Goal: Task Accomplishment & Management: Complete application form

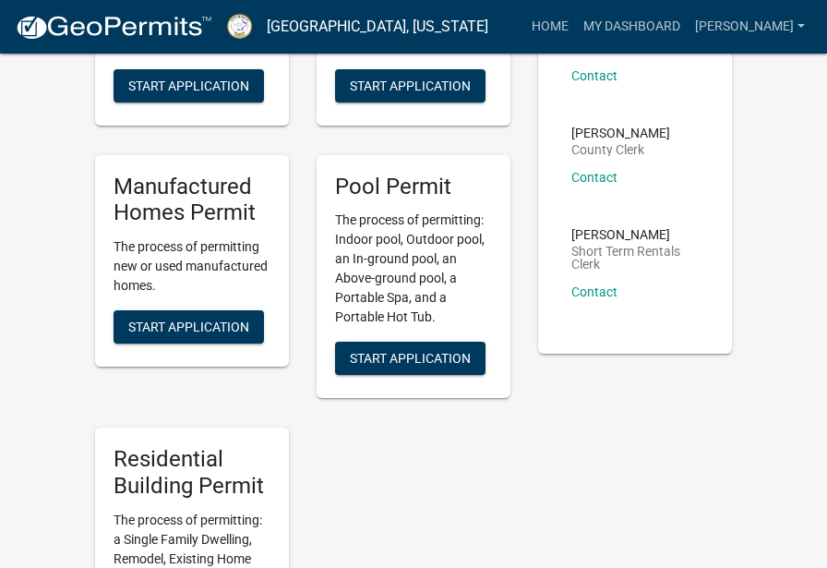
scroll to position [494, 0]
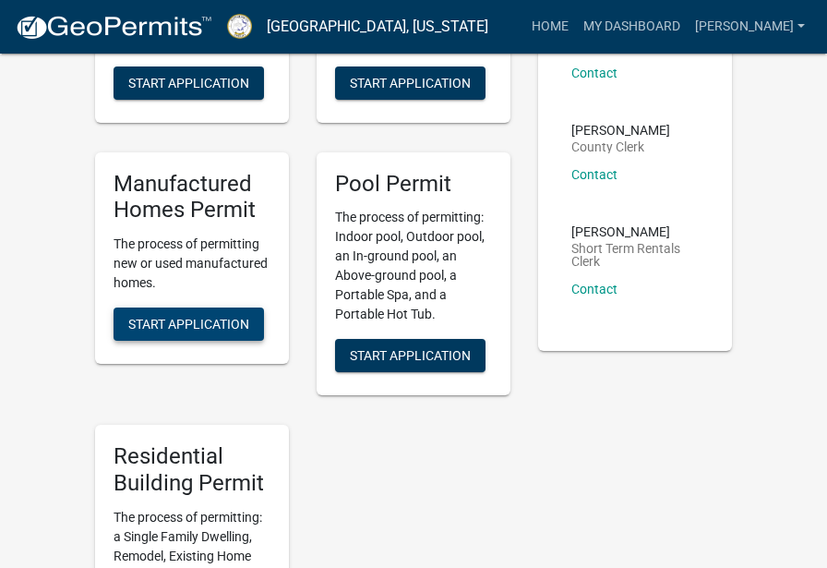
click at [176, 319] on span "Start Application" at bounding box center [188, 324] width 121 height 15
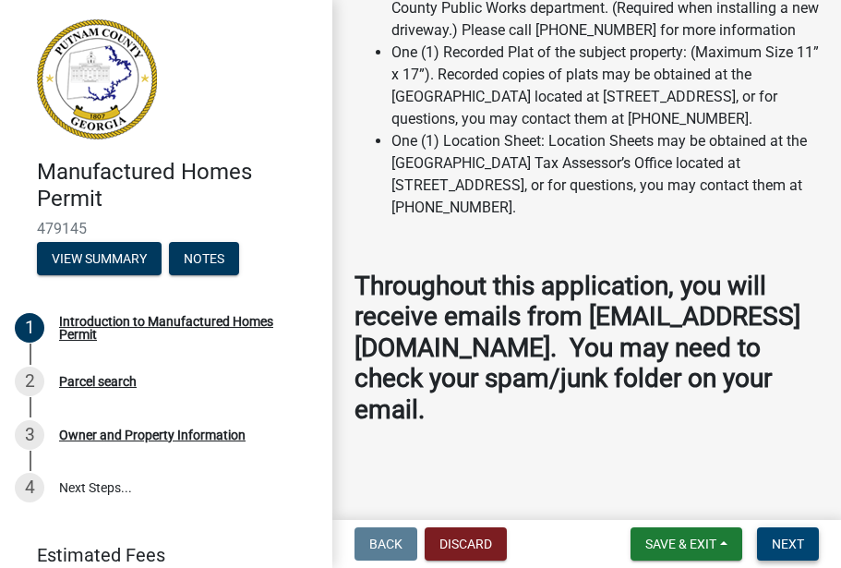
click at [781, 547] on span "Next" at bounding box center [788, 543] width 32 height 15
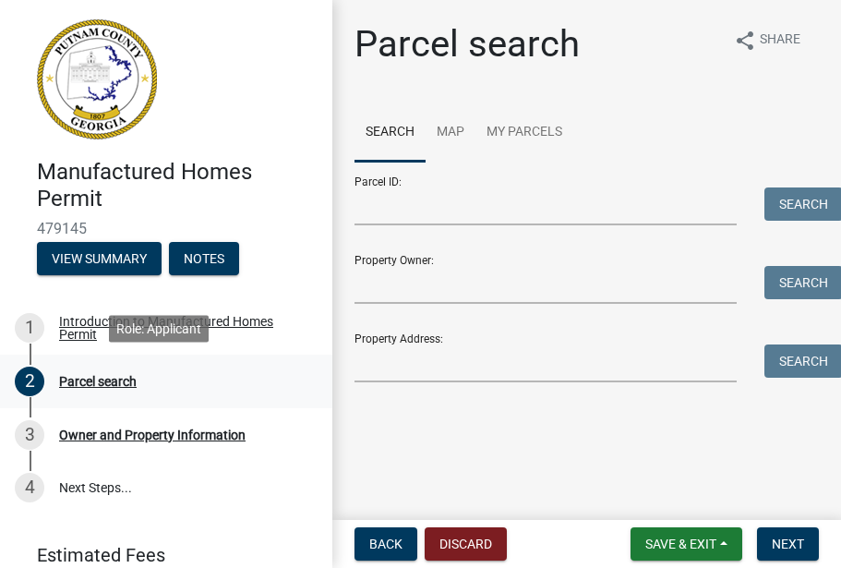
click at [92, 379] on div "Parcel search" at bounding box center [98, 381] width 78 height 13
click at [30, 376] on div "2" at bounding box center [30, 381] width 30 height 30
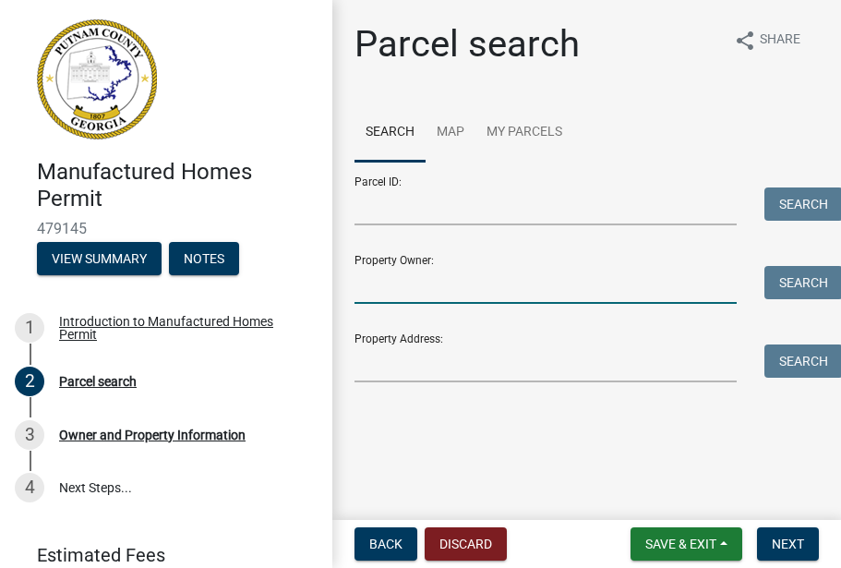
click at [409, 282] on input "Property Owner:" at bounding box center [545, 285] width 382 height 38
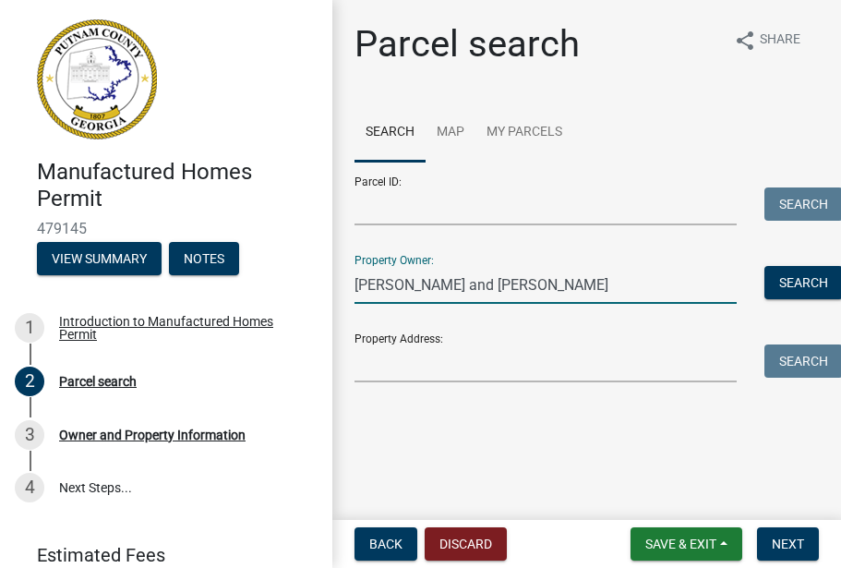
type input "Debra and Denny Thrift"
click at [371, 365] on input "Property Address:" at bounding box center [545, 363] width 382 height 38
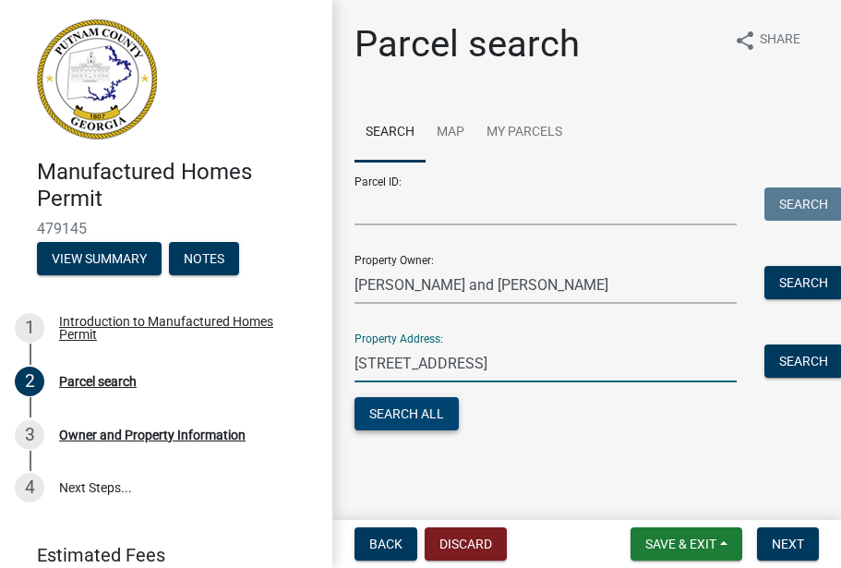
type input "445 Long Shoals Road"
click at [406, 403] on button "Search All" at bounding box center [406, 413] width 104 height 33
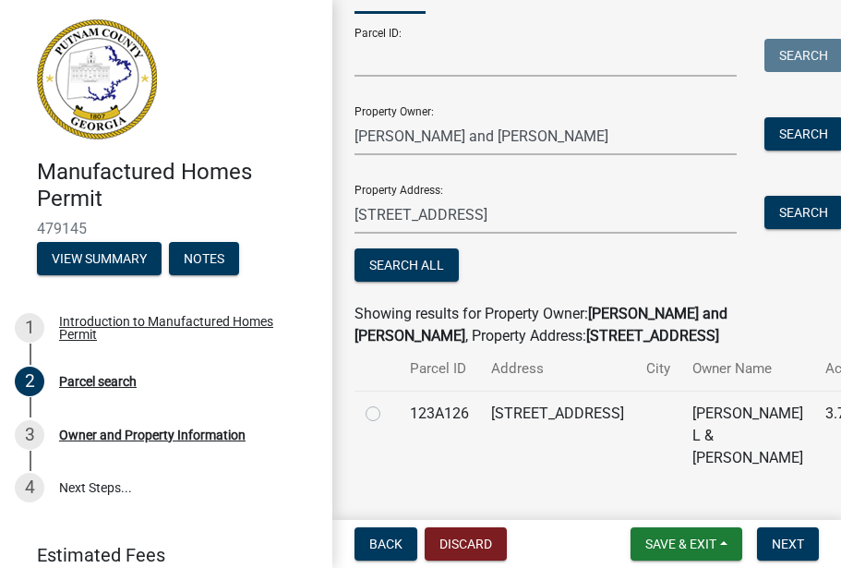
scroll to position [165, 0]
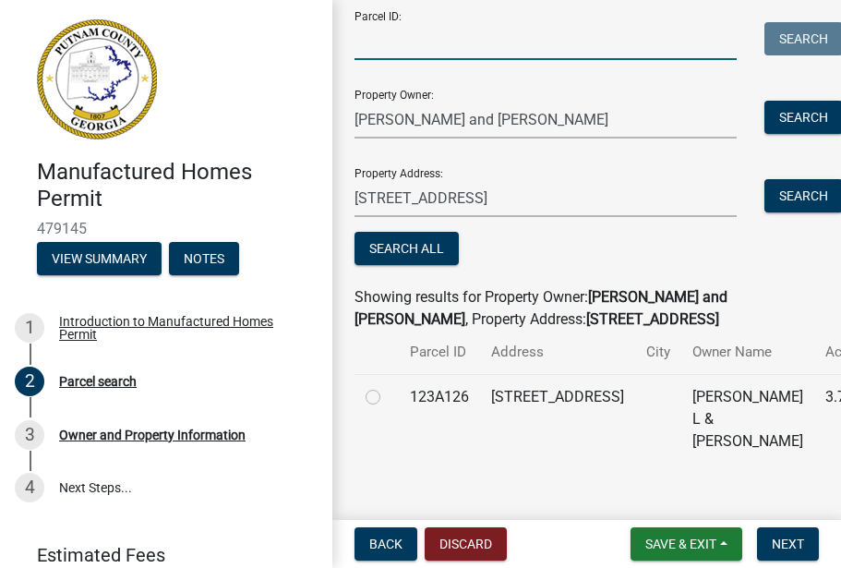
click at [372, 43] on input "Parcel ID:" at bounding box center [545, 41] width 382 height 38
click at [388, 386] on label at bounding box center [388, 386] width 0 height 0
click at [388, 398] on input "radio" at bounding box center [394, 392] width 12 height 12
radio input "true"
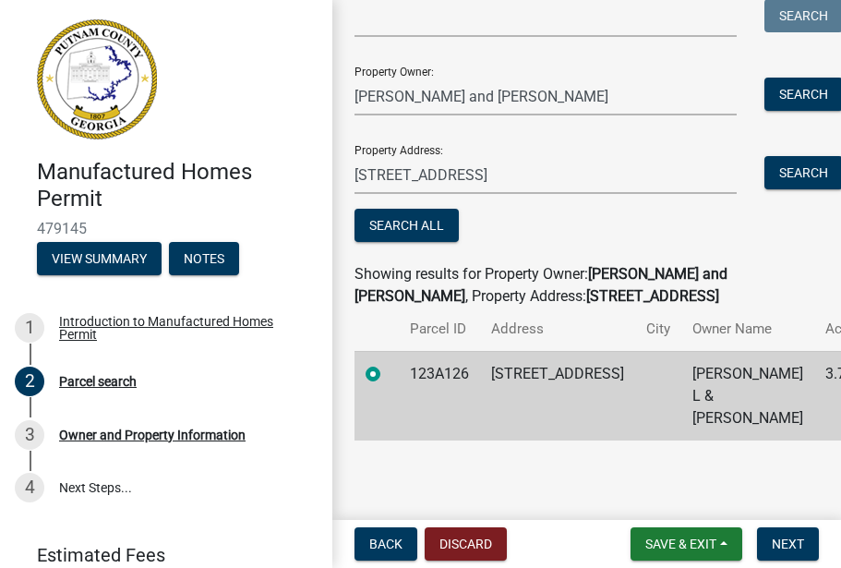
scroll to position [0, 0]
click at [779, 536] on span "Next" at bounding box center [788, 543] width 32 height 15
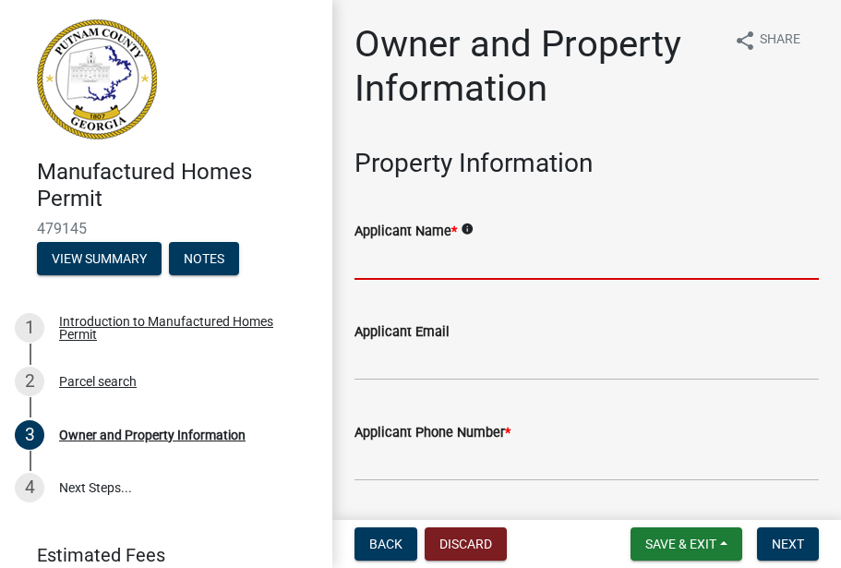
click at [375, 260] on input "Applicant Name *" at bounding box center [586, 261] width 464 height 38
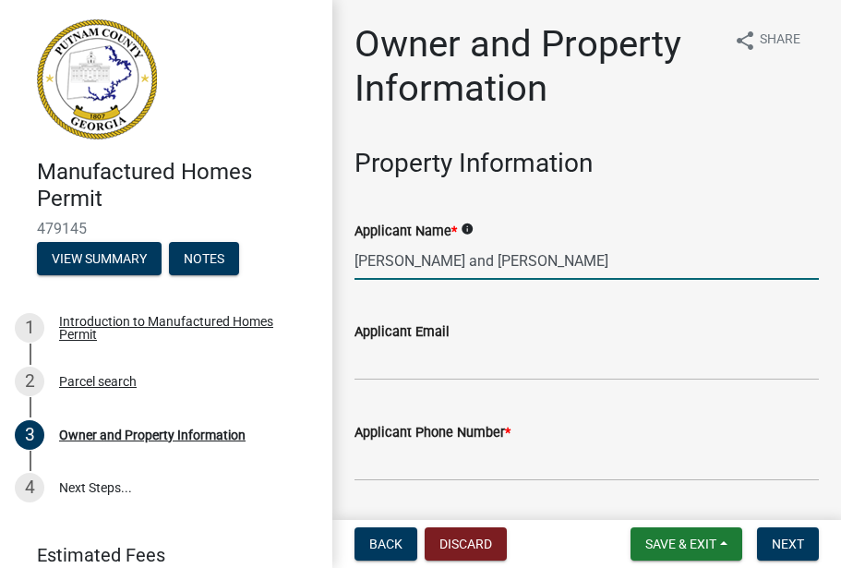
type input "Debra and Denny Thrift"
click at [366, 353] on input "Applicant Email" at bounding box center [586, 361] width 464 height 38
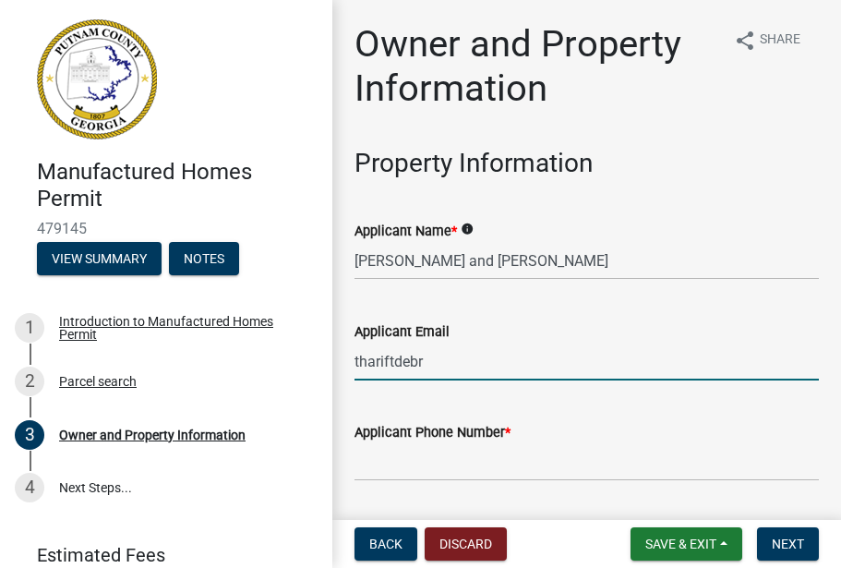
click at [366, 353] on input "thariftdebr" at bounding box center [586, 361] width 464 height 38
click at [419, 361] on input "thriftdebr" at bounding box center [586, 361] width 464 height 38
type input "thriftdebra @yahoo.com"
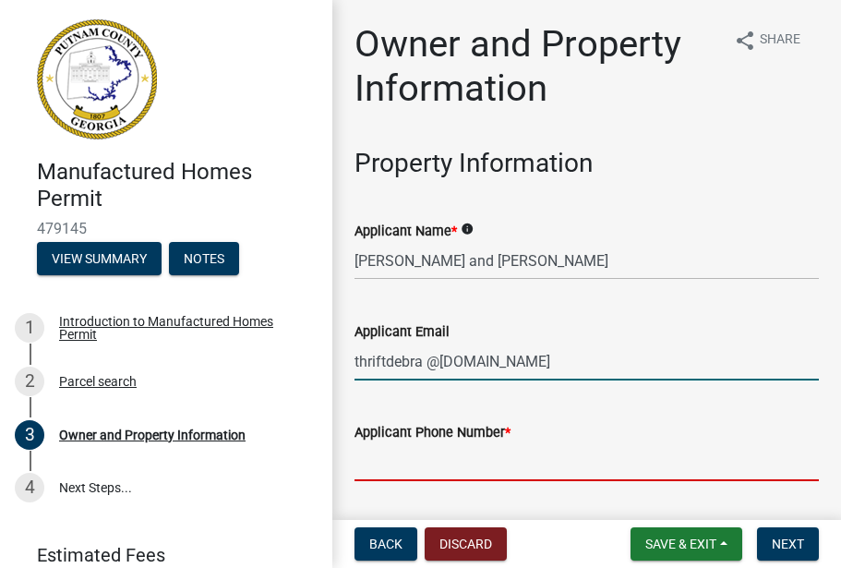
click at [379, 459] on form "Applicant Phone Number *" at bounding box center [586, 451] width 464 height 60
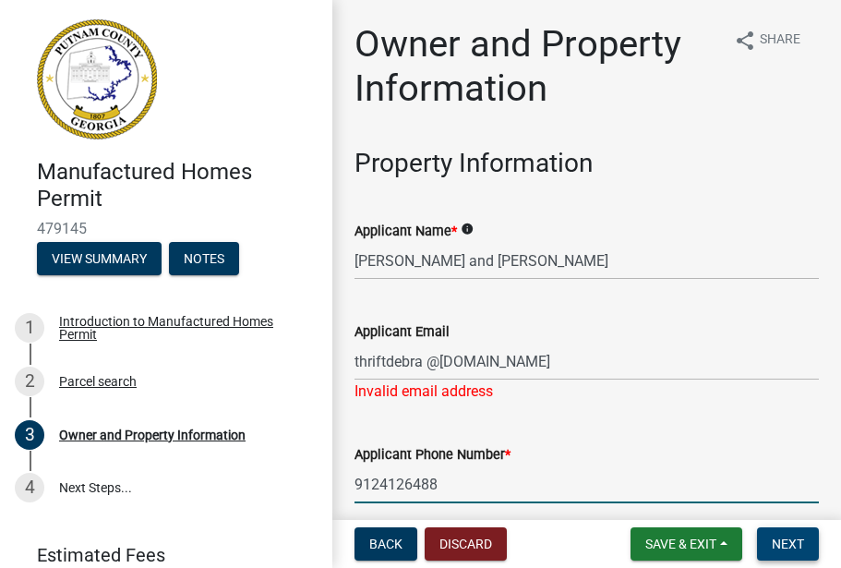
type input "9124126488"
click at [784, 545] on span "Next" at bounding box center [788, 543] width 32 height 15
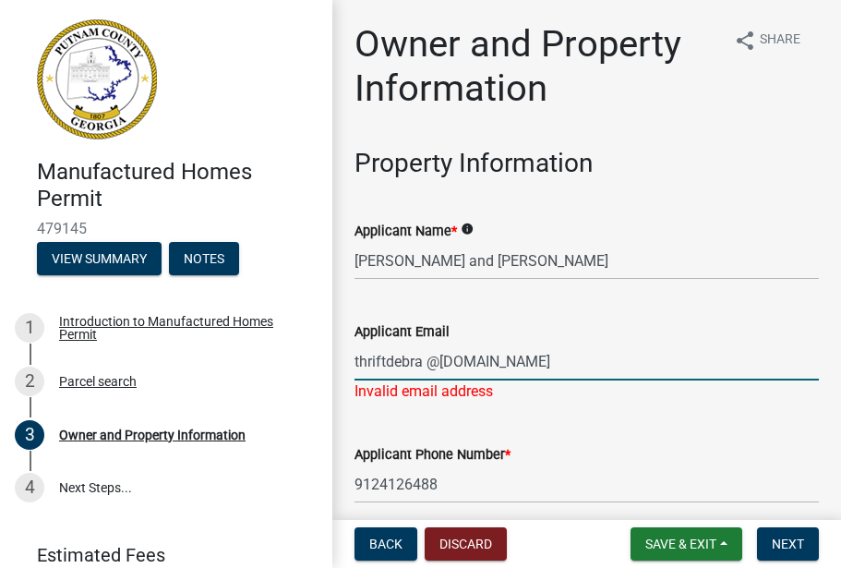
click at [528, 364] on input "thriftdebra @yahoo.com" at bounding box center [586, 361] width 464 height 38
type input "thriftdenny@gmail.com"
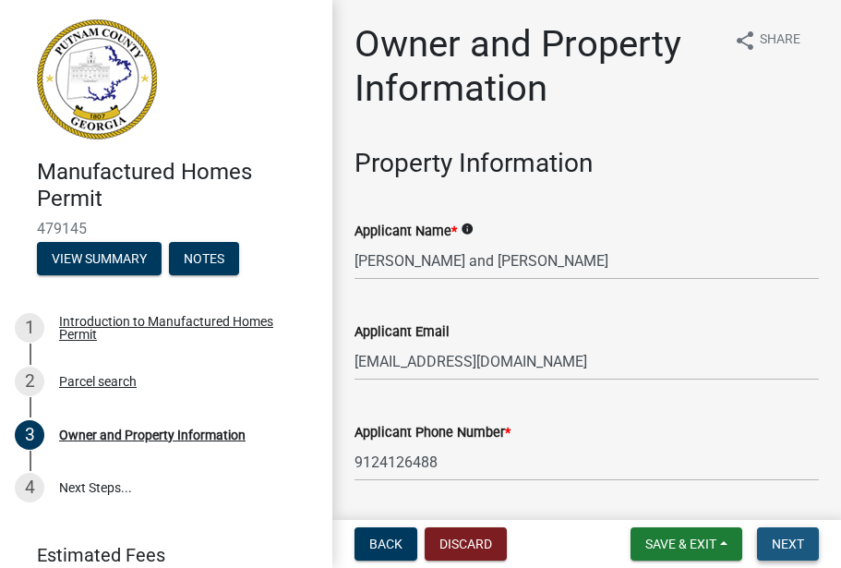
click at [783, 544] on span "Next" at bounding box center [788, 543] width 32 height 15
click at [784, 542] on span "Next" at bounding box center [788, 543] width 32 height 15
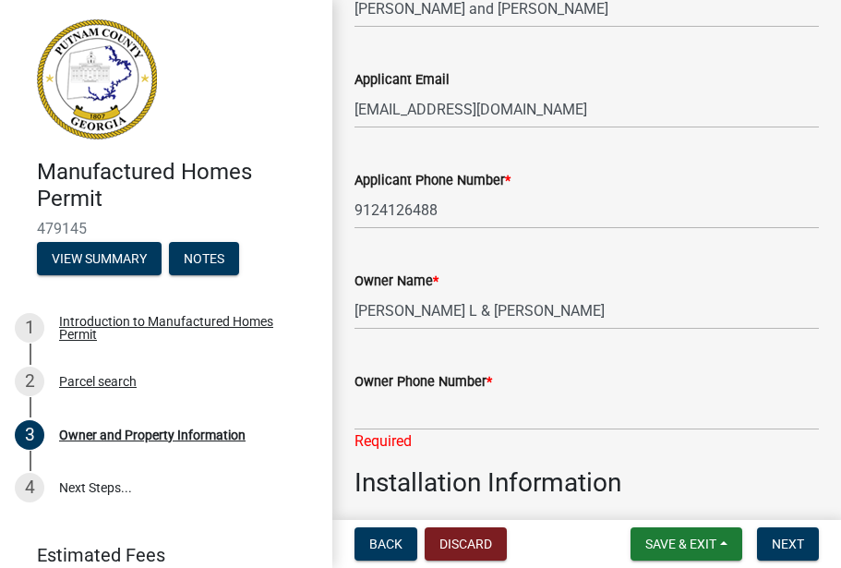
scroll to position [258, 0]
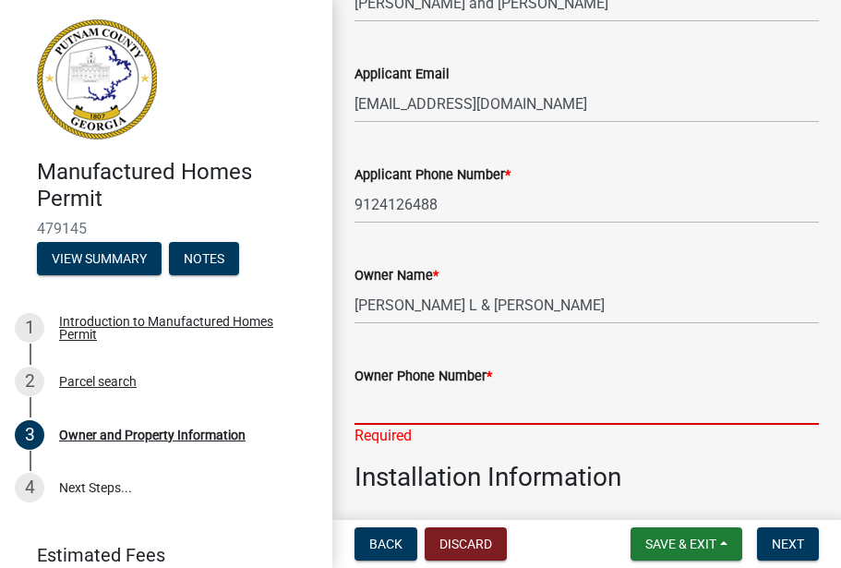
click at [385, 393] on input "Owner Phone Number *" at bounding box center [586, 406] width 464 height 38
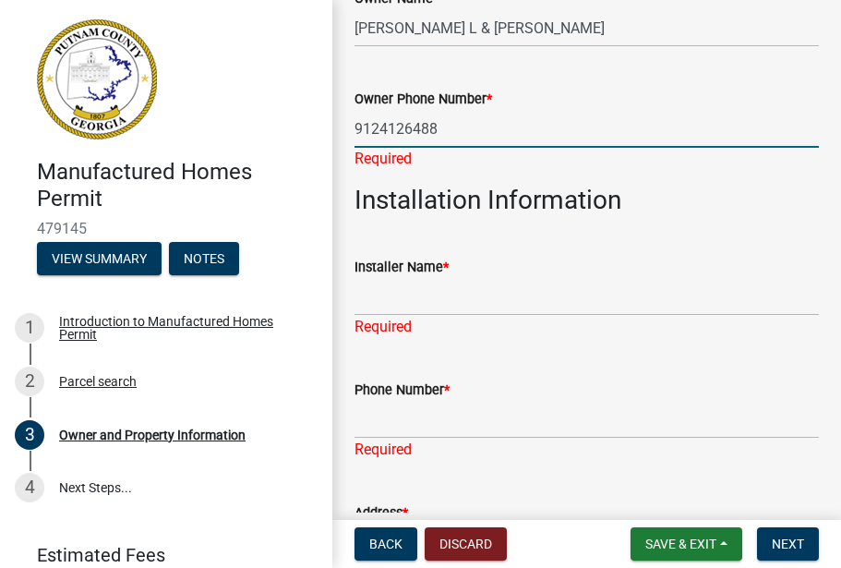
scroll to position [537, 0]
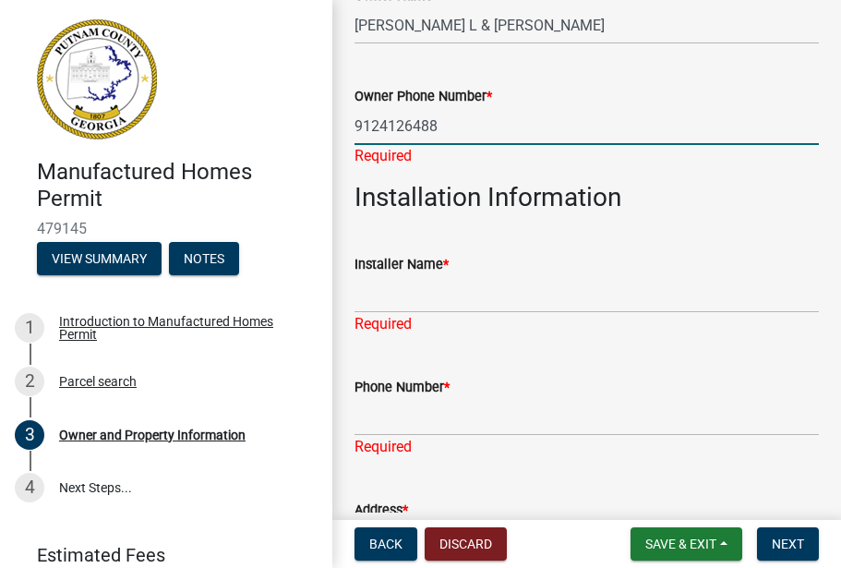
type input "9124126488"
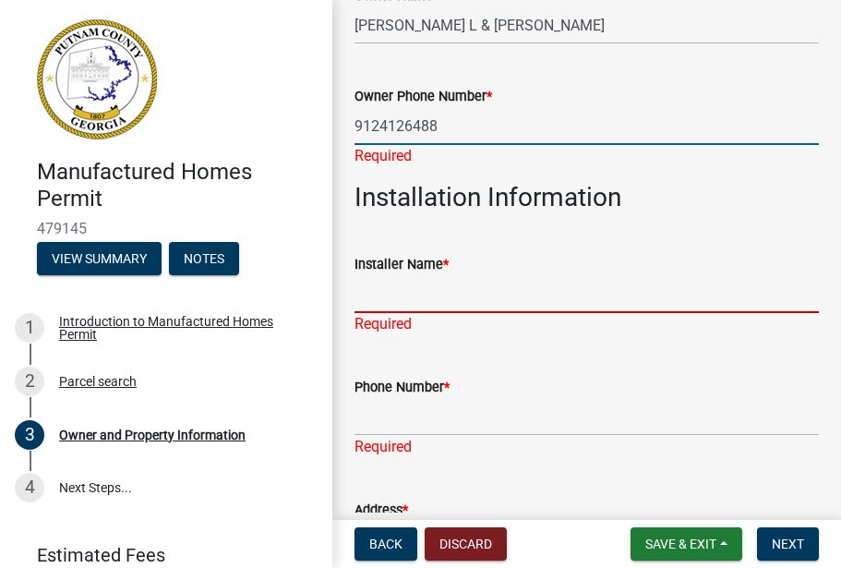
click at [360, 301] on div "Installer Name * Required" at bounding box center [586, 281] width 464 height 108
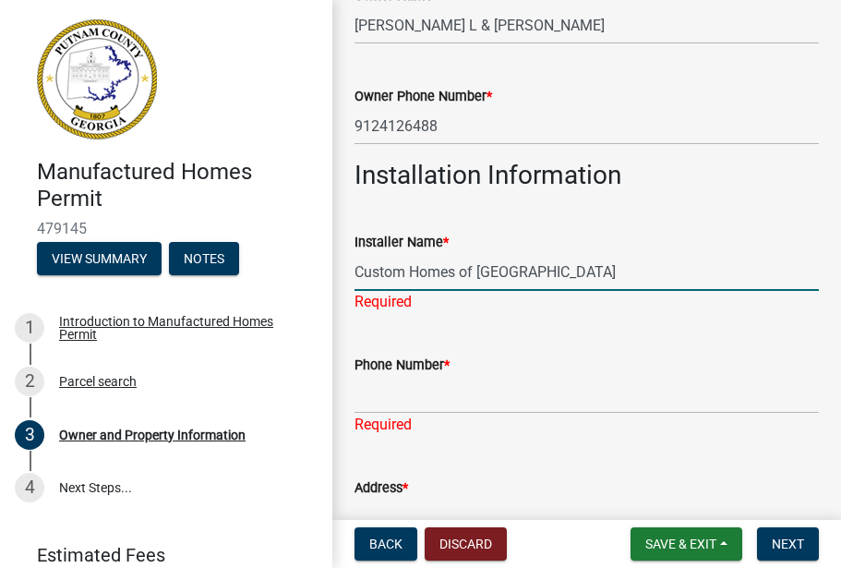
type input "Custom Homes of Lake County"
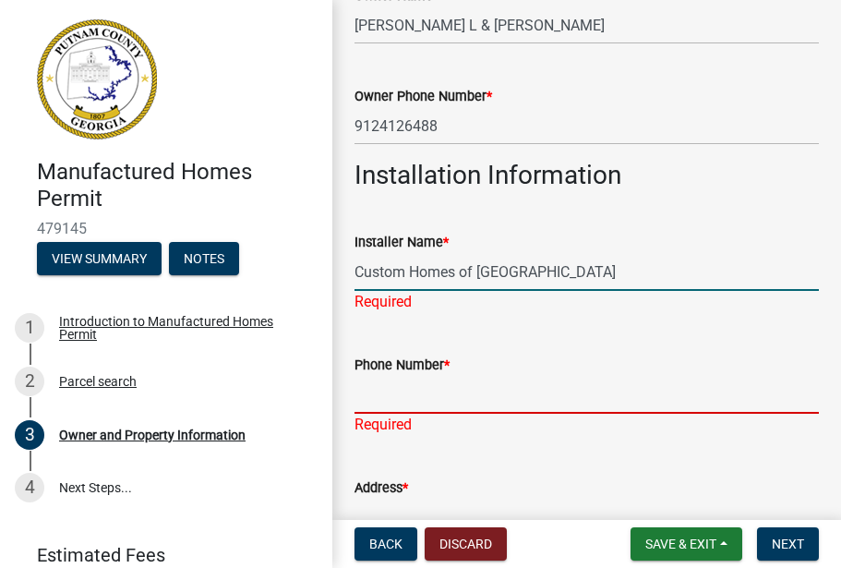
click at [376, 400] on div "Phone Number * Required" at bounding box center [586, 382] width 464 height 108
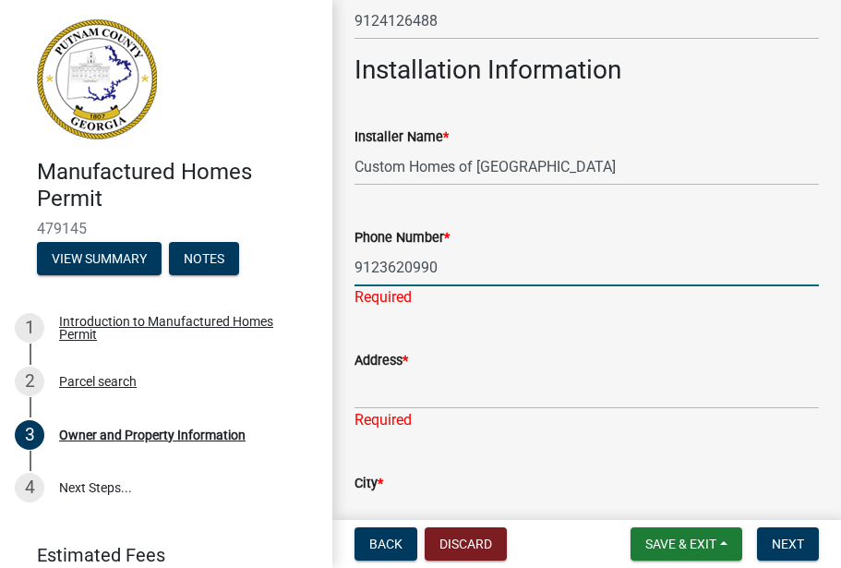
scroll to position [646, 0]
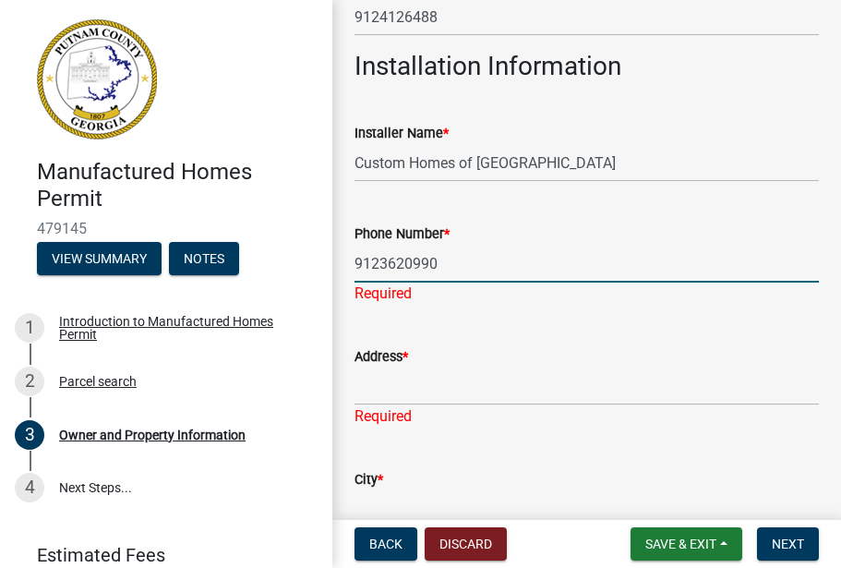
type input "9123620990"
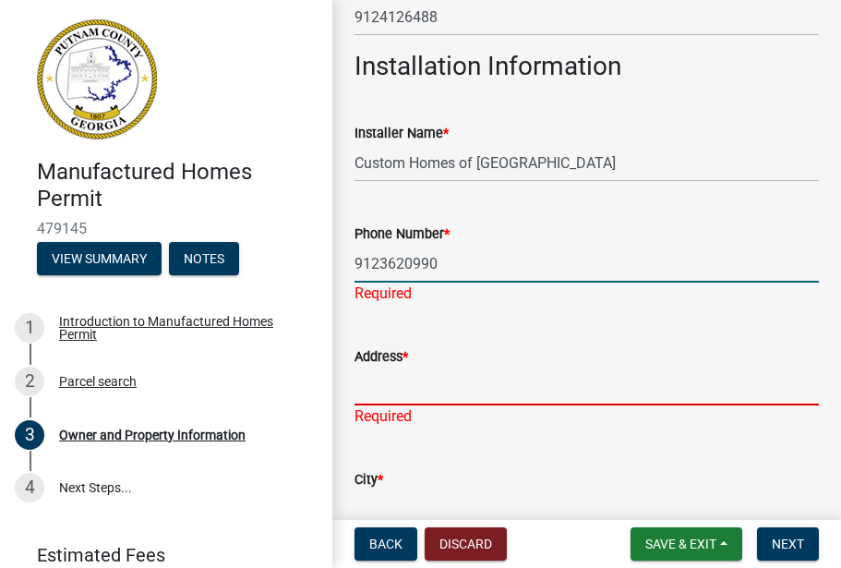
click at [370, 393] on div "Address * Required" at bounding box center [586, 373] width 464 height 108
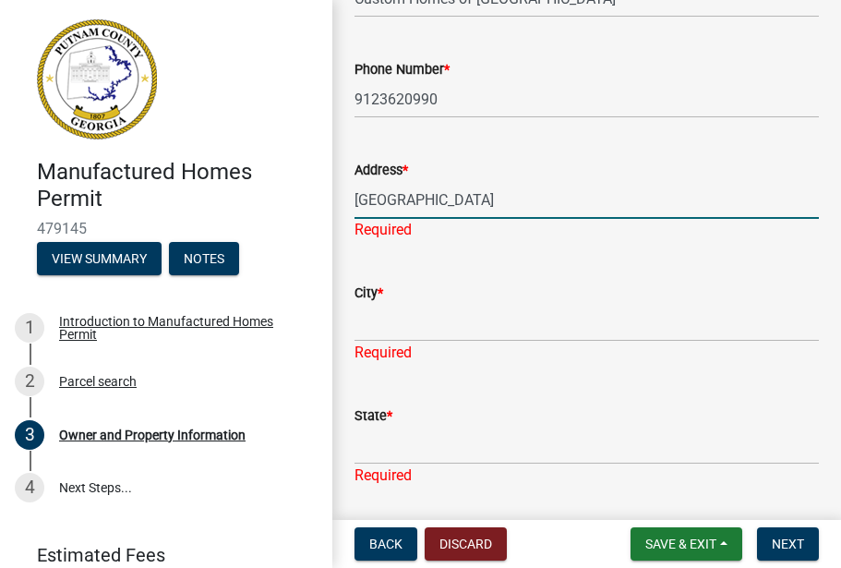
scroll to position [810, 0]
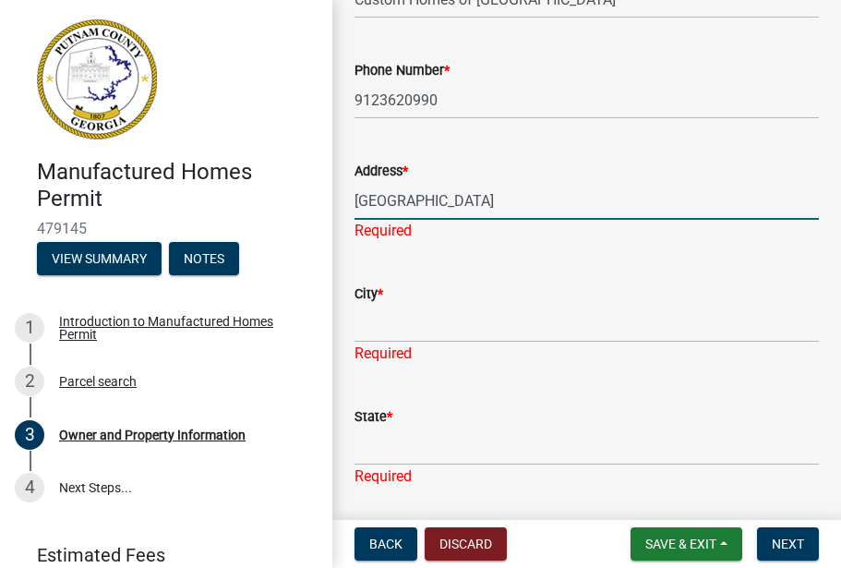
type input "North Columbia"
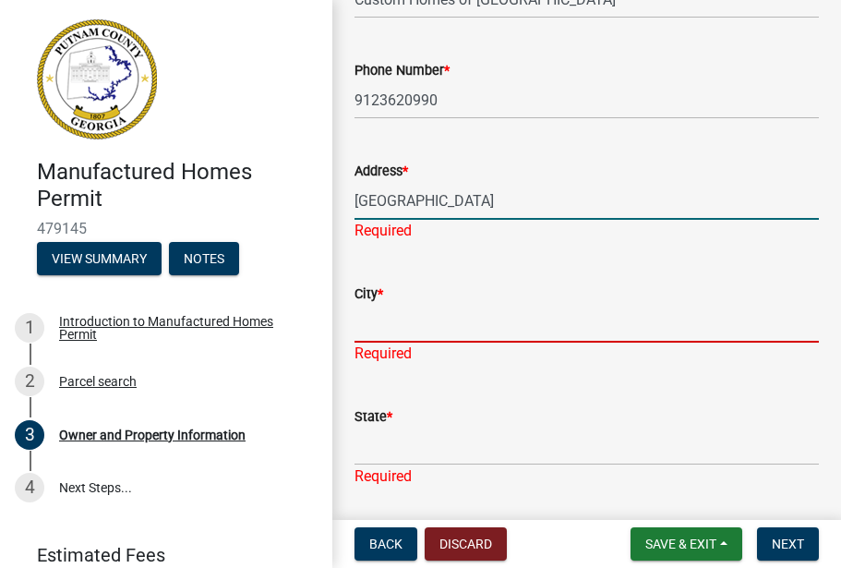
click at [380, 328] on div "City * Required" at bounding box center [586, 311] width 464 height 108
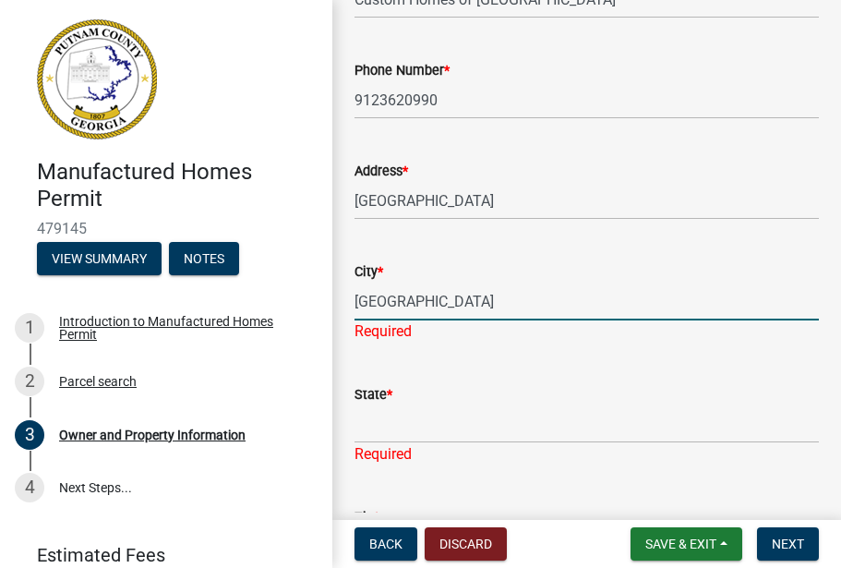
type input "Milledgeville"
click at [370, 431] on div "State * Required" at bounding box center [586, 411] width 464 height 108
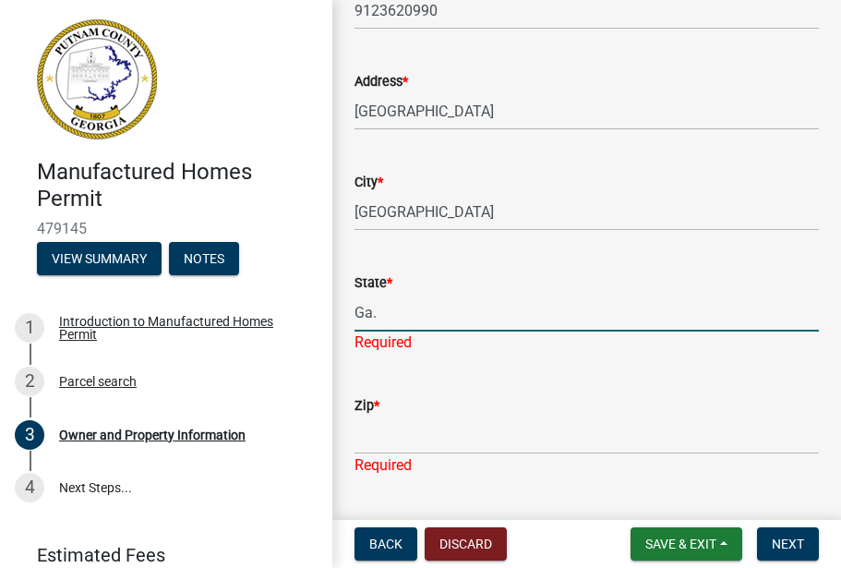
scroll to position [942, 0]
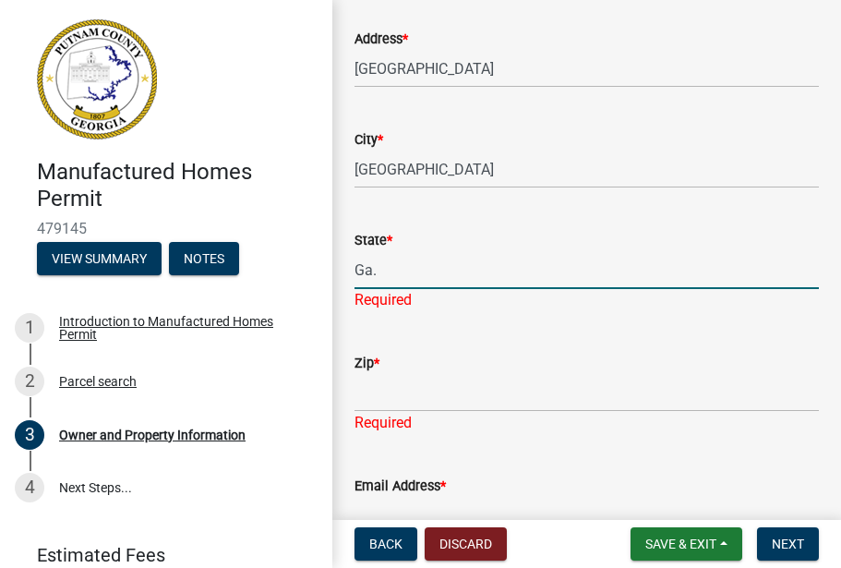
type input "Ga."
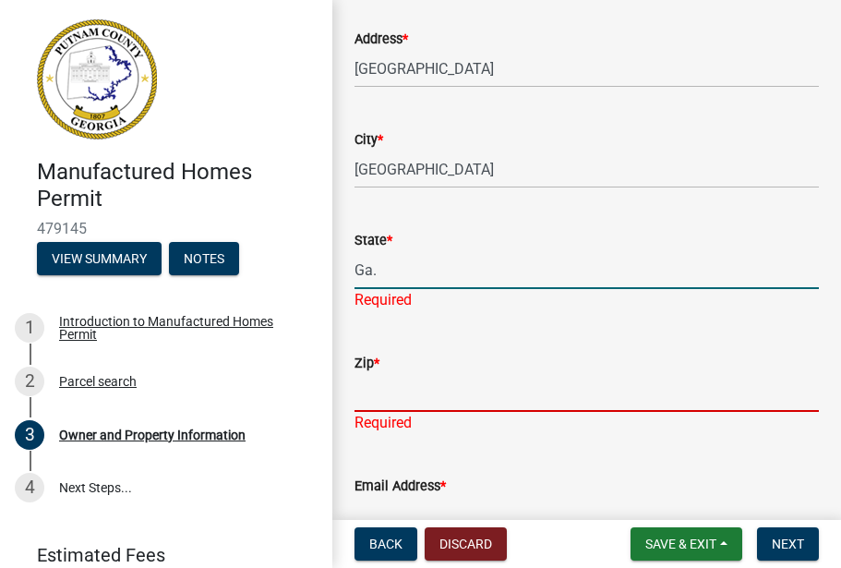
click at [374, 395] on div "Zip * Required" at bounding box center [586, 380] width 464 height 108
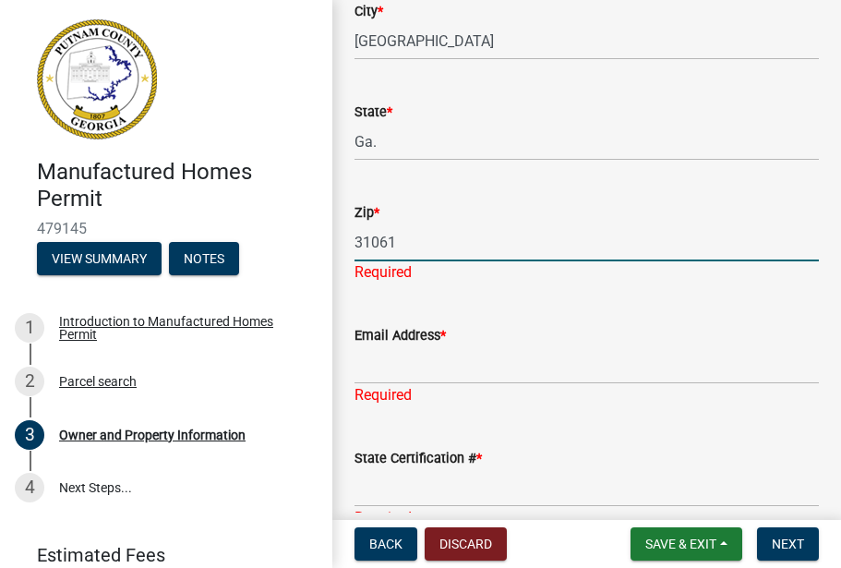
scroll to position [1083, 0]
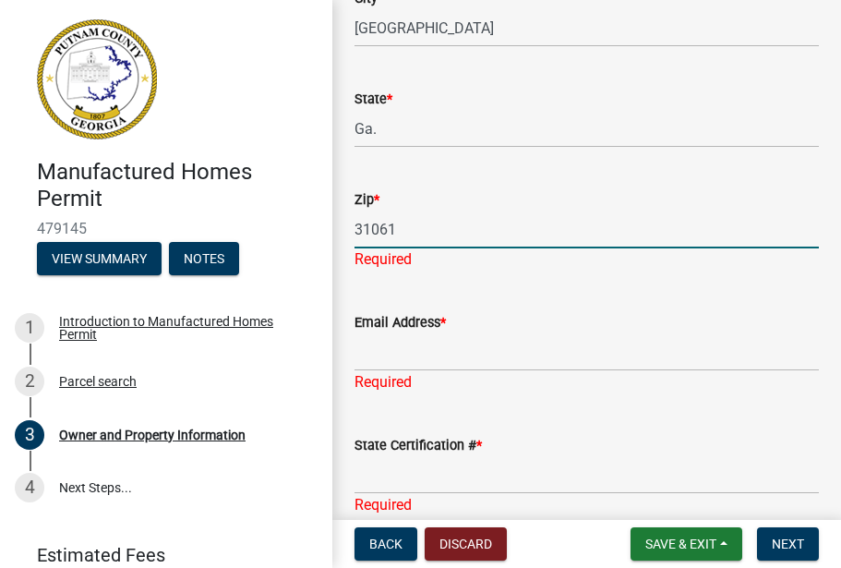
type input "31061"
click at [381, 350] on div "Email Address * Required" at bounding box center [586, 339] width 464 height 108
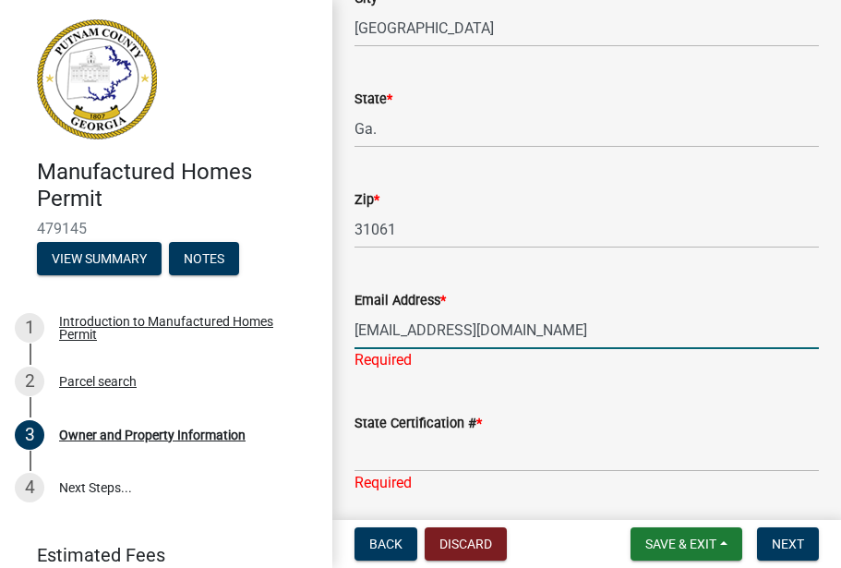
type input "Customehomes.Lakecountry@gmail.com"
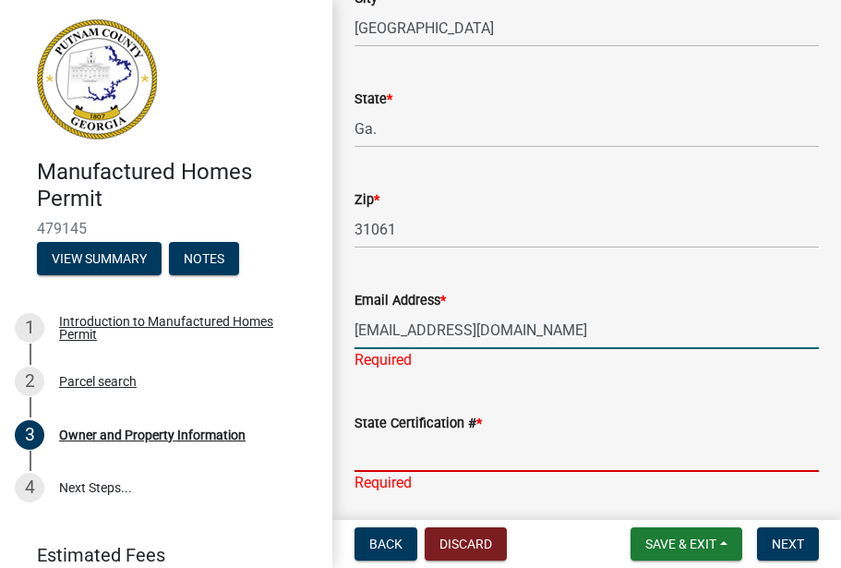
click at [363, 448] on input "State Certification # *" at bounding box center [586, 453] width 464 height 38
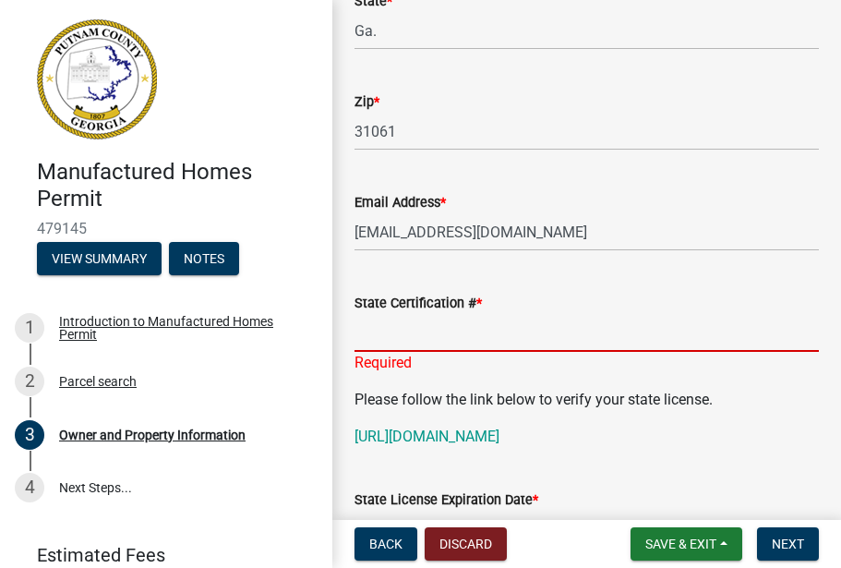
scroll to position [1182, 0]
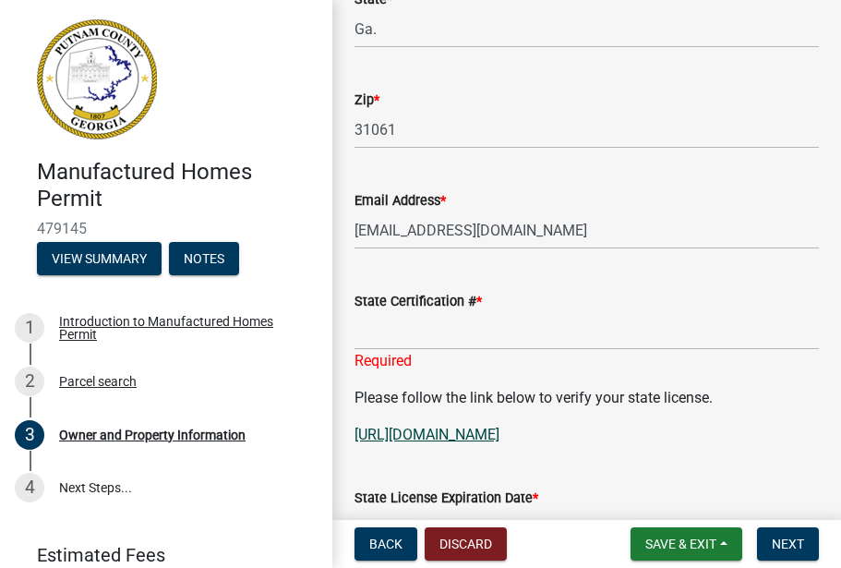
click at [439, 435] on link "https://www4.citizenserve.com/Portal/PortalController?Action=getQuery&portalPag…" at bounding box center [426, 435] width 145 height 18
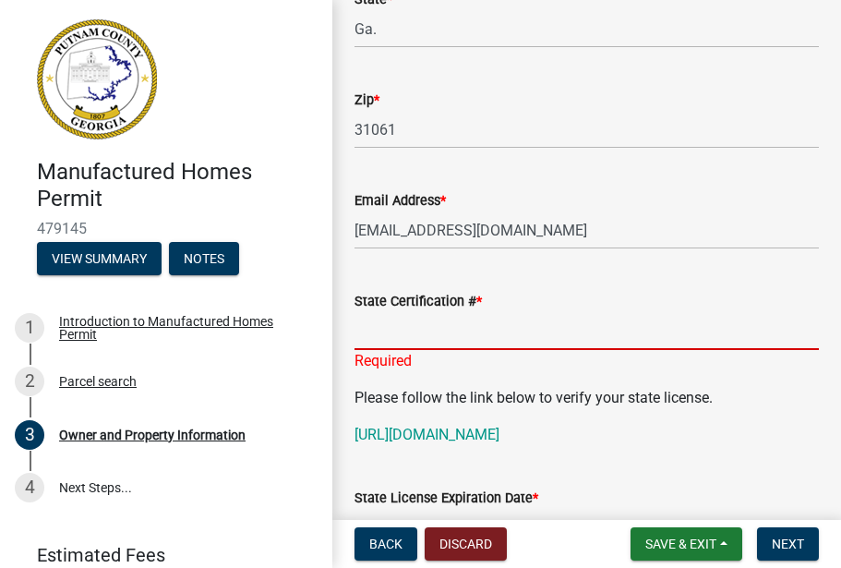
click at [383, 326] on input "State Certification # *" at bounding box center [586, 331] width 464 height 38
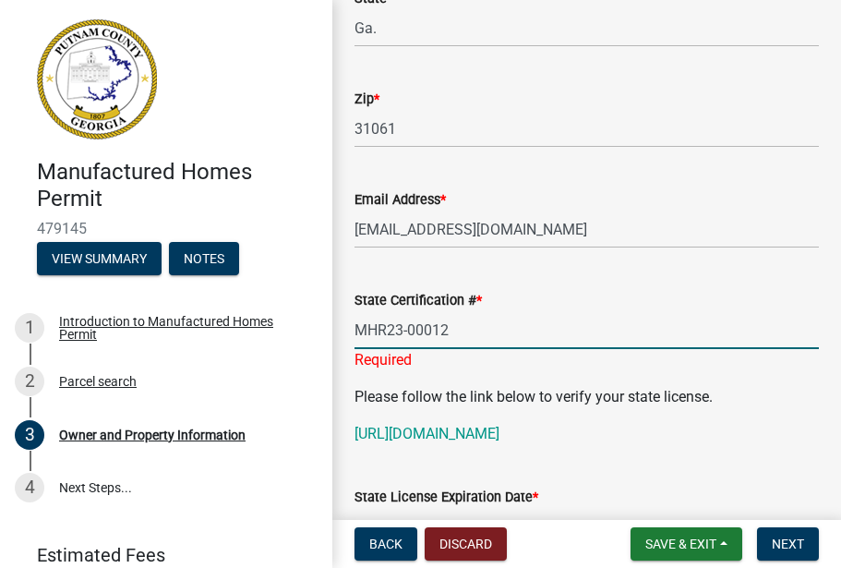
type input "MHR23-000122"
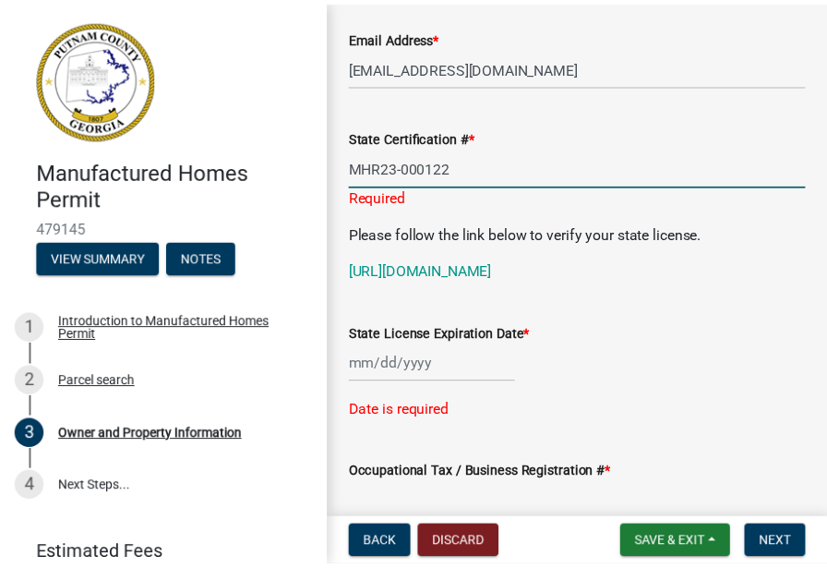
scroll to position [1353, 0]
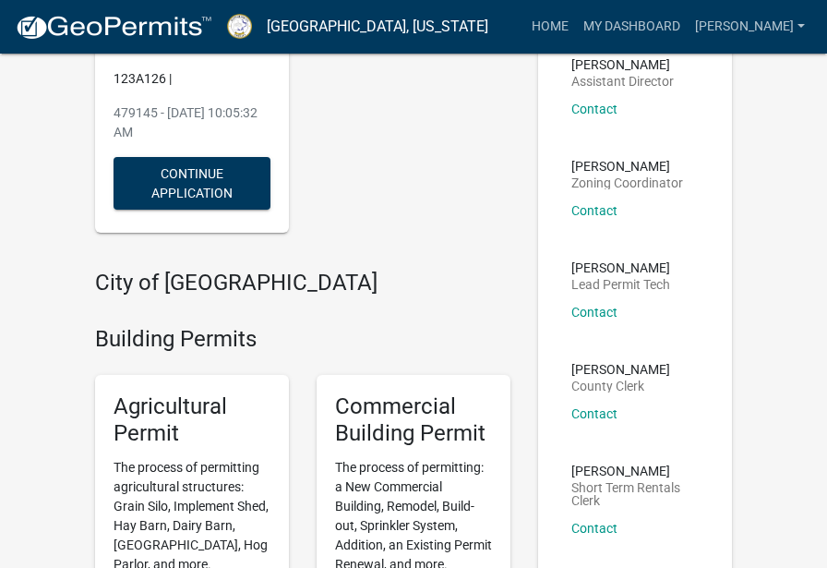
scroll to position [256, 0]
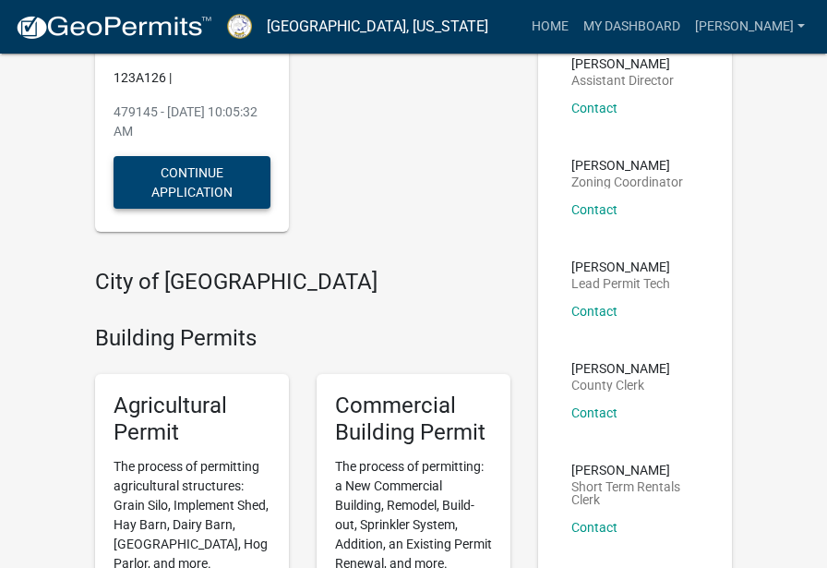
click at [164, 176] on button "Continue Application" at bounding box center [192, 182] width 157 height 53
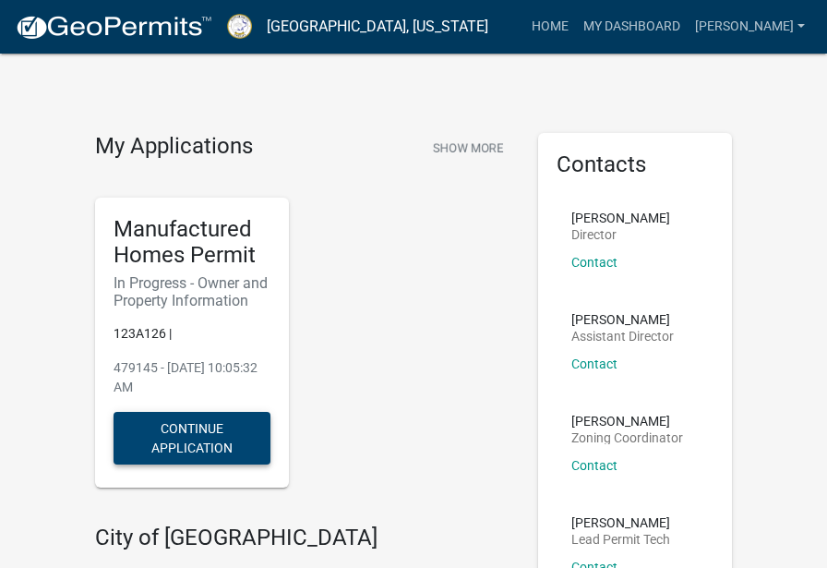
click at [195, 427] on button "Continue Application" at bounding box center [192, 438] width 157 height 53
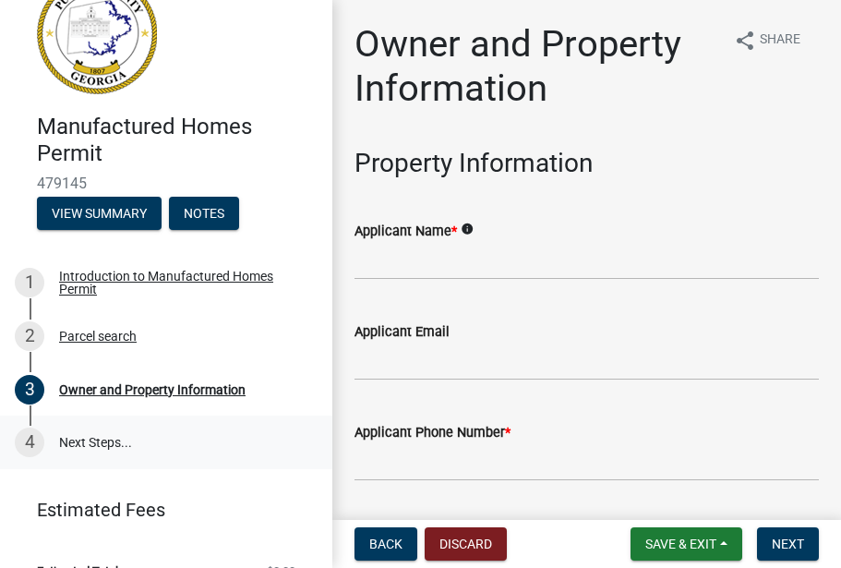
scroll to position [43, 0]
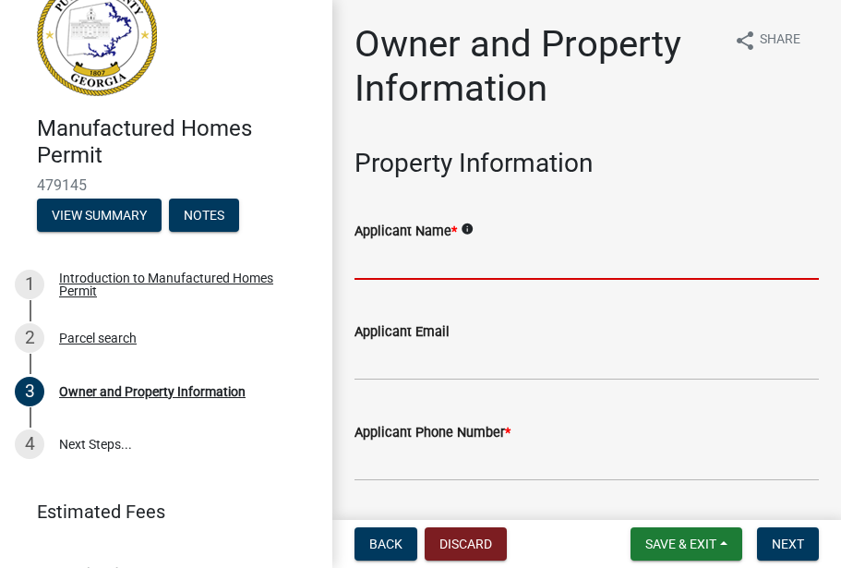
click at [389, 266] on input "Applicant Name *" at bounding box center [586, 261] width 464 height 38
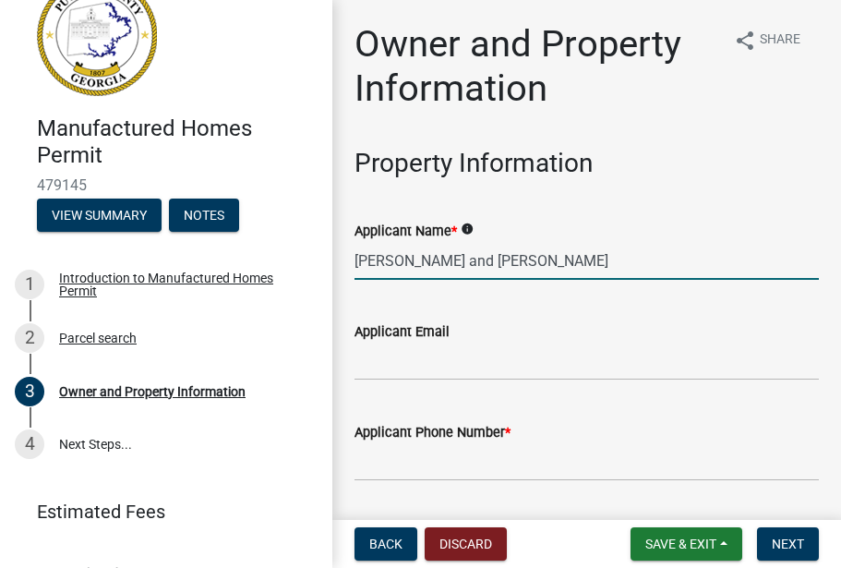
type input "[PERSON_NAME] and [PERSON_NAME]"
click at [377, 357] on input "Applicant Email" at bounding box center [586, 361] width 464 height 38
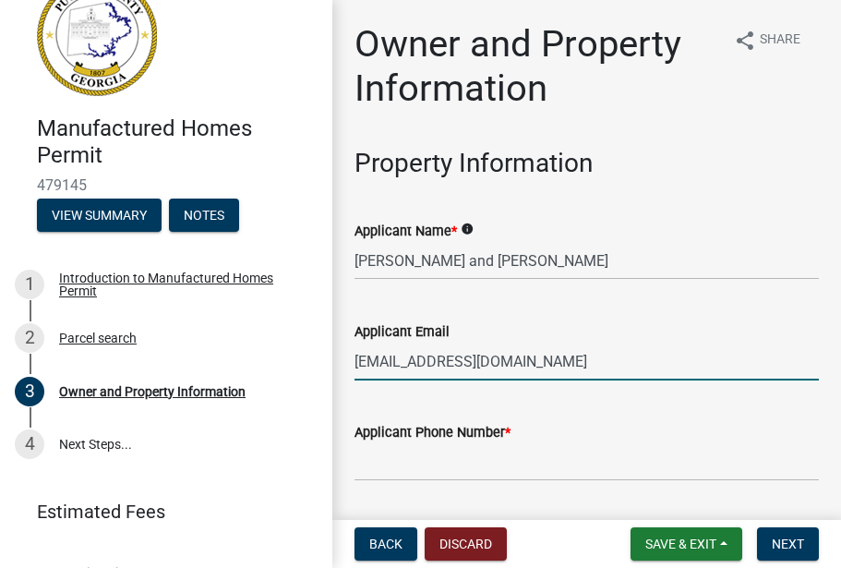
type input "[EMAIL_ADDRESS][DOMAIN_NAME]"
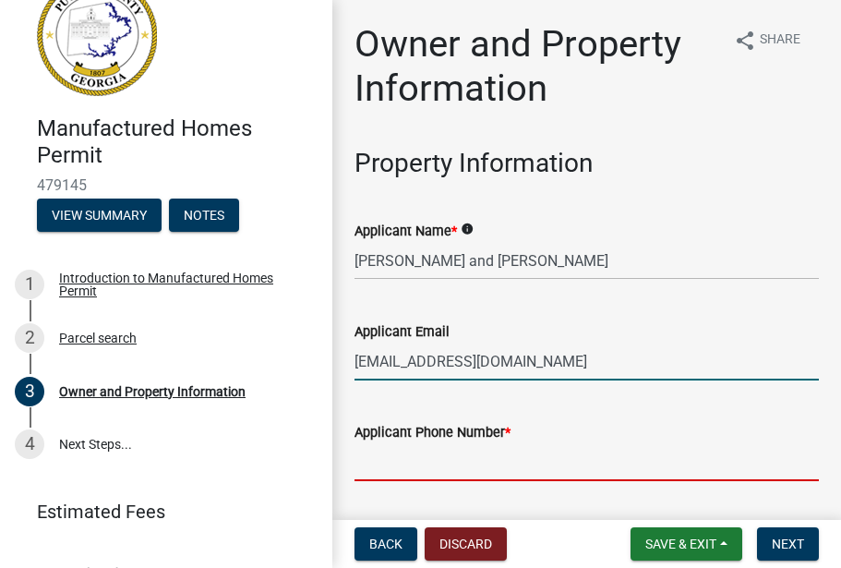
click at [372, 466] on input "Applicant Phone Number *" at bounding box center [586, 462] width 464 height 38
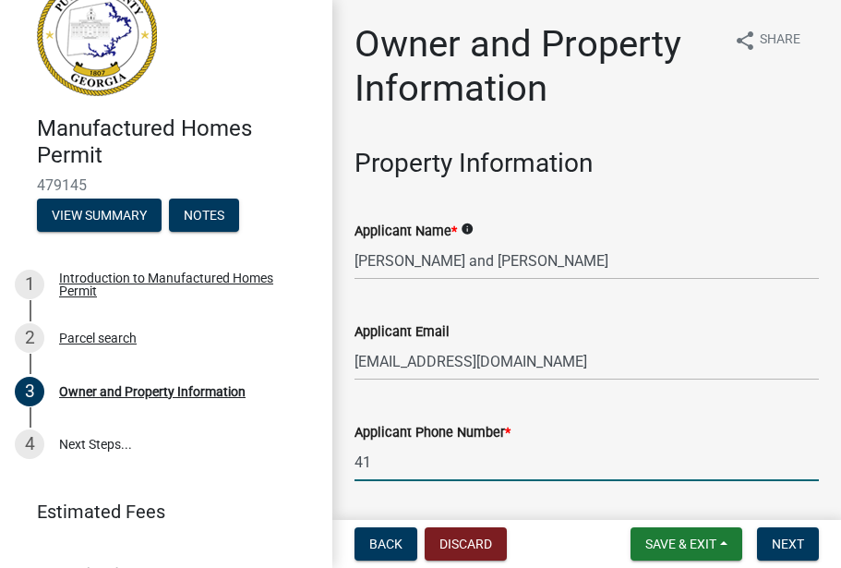
type input "4"
type input "912-412-6488"
click at [778, 544] on span "Next" at bounding box center [788, 543] width 32 height 15
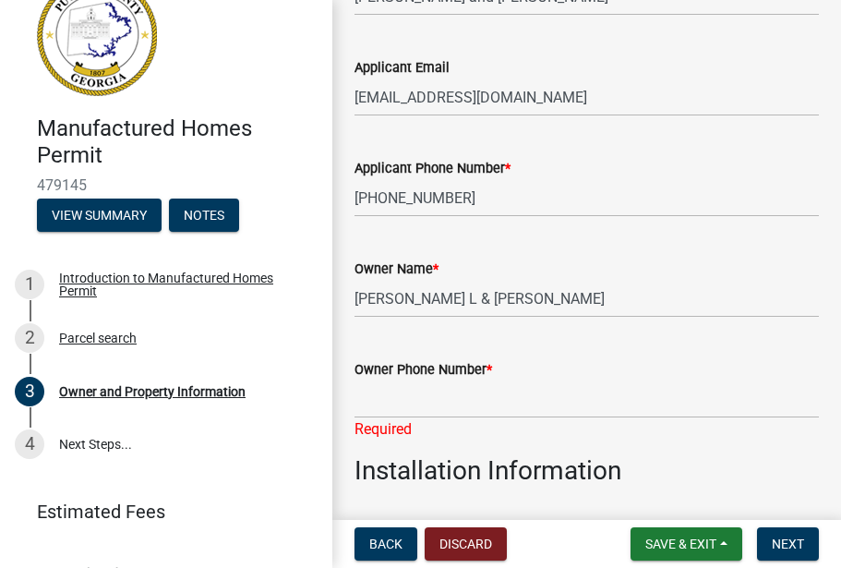
scroll to position [274, 0]
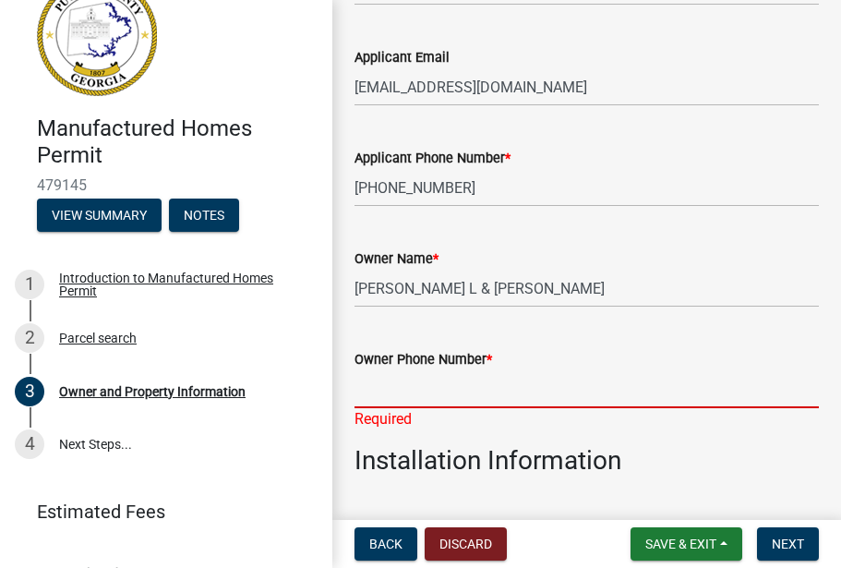
click at [370, 390] on input "Owner Phone Number *" at bounding box center [586, 389] width 464 height 38
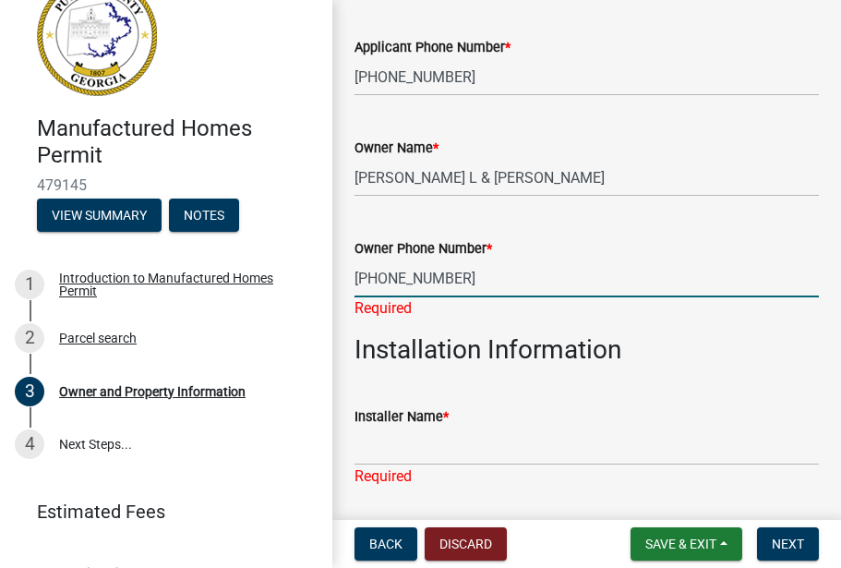
scroll to position [402, 0]
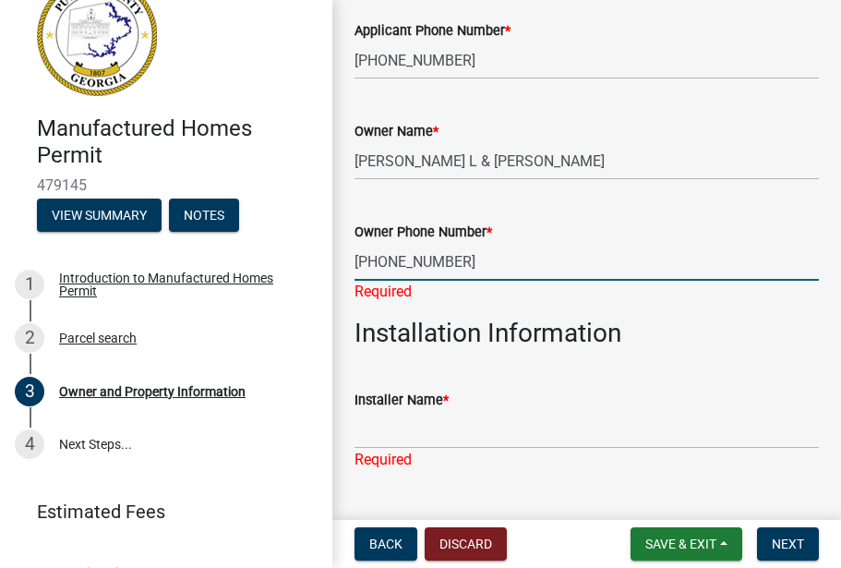
type input "912-412-6488"
click at [371, 432] on div "Installer Name * Required" at bounding box center [586, 417] width 464 height 108
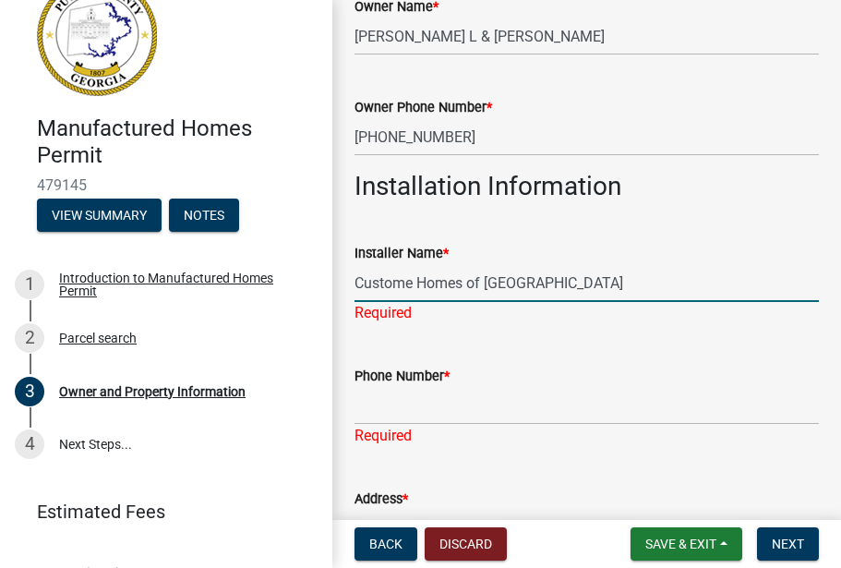
scroll to position [562, 0]
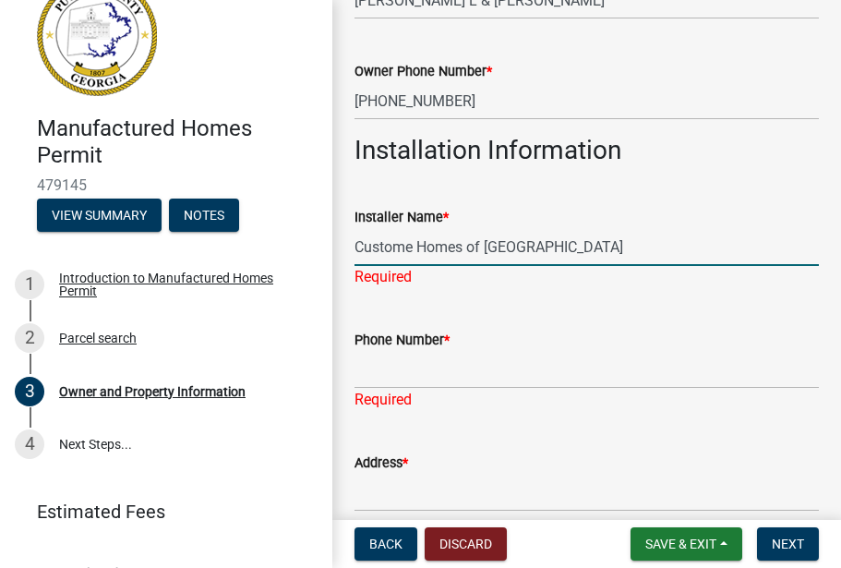
type input "Custome Homes of Lake Country"
click at [372, 372] on div "Phone Number * Required" at bounding box center [586, 357] width 464 height 108
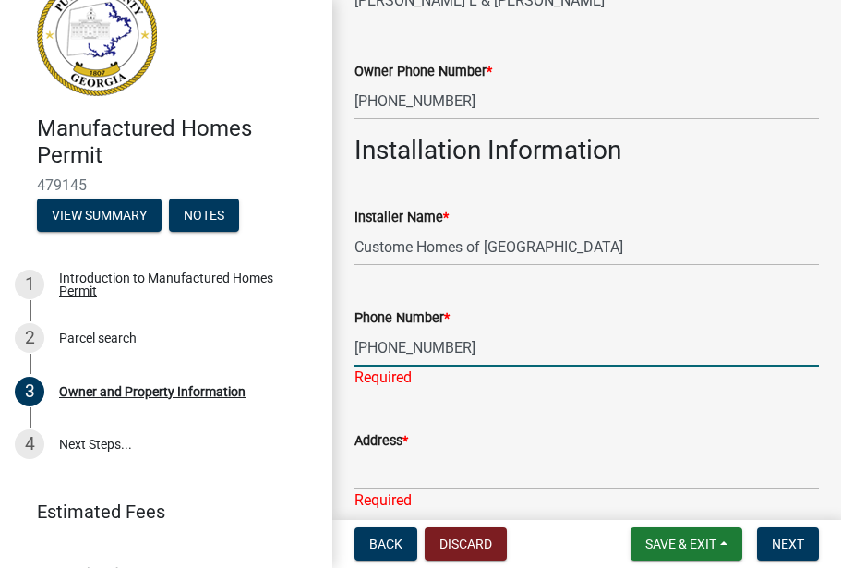
type input "912-412-6488"
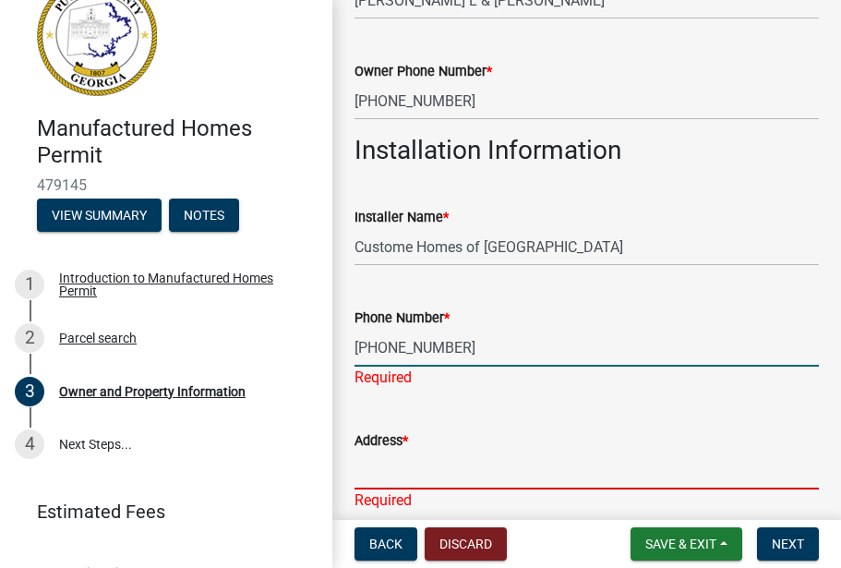
click at [369, 466] on div "Address * Required" at bounding box center [586, 457] width 464 height 108
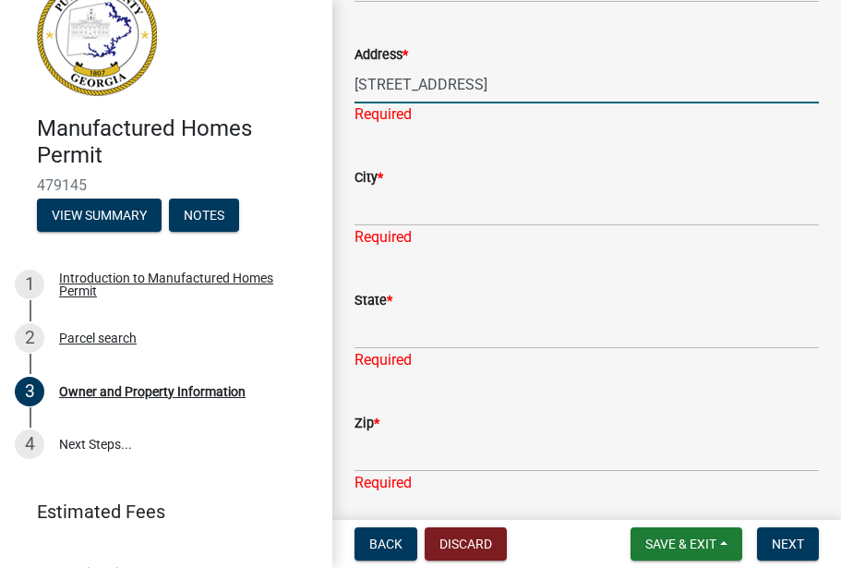
scroll to position [942, 0]
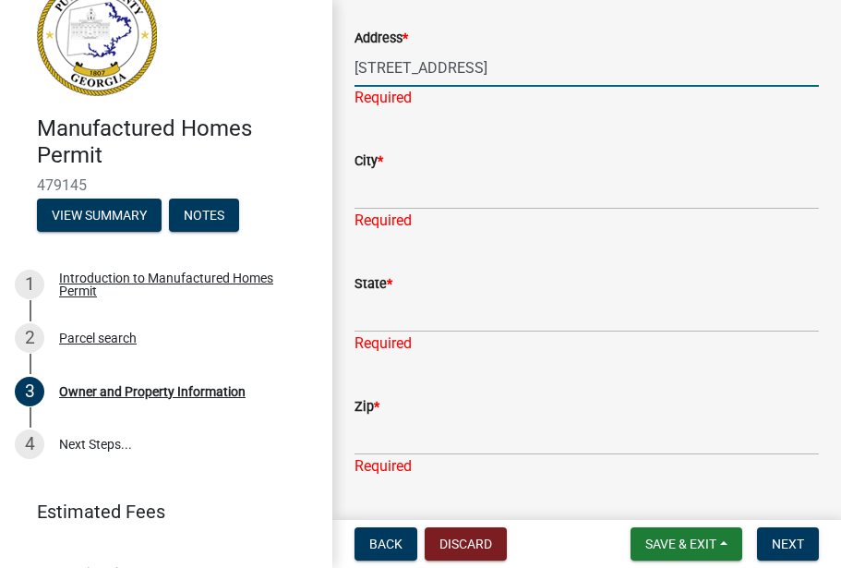
type input "445 Long Shoals Road"
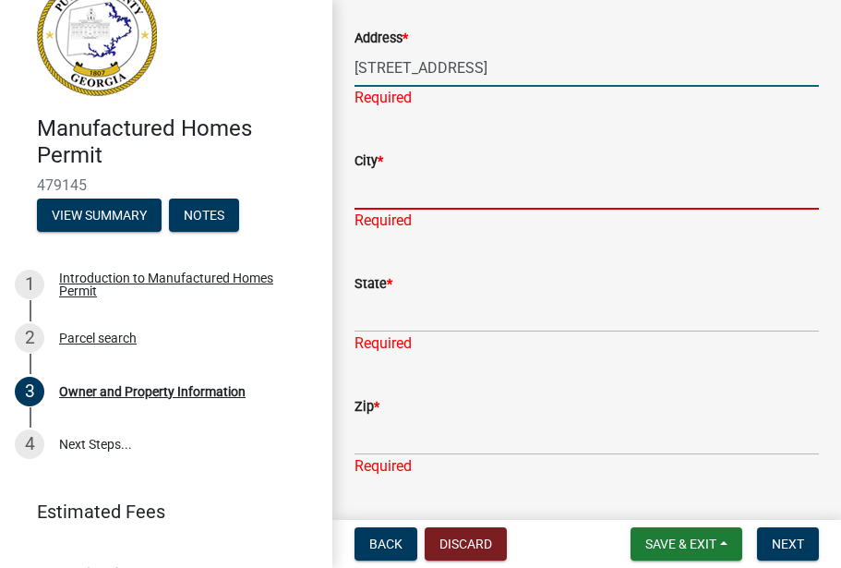
click at [380, 186] on div "City * Required" at bounding box center [586, 178] width 464 height 108
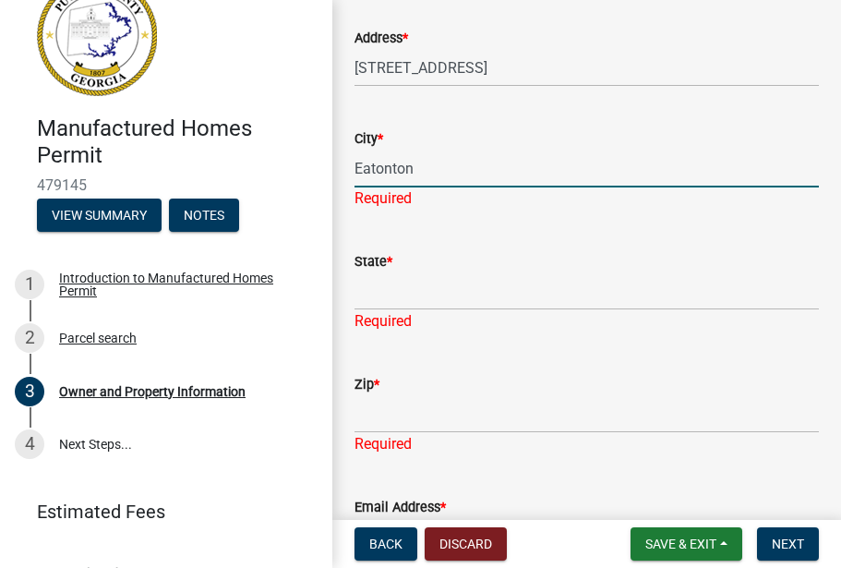
type input "Eatonton"
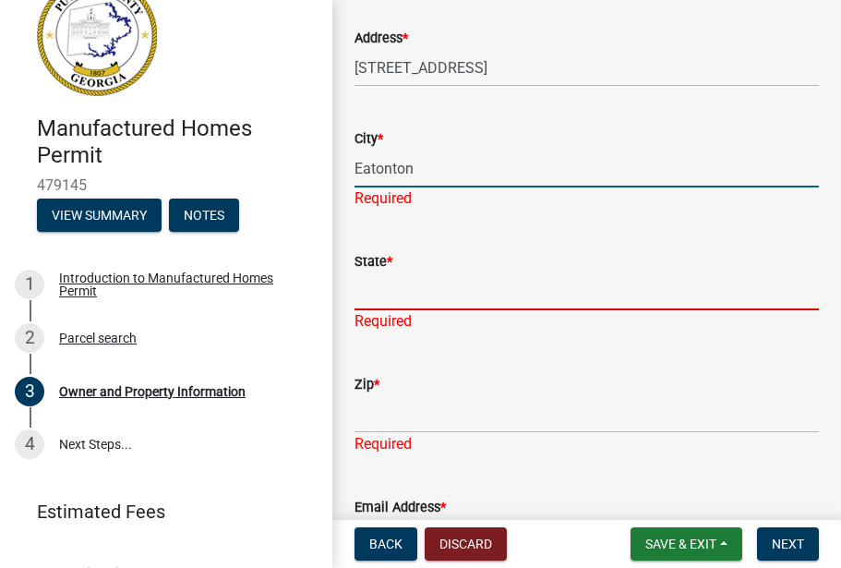
click at [391, 282] on input "State *" at bounding box center [586, 291] width 464 height 38
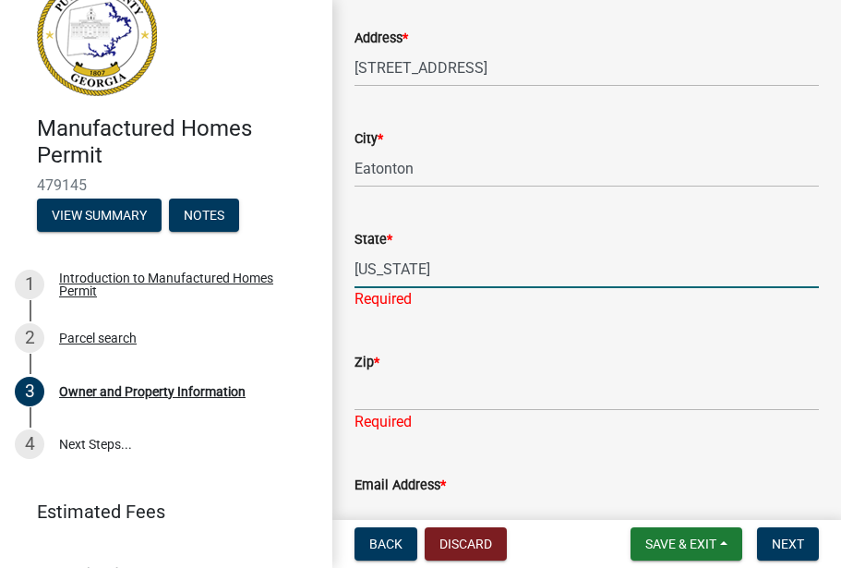
type input "Georgia"
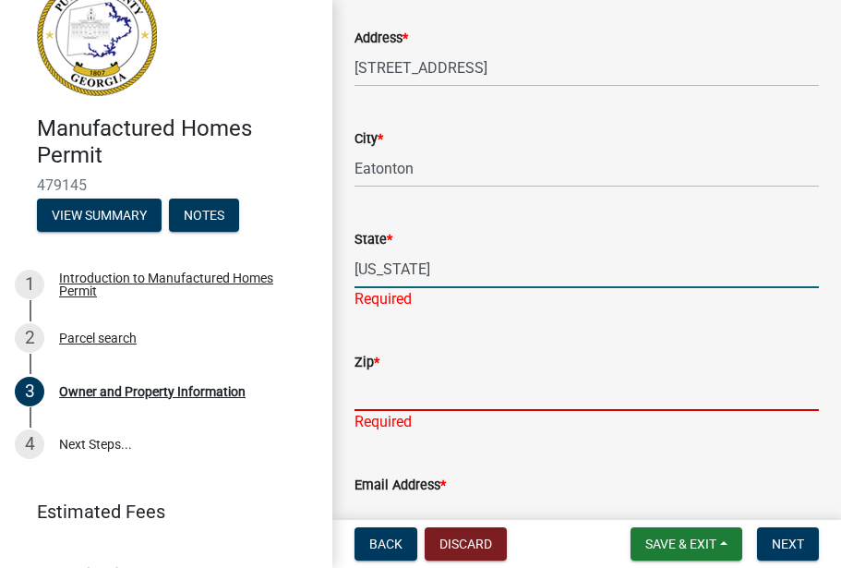
click at [366, 397] on div "Zip * Required" at bounding box center [586, 379] width 464 height 108
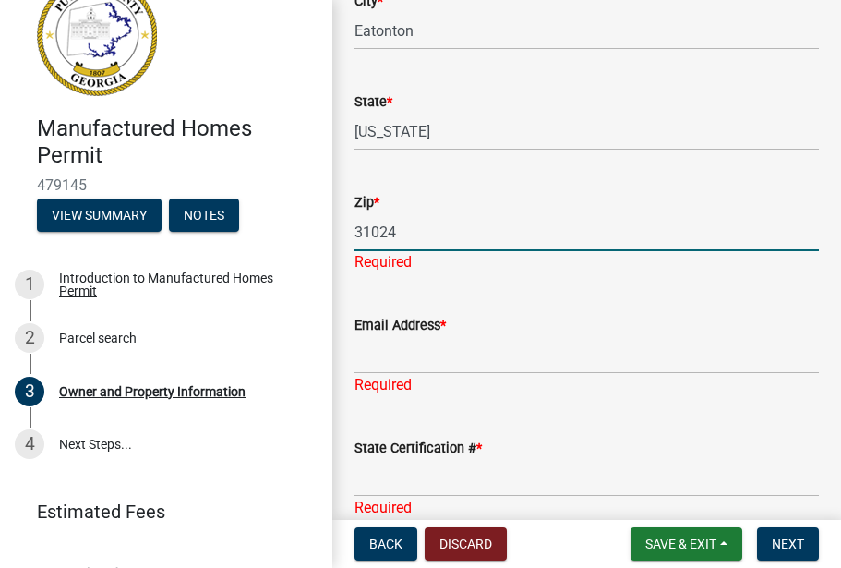
scroll to position [1079, 0]
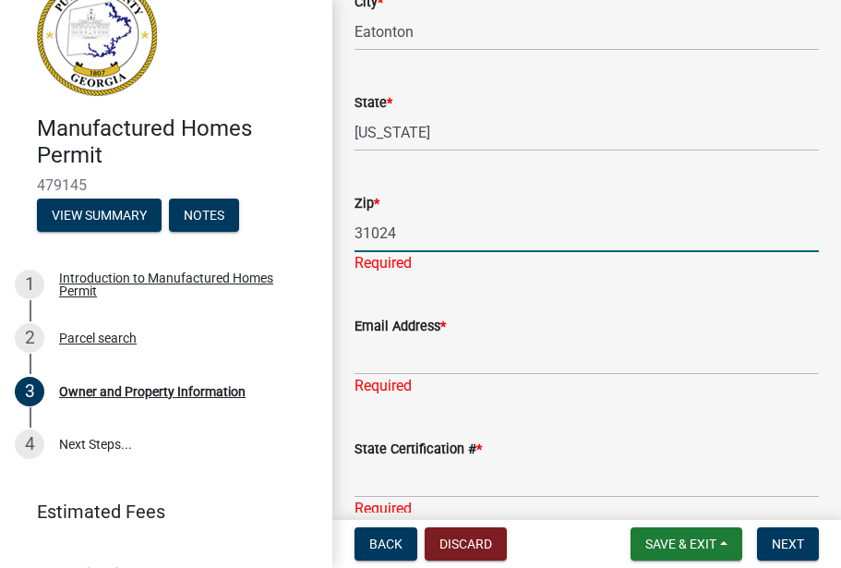
type input "31024"
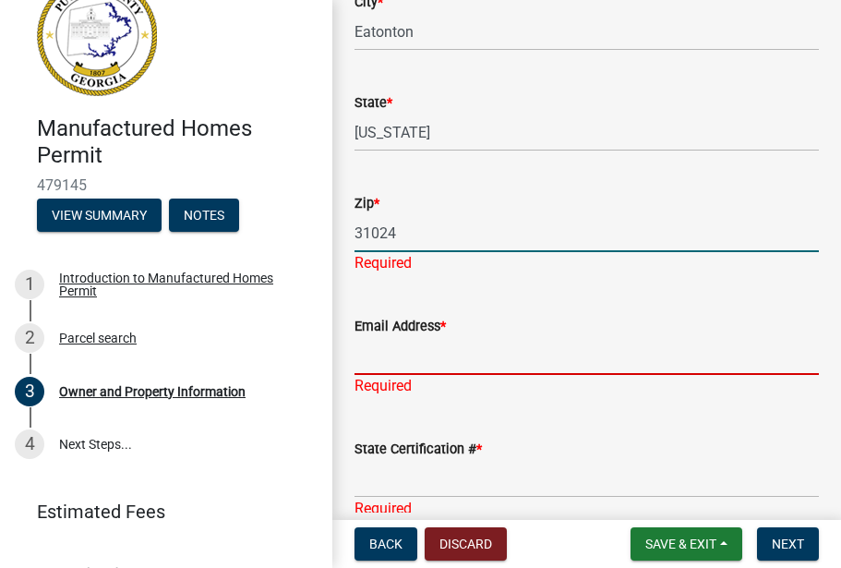
click at [374, 354] on div "Email Address * Required" at bounding box center [586, 343] width 464 height 108
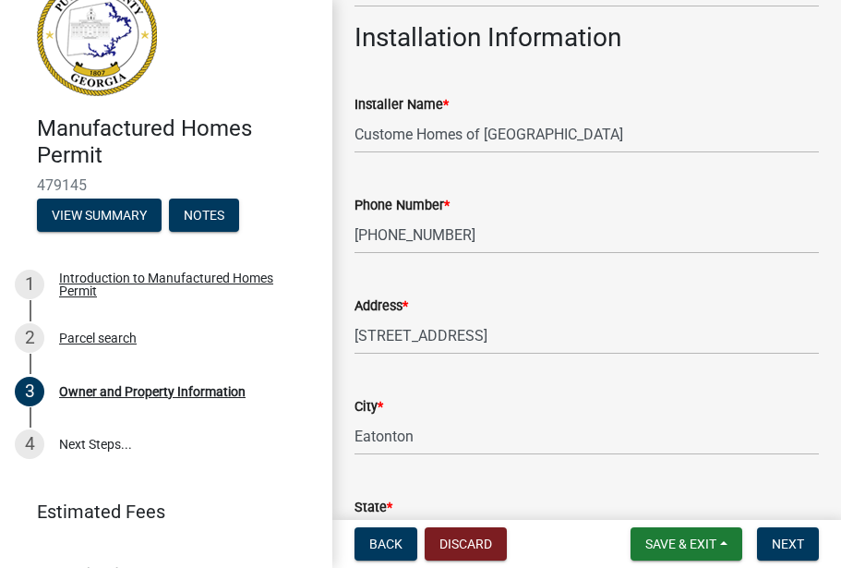
scroll to position [676, 0]
type input "thriftdenny@gmail.com"
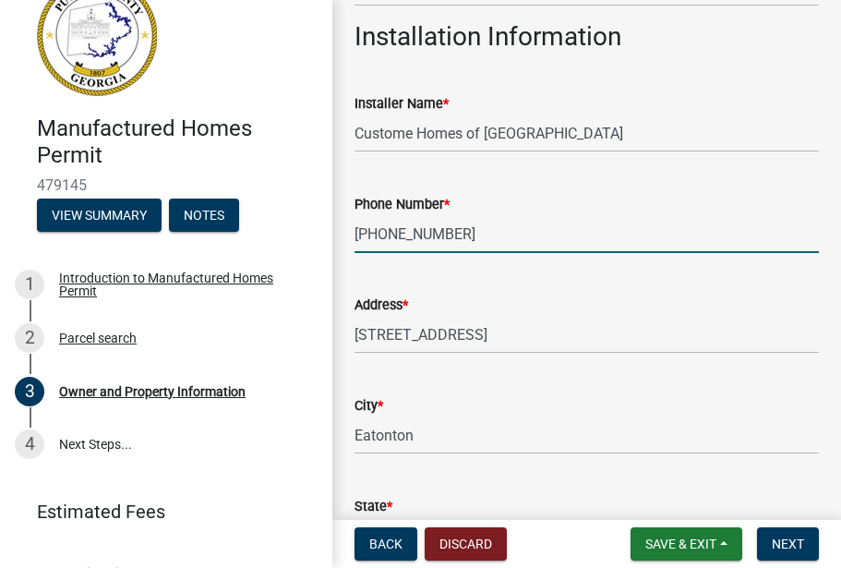
click at [458, 234] on input "912-412-6488" at bounding box center [586, 234] width 464 height 38
type input "9"
type input "478-295-2296"
click at [513, 336] on input "445 Long Shoals Road" at bounding box center [586, 335] width 464 height 38
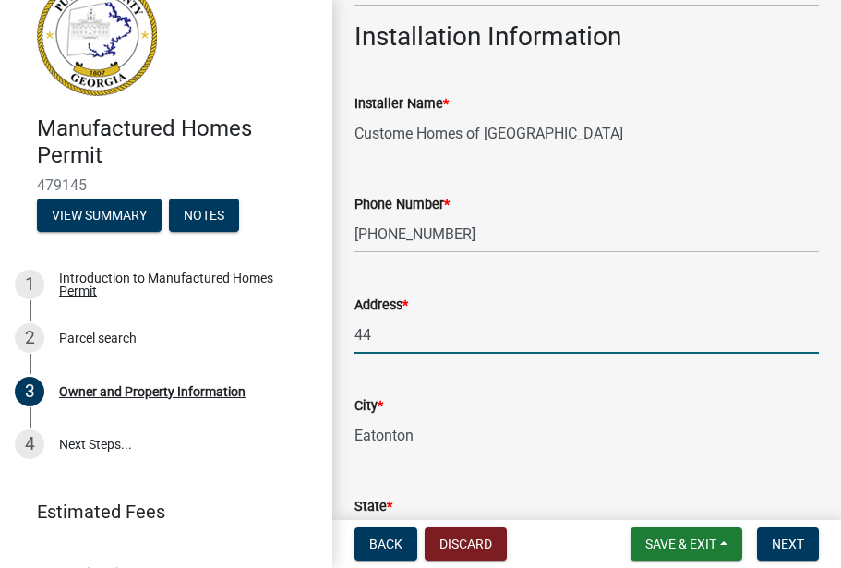
type input "4"
type input "North Columbia St."
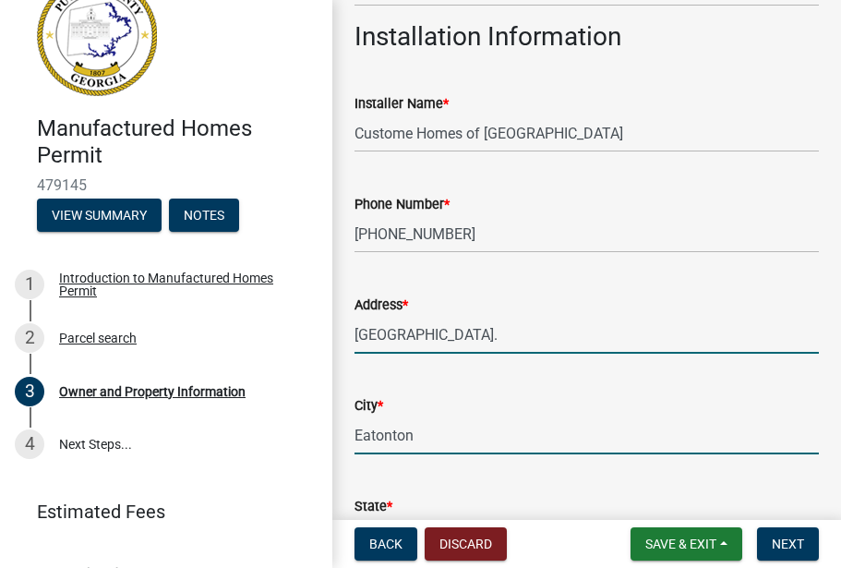
click at [426, 429] on input "Eatonton" at bounding box center [586, 435] width 464 height 38
type input "E"
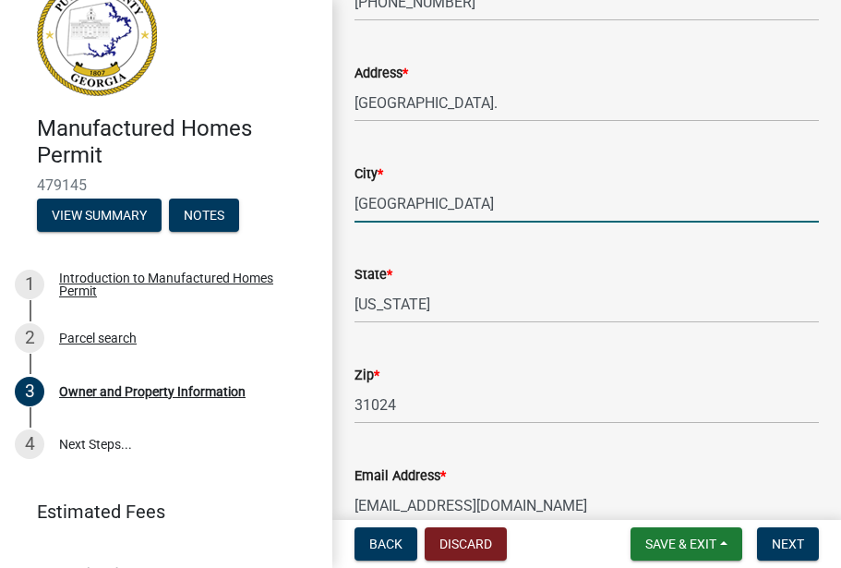
scroll to position [911, 0]
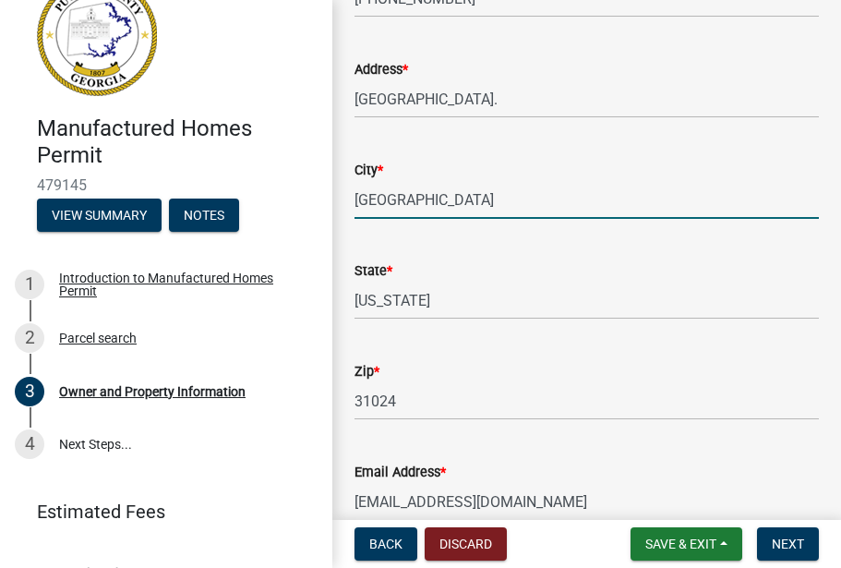
type input "Milledgeville"
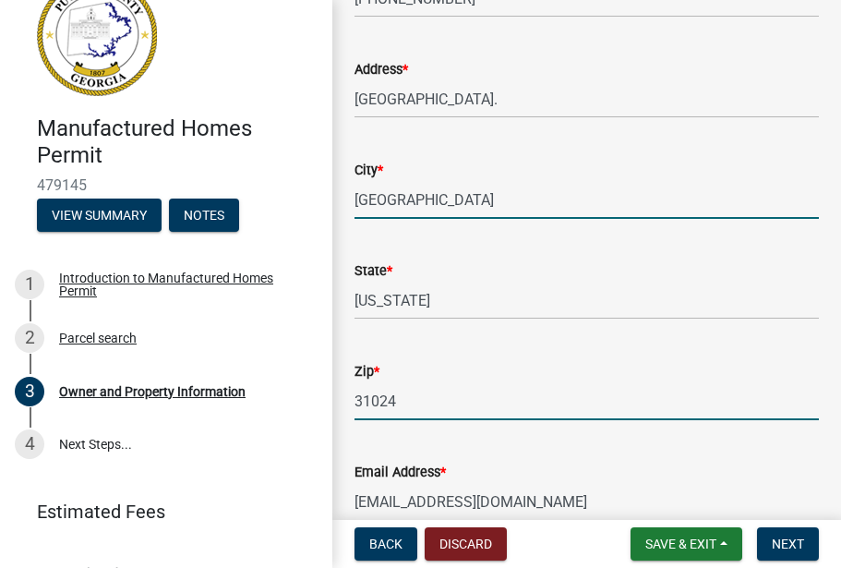
click at [398, 398] on input "31024" at bounding box center [586, 401] width 464 height 38
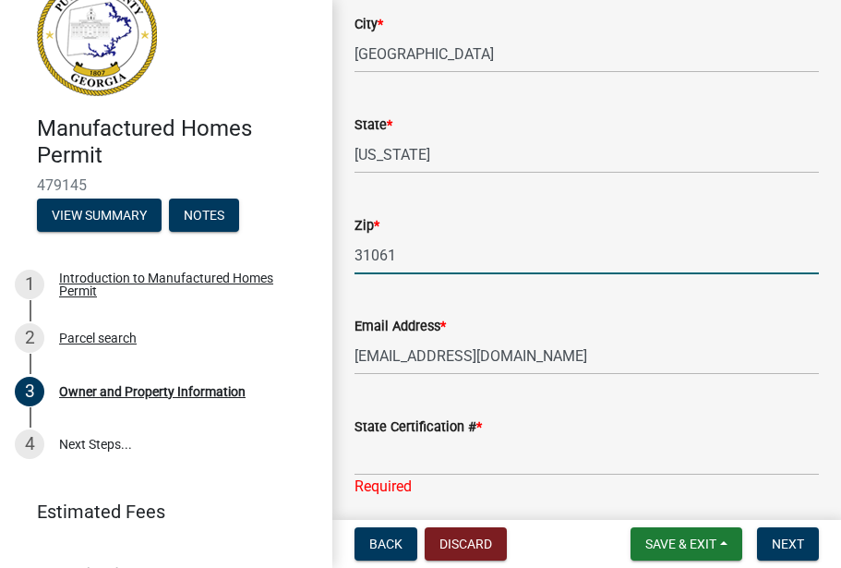
scroll to position [1059, 0]
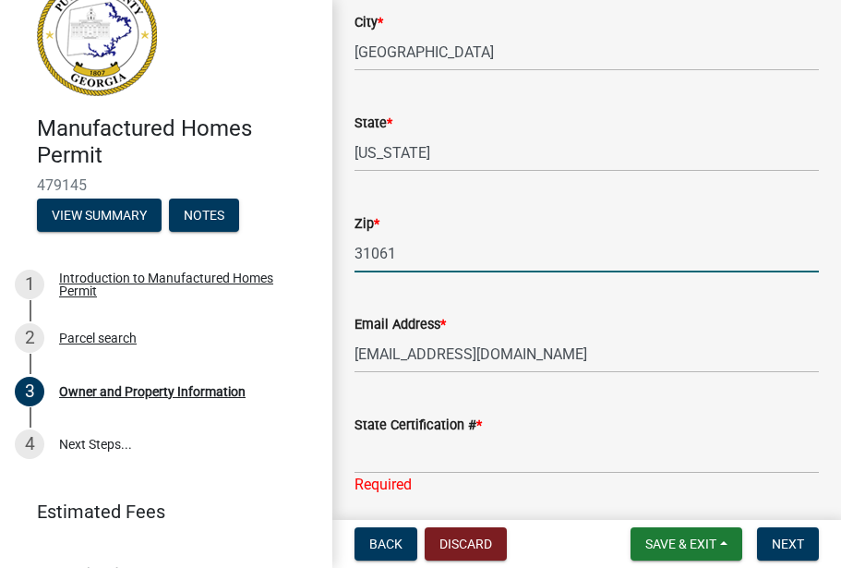
type input "31061"
click at [518, 352] on input "thriftdenny@gmail.com" at bounding box center [586, 354] width 464 height 38
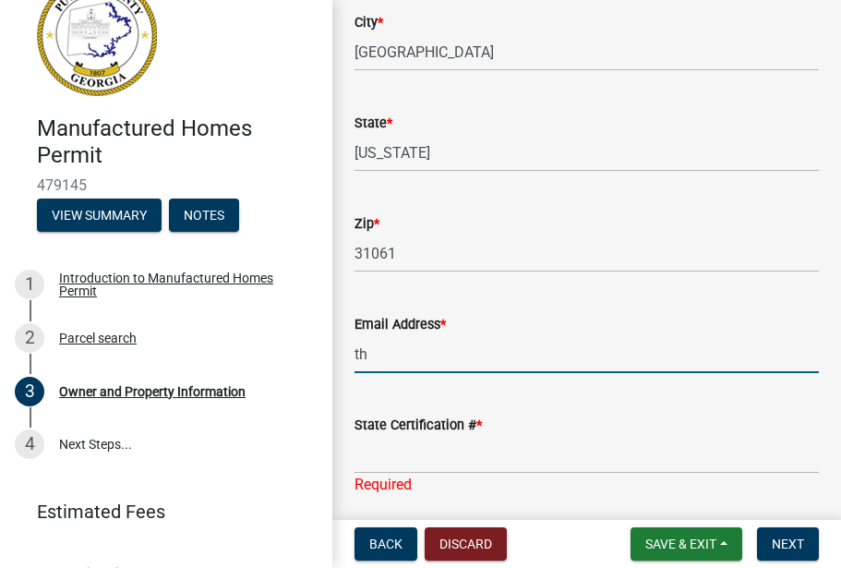
type input "t"
type input "Customhomes.lakecounty@gmail.com"
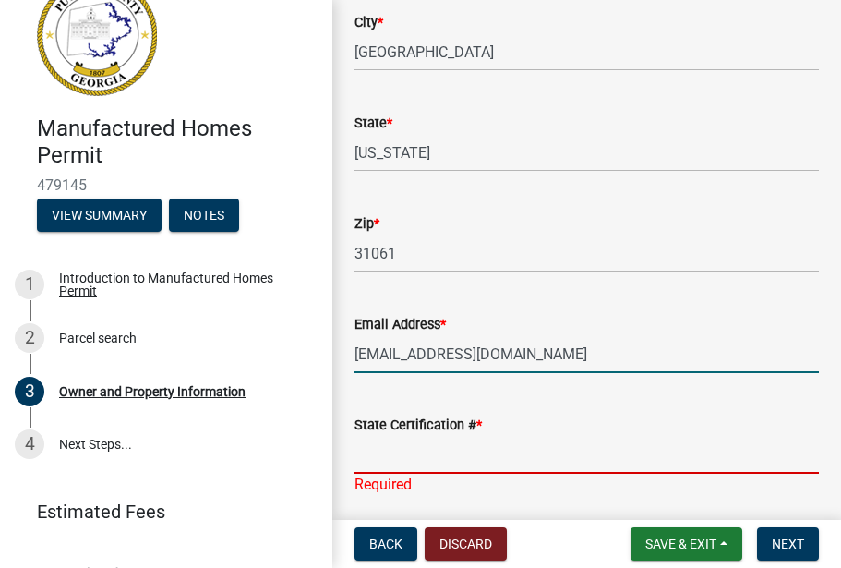
click at [400, 454] on input "State Certification # *" at bounding box center [586, 455] width 464 height 38
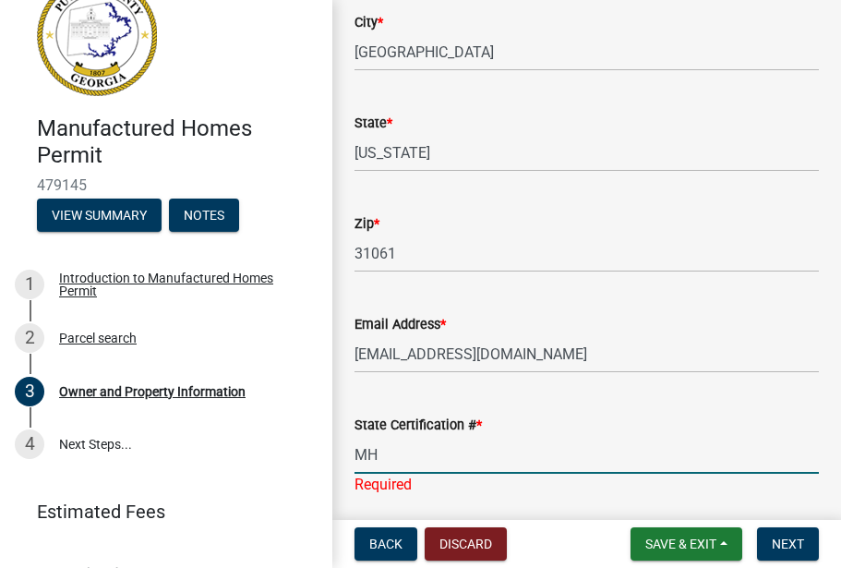
type input "R"
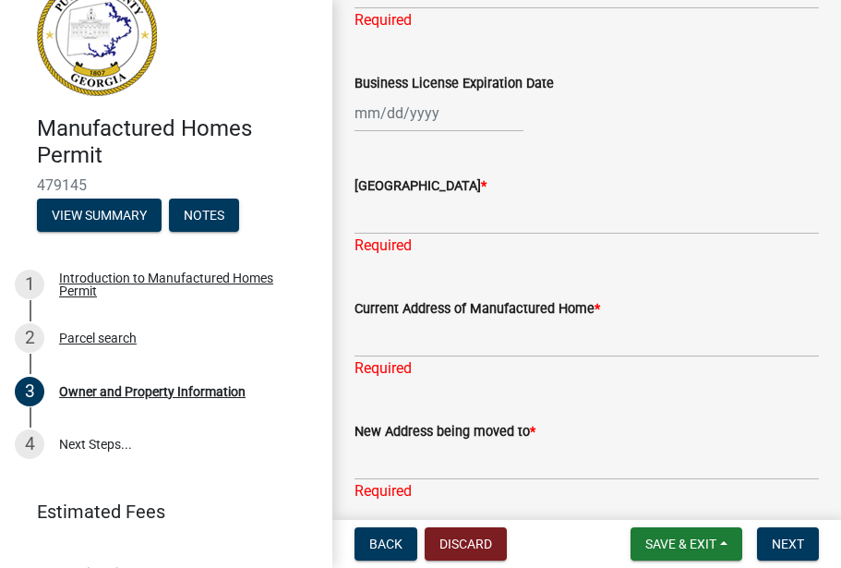
scroll to position [1984, 0]
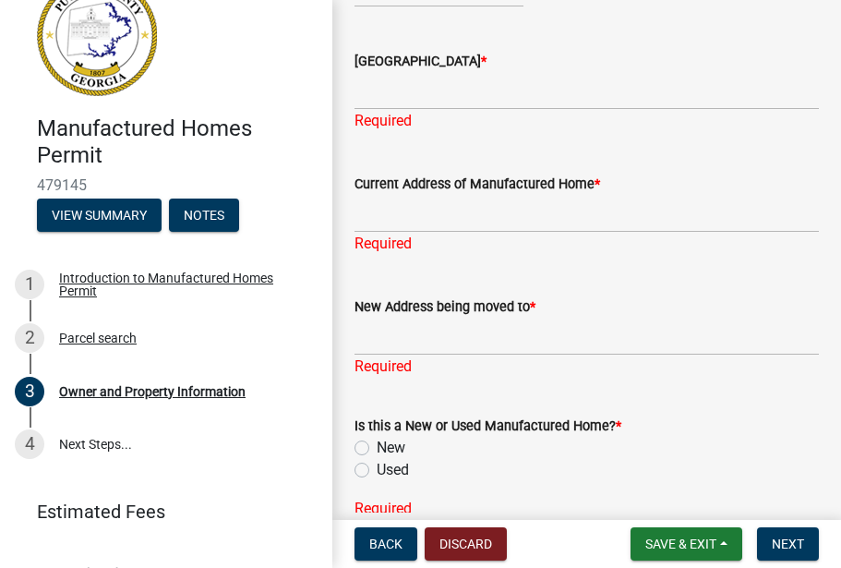
drag, startPoint x: 410, startPoint y: 454, endPoint x: 258, endPoint y: 524, distance: 167.7
click at [258, 534] on div "Manufactured Homes Permit 479145 View Summary Notes 1 Introduction to Manufactu…" at bounding box center [420, 284] width 841 height 568
click at [359, 465] on div "Is this a New or Used Manufactured Home? * New Used" at bounding box center [586, 447] width 464 height 66
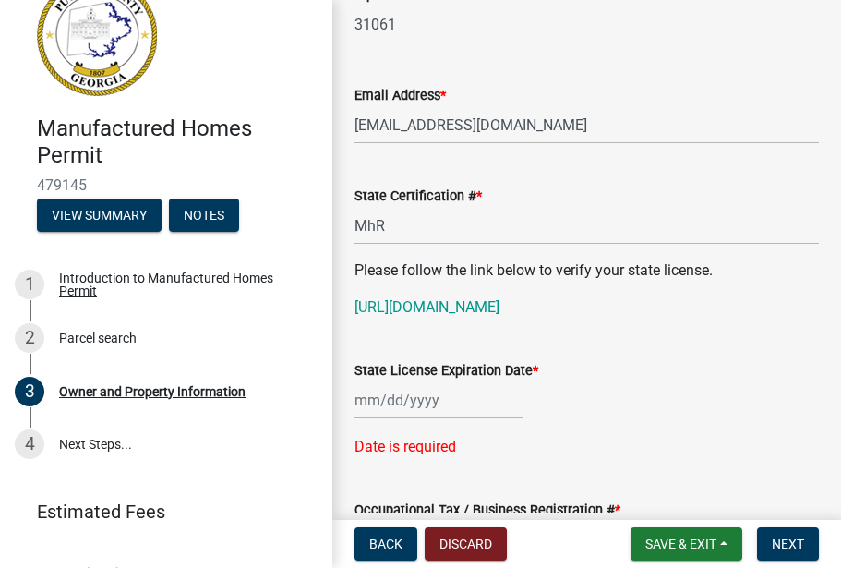
scroll to position [1284, 0]
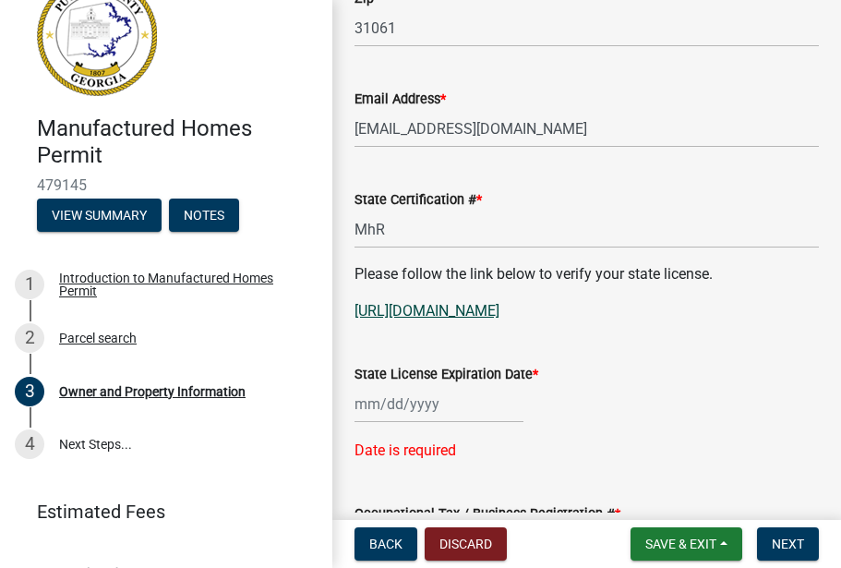
click at [458, 308] on link "https://www4.citizenserve.com/Portal/PortalController?Action=getQuery&portalPag…" at bounding box center [426, 311] width 145 height 18
click at [393, 229] on input "MhR" at bounding box center [586, 229] width 464 height 38
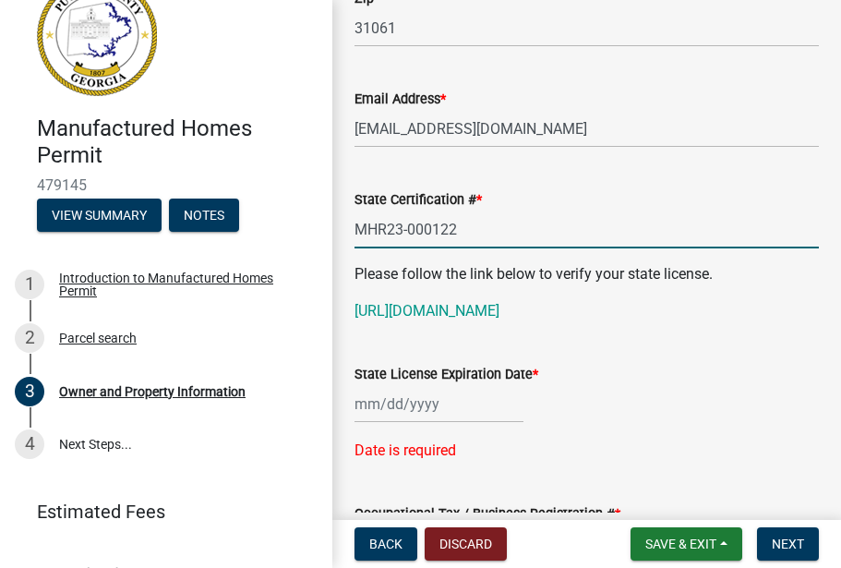
type input "MHR23-000122"
click at [378, 423] on div at bounding box center [438, 404] width 169 height 38
select select "9"
select select "2025"
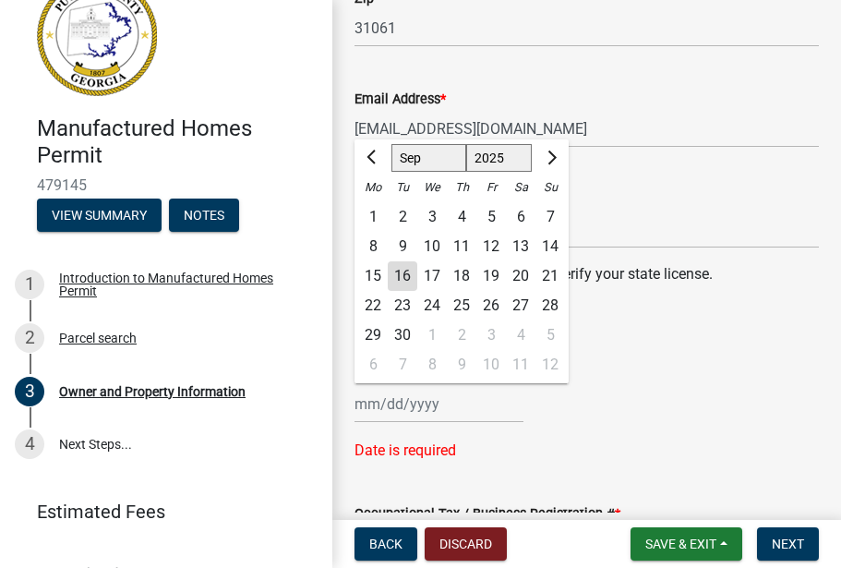
click at [556, 171] on button "Next month" at bounding box center [550, 158] width 22 height 30
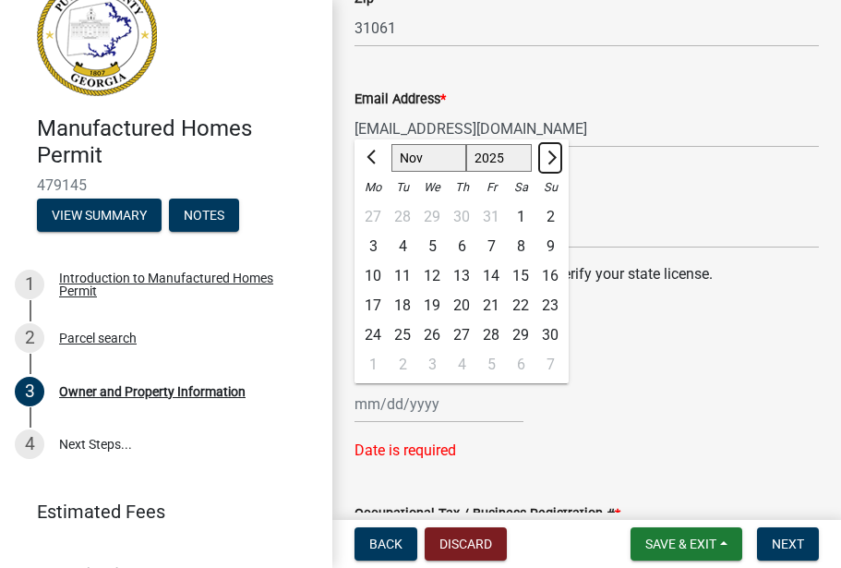
select select "12"
click at [430, 350] on div "31" at bounding box center [432, 335] width 30 height 30
type input "12/31/2025"
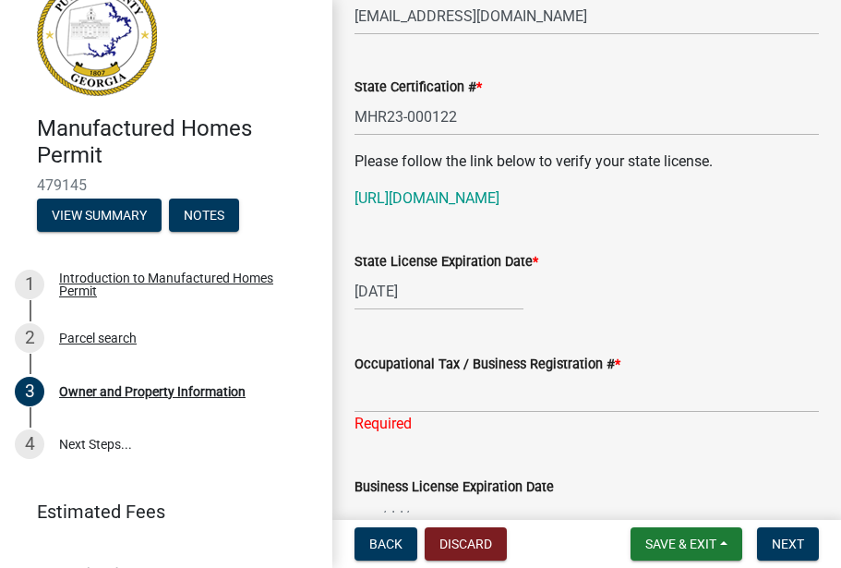
scroll to position [1401, 0]
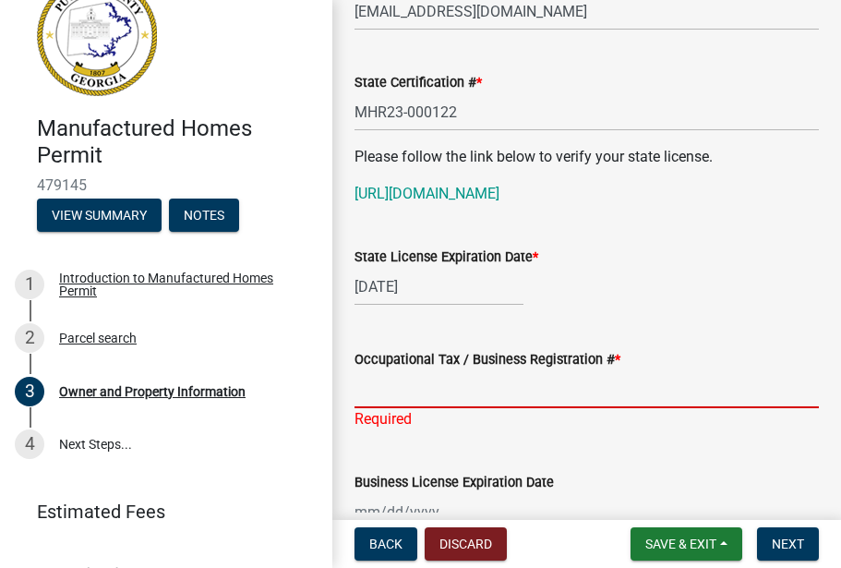
click at [366, 408] on input "Occupational Tax / Business Registration # *" at bounding box center [586, 389] width 464 height 38
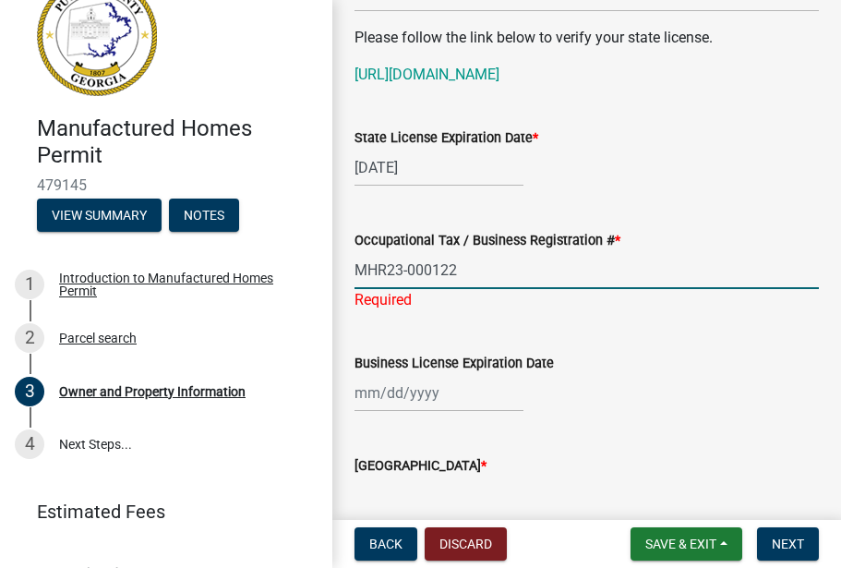
scroll to position [1524, 0]
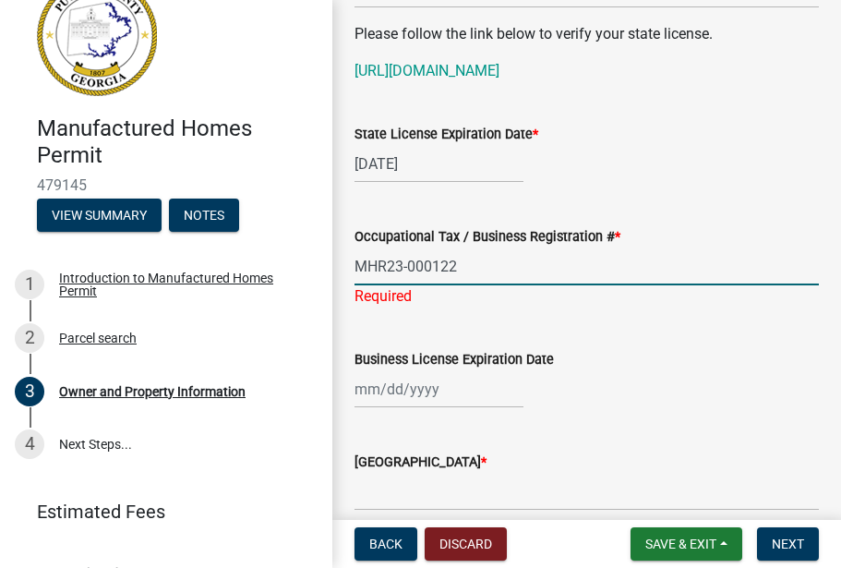
type input "MHR23-000122"
click at [440, 414] on wm-data-entity-input "Business License Expiration Date" at bounding box center [586, 373] width 464 height 102
select select "9"
select select "2025"
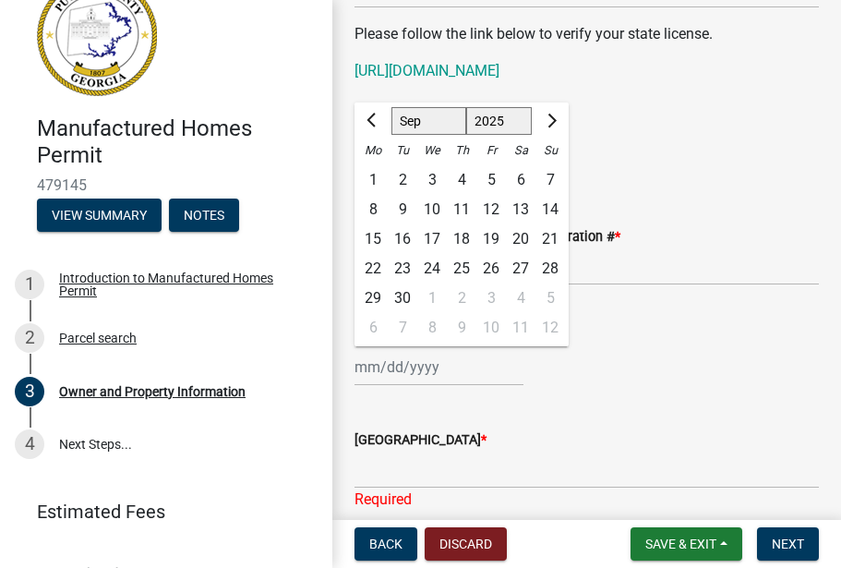
click at [552, 136] on button "Next month" at bounding box center [550, 121] width 22 height 30
select select "12"
click at [432, 313] on div "31" at bounding box center [432, 298] width 30 height 30
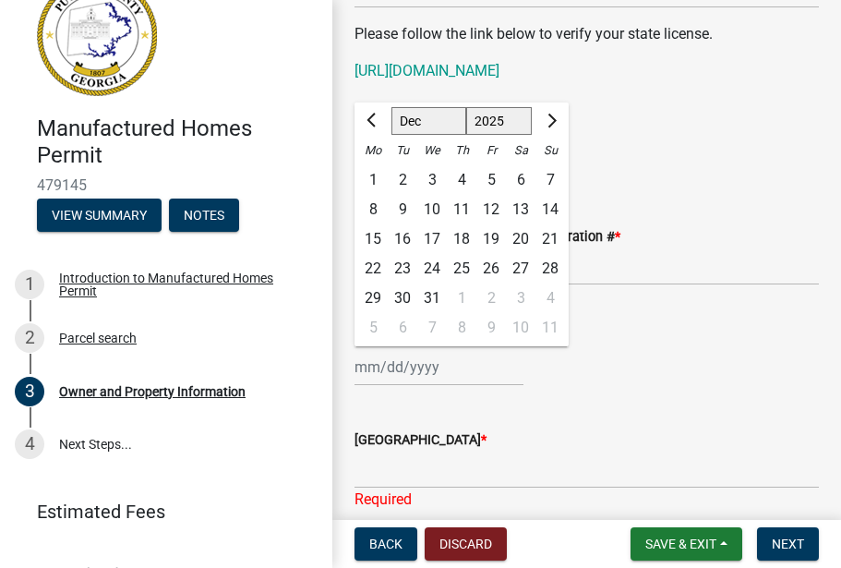
type input "12/31/2025"
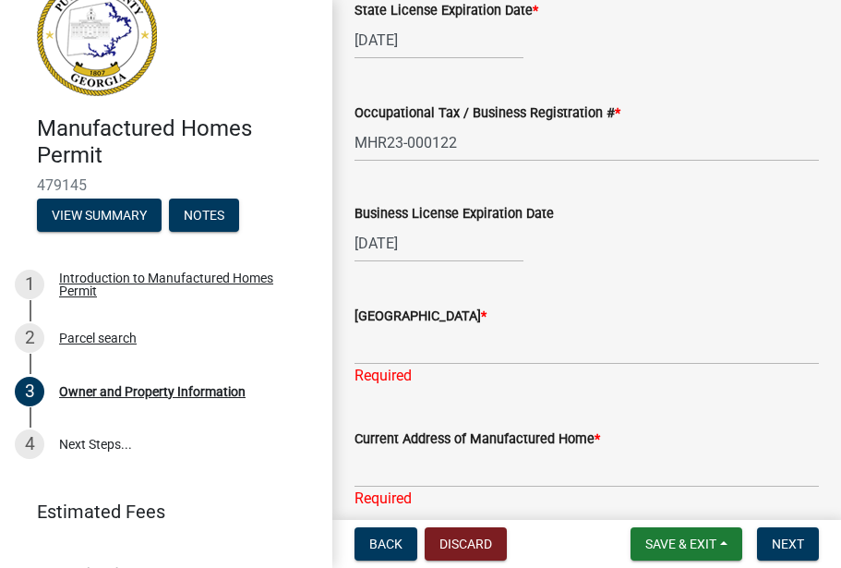
scroll to position [1647, 0]
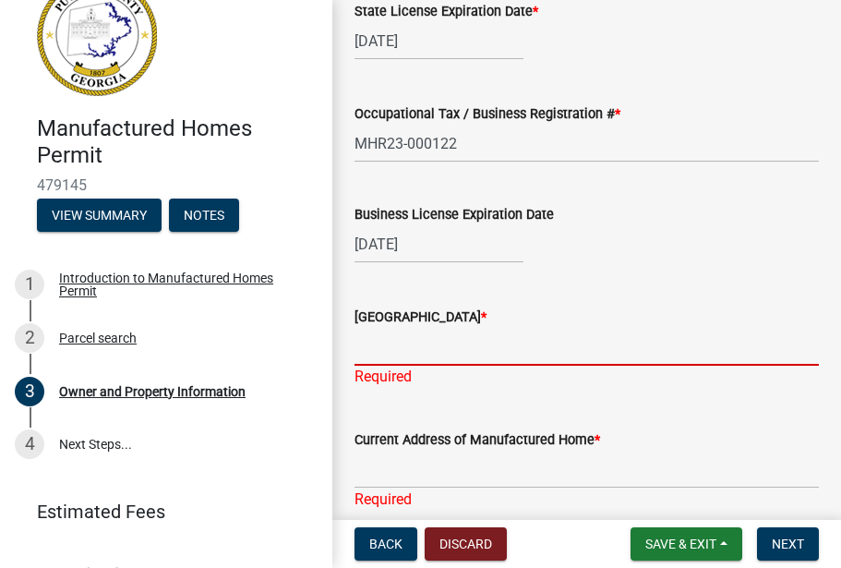
click at [377, 366] on input "Issuing County *" at bounding box center [586, 347] width 464 height 38
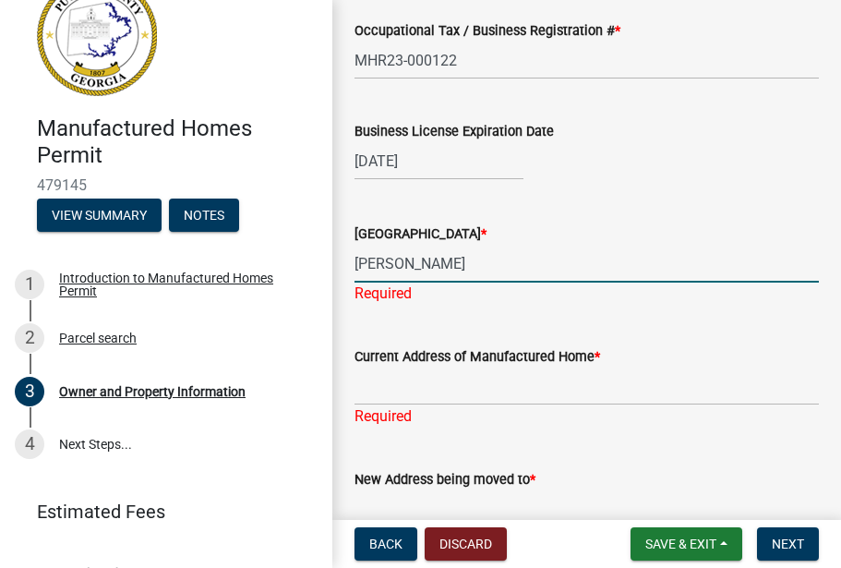
scroll to position [1734, 0]
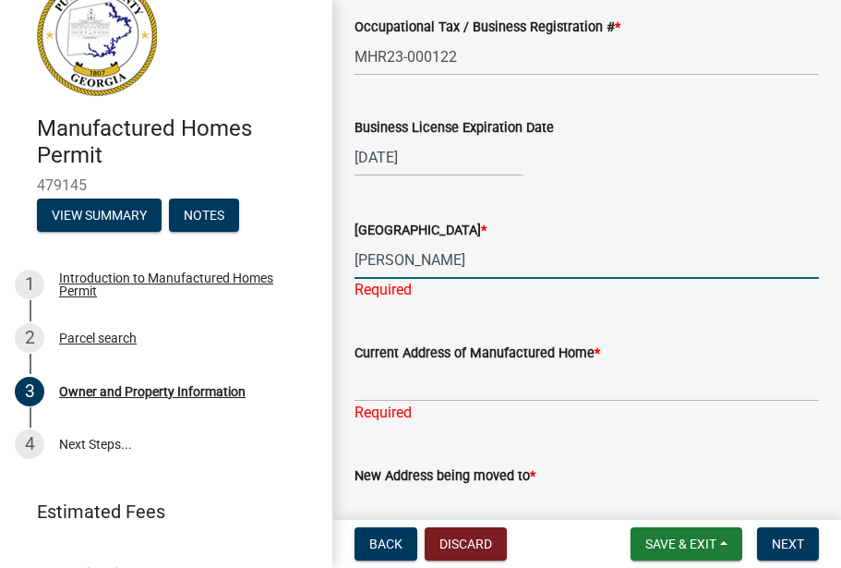
type input "BALDWIN"
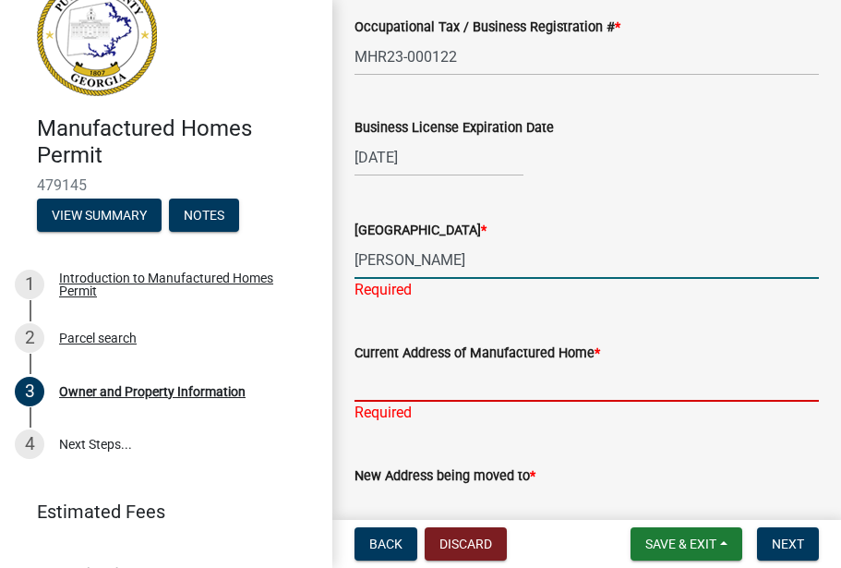
click at [373, 404] on div "Current Address of Manufactured Home * Required" at bounding box center [586, 370] width 464 height 108
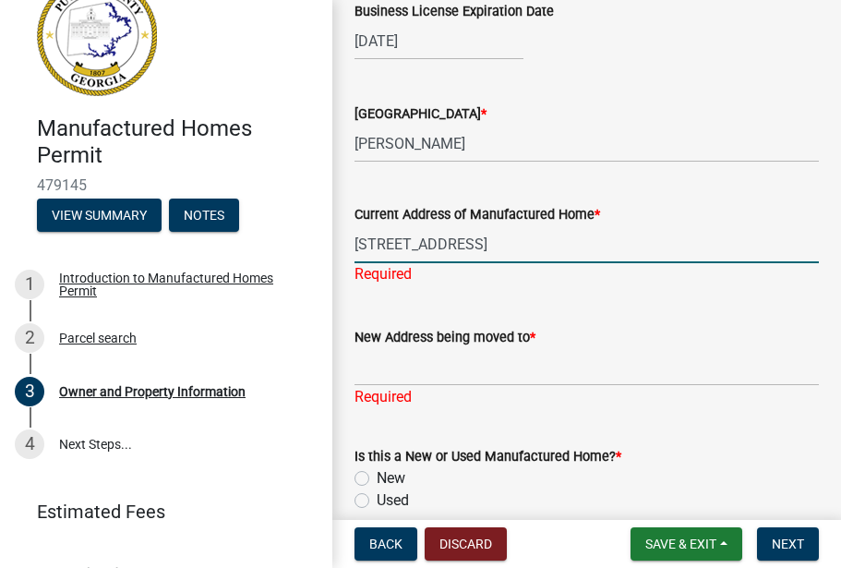
scroll to position [1856, 0]
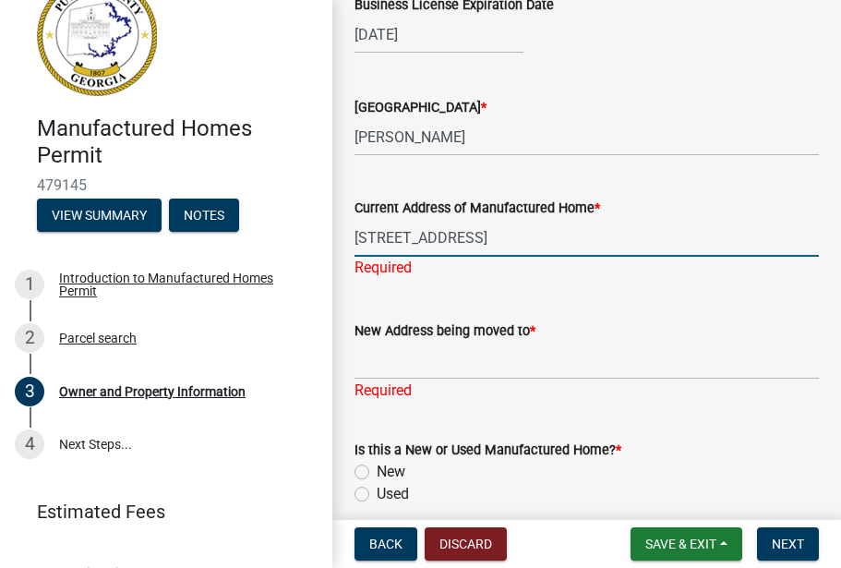
type input "2707 N COLUMBIA STREET"
click at [369, 381] on div "New Address being moved to * Required" at bounding box center [586, 348] width 464 height 108
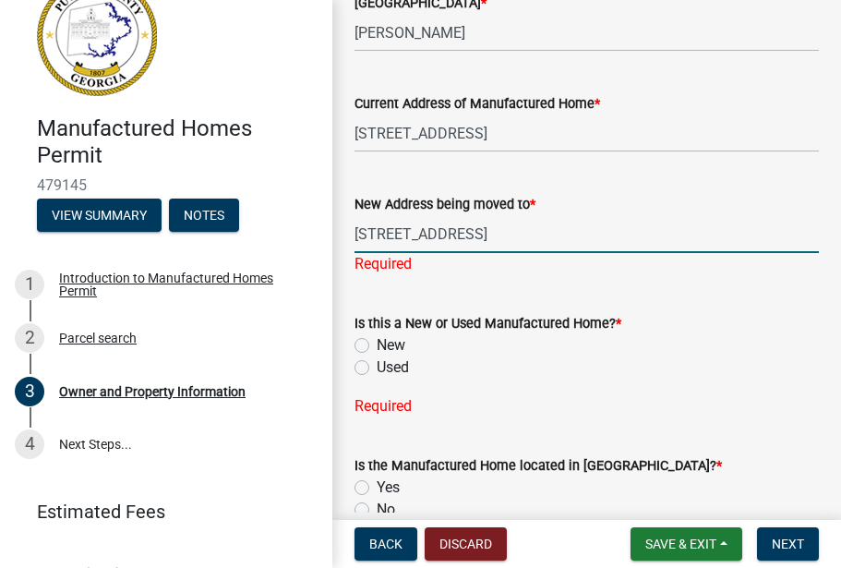
scroll to position [1963, 0]
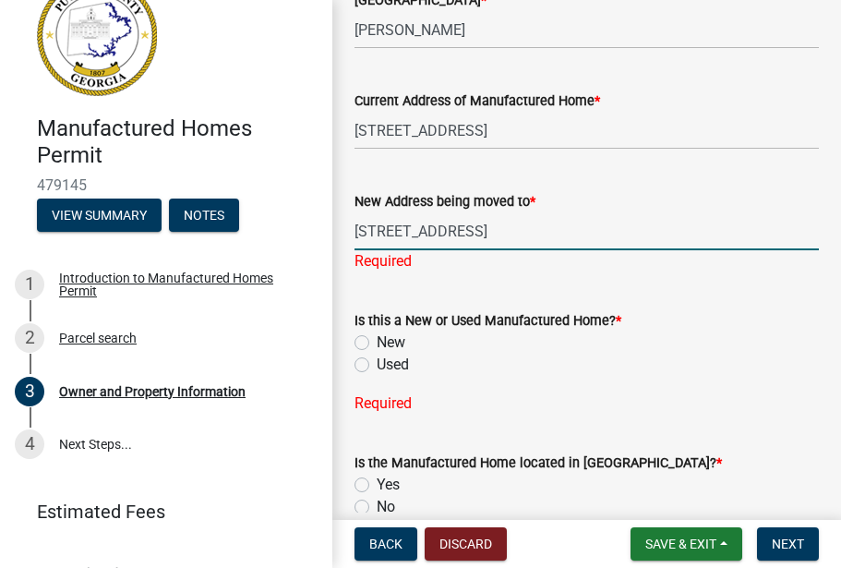
type input "445 LONG SHOALS ROAD"
click at [359, 357] on div "Is this a New or Used Manufactured Home? * New Used" at bounding box center [586, 342] width 464 height 66
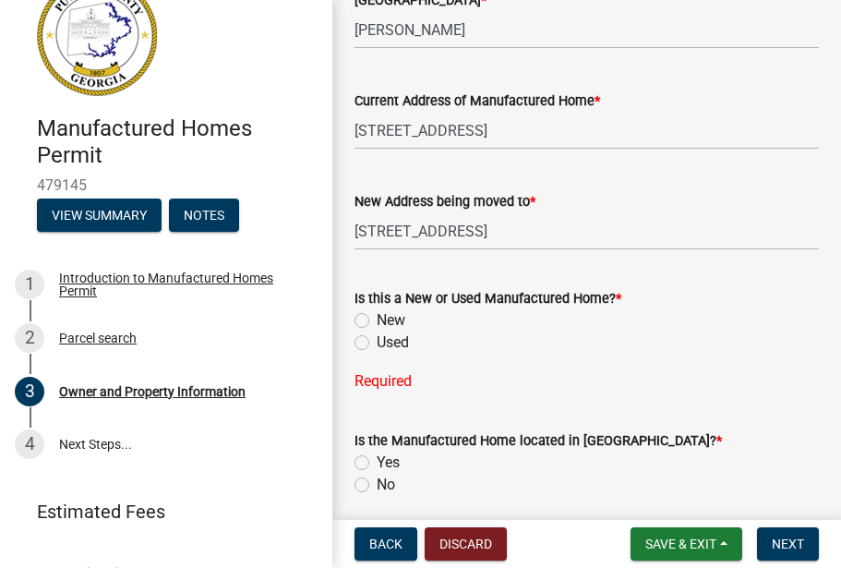
click at [377, 331] on label "New" at bounding box center [391, 320] width 29 height 22
click at [377, 321] on input "New" at bounding box center [383, 315] width 12 height 12
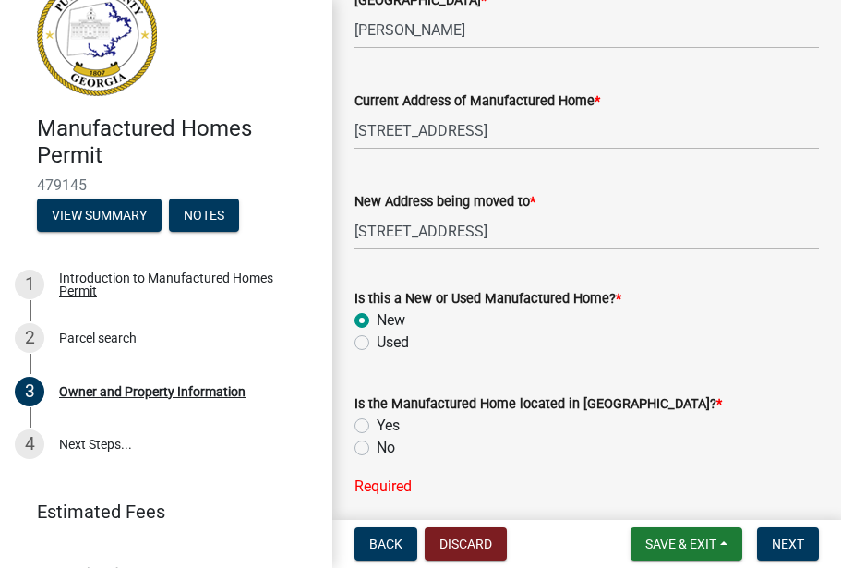
radio input "true"
click at [377, 459] on label "No" at bounding box center [386, 448] width 18 height 22
click at [377, 449] on input "No" at bounding box center [383, 443] width 12 height 12
radio input "true"
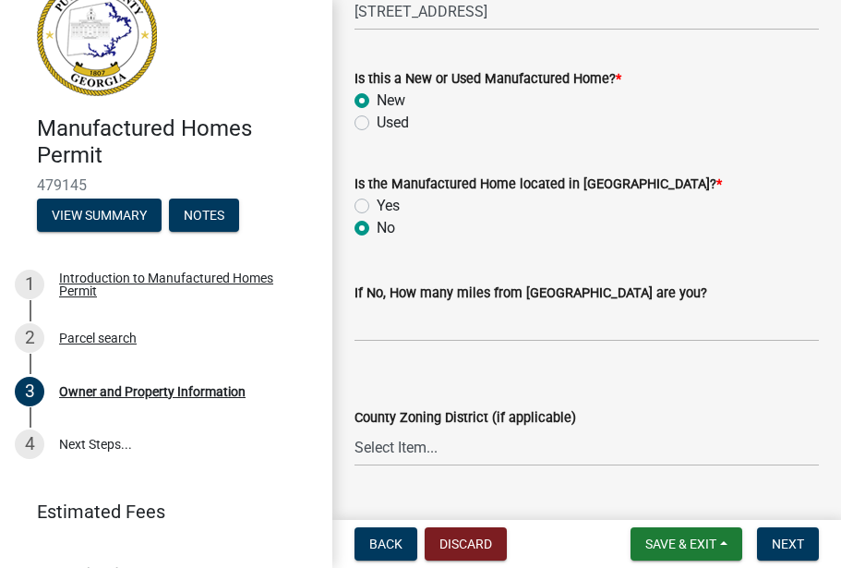
scroll to position [2187, 0]
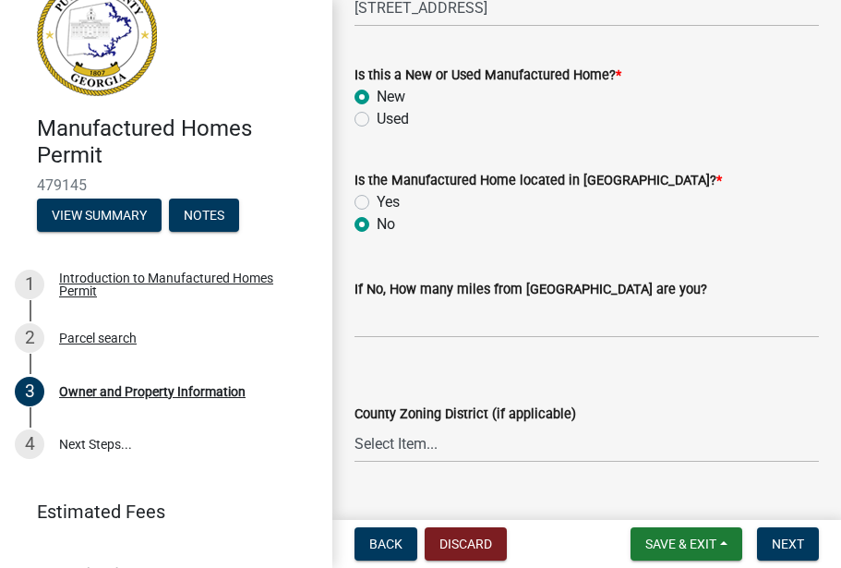
click at [373, 354] on wm-data-entity-input "If No, How many miles from Putnam County are you?" at bounding box center [586, 303] width 464 height 102
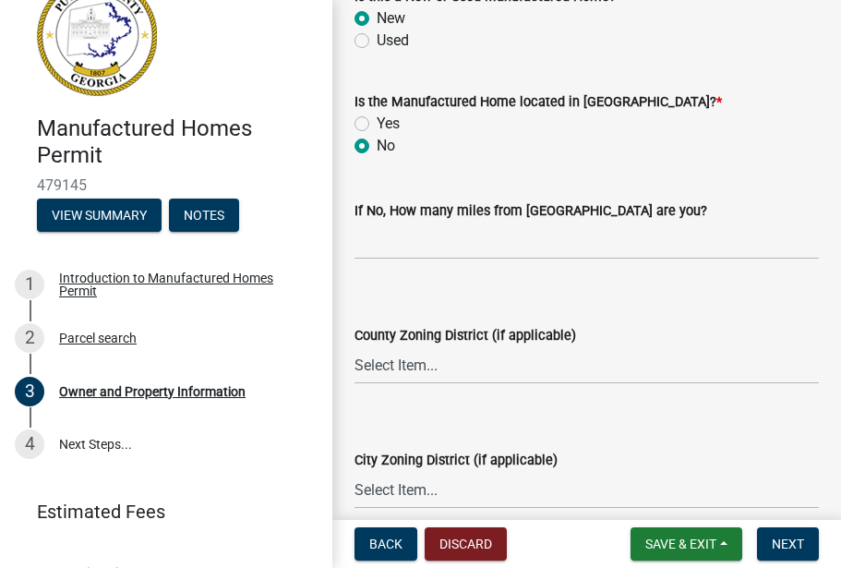
scroll to position [2262, 0]
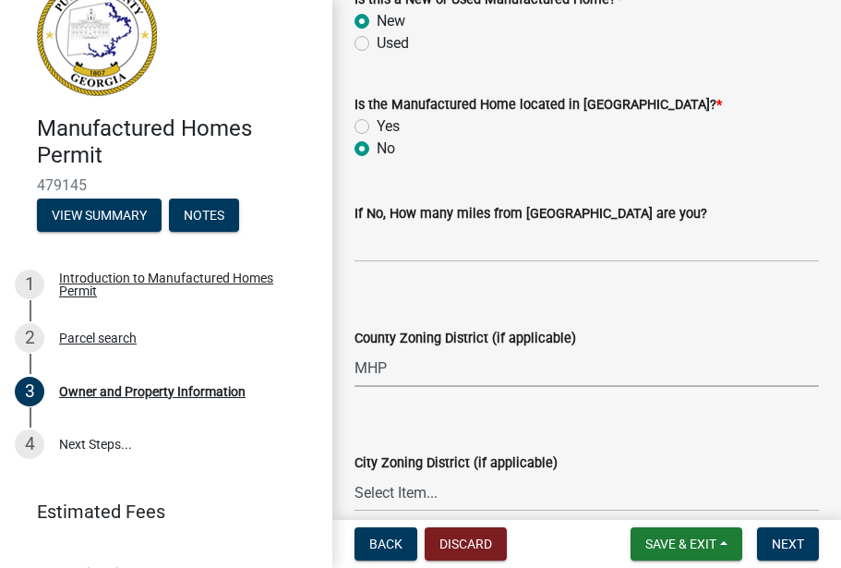
select select "a921f109-a208-434c-a008-8d888d60ee4b"
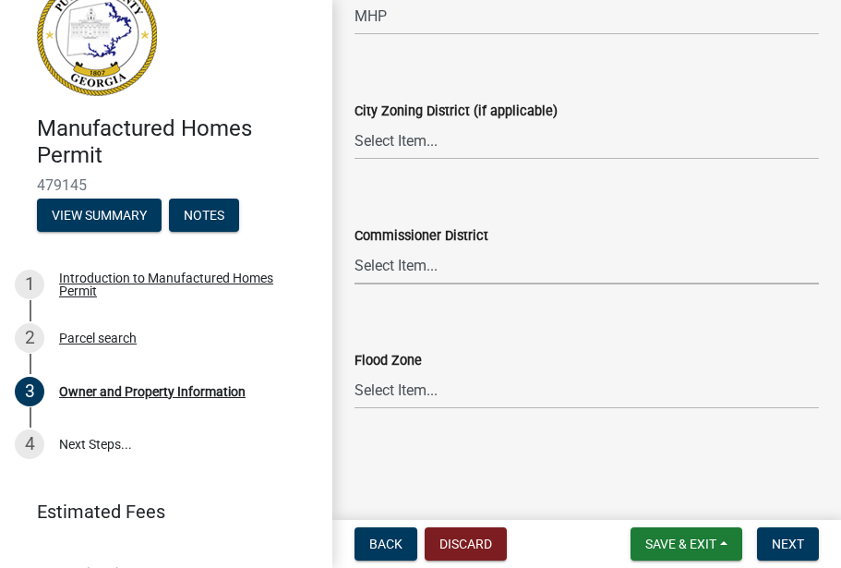
scroll to position [2635, 0]
click at [786, 544] on span "Next" at bounding box center [788, 543] width 32 height 15
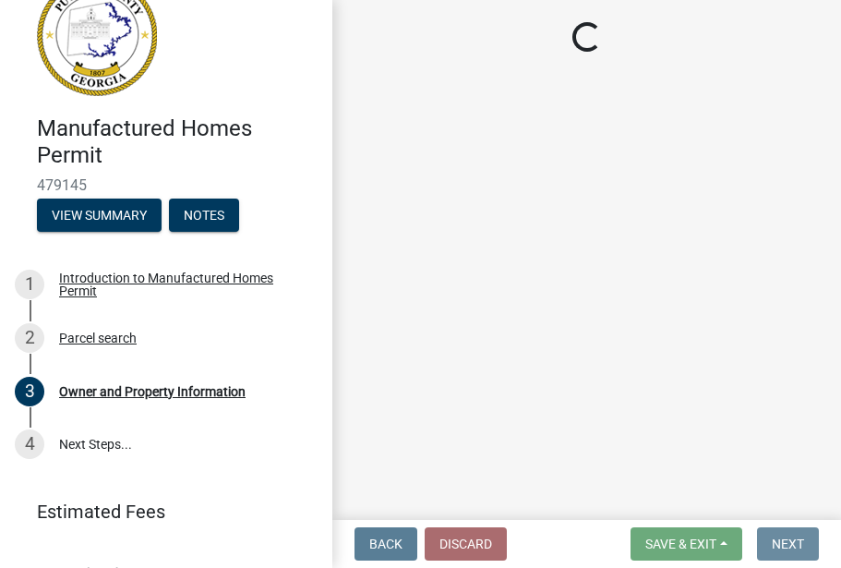
scroll to position [0, 0]
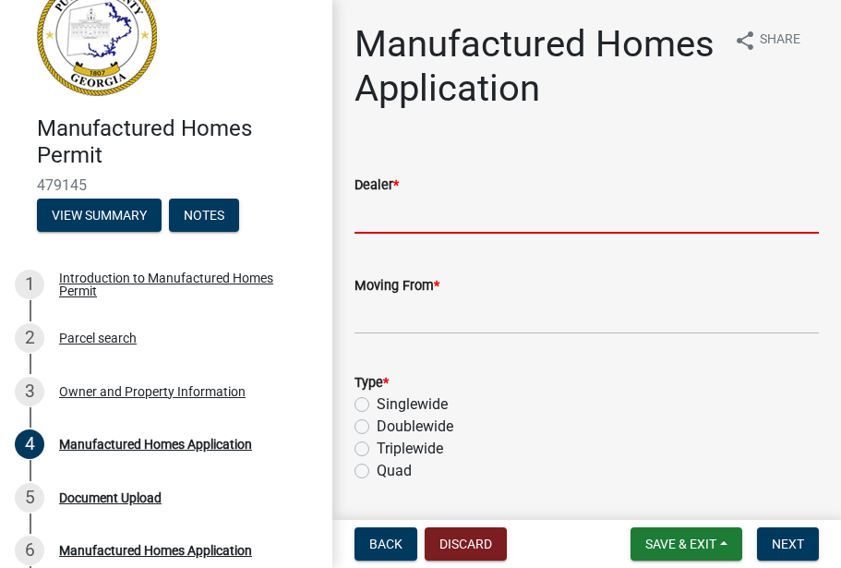
click at [381, 214] on input "Dealer *" at bounding box center [586, 215] width 464 height 38
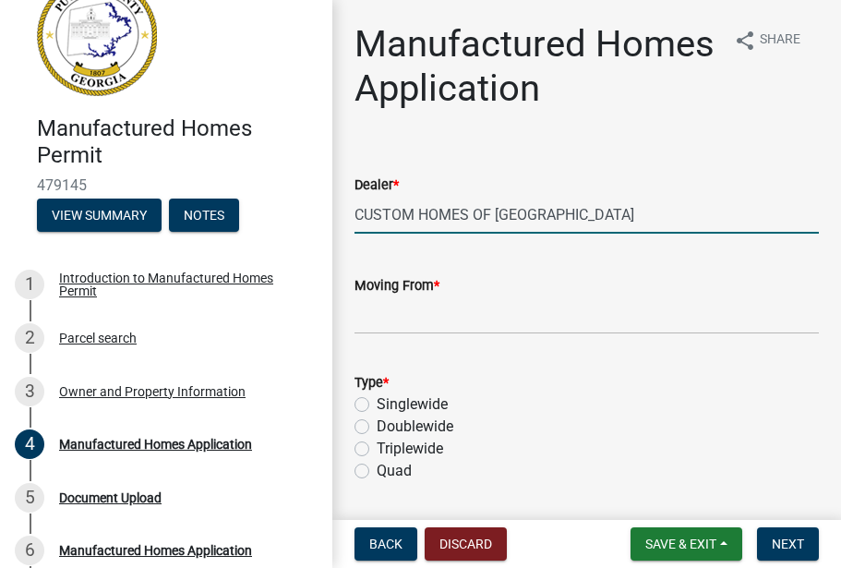
type input "CUSTOM HOMES OF LAKE COUNTY"
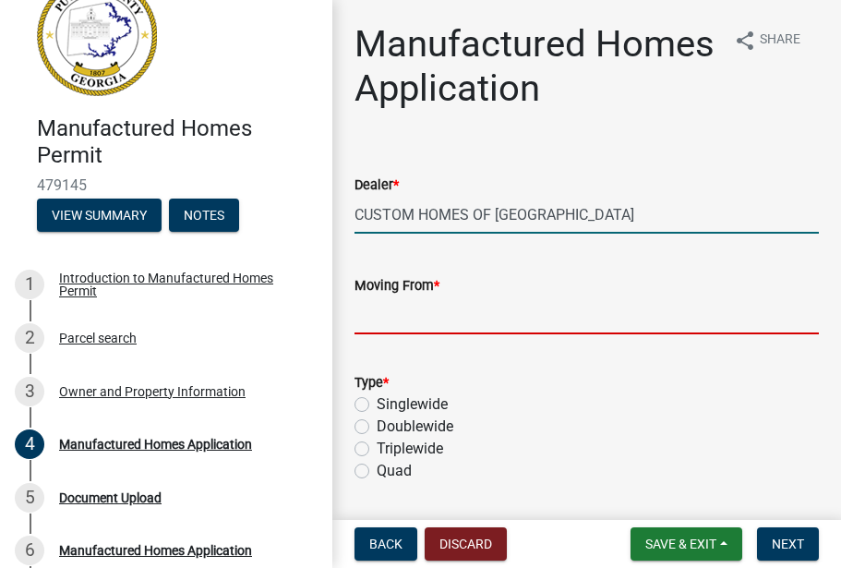
click at [378, 324] on input "Moving From *" at bounding box center [586, 315] width 464 height 38
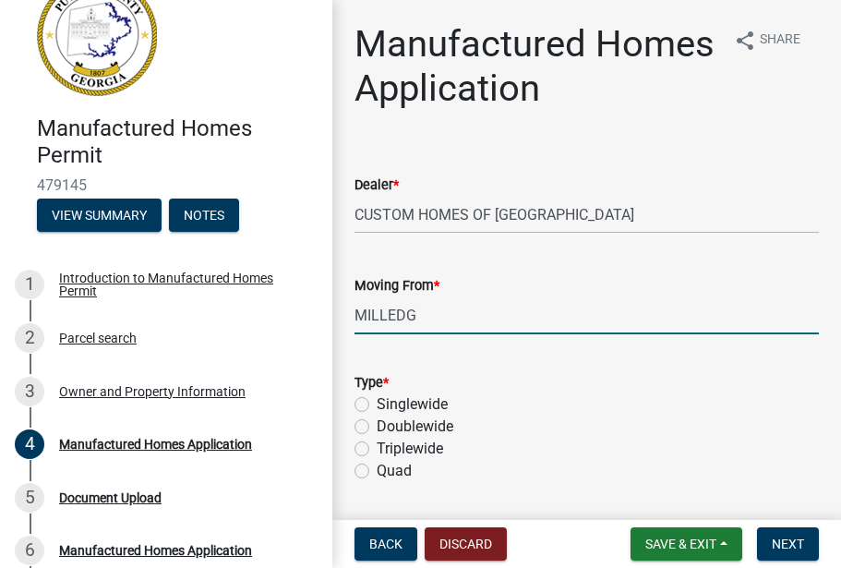
click at [378, 324] on input "MILLEDG" at bounding box center [586, 315] width 464 height 38
type input "MILLEDGEVILLE"
click at [377, 426] on label "Doublewide" at bounding box center [415, 426] width 77 height 22
click at [377, 426] on input "Doublewide" at bounding box center [383, 421] width 12 height 12
radio input "true"
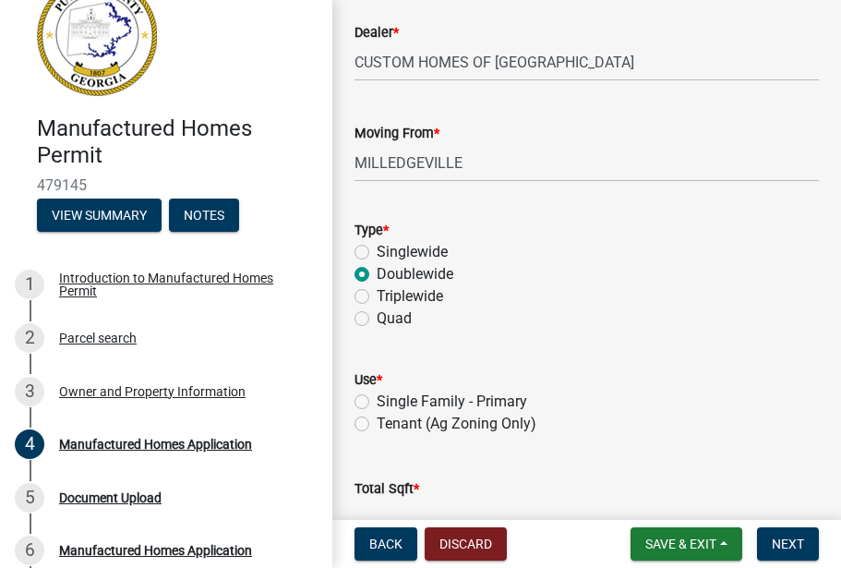
scroll to position [168, 0]
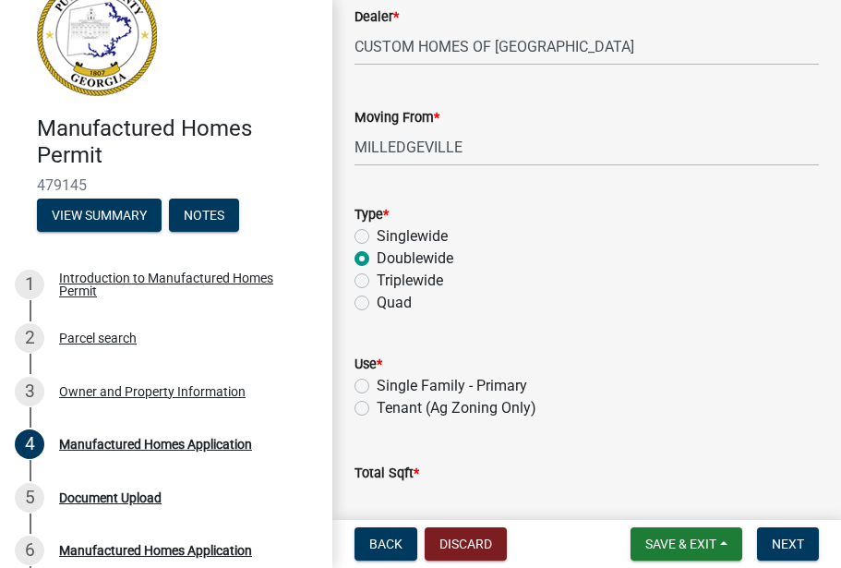
click at [377, 384] on label "Single Family - Primary" at bounding box center [452, 386] width 150 height 22
click at [377, 384] on input "Single Family - Primary" at bounding box center [383, 381] width 12 height 12
radio input "true"
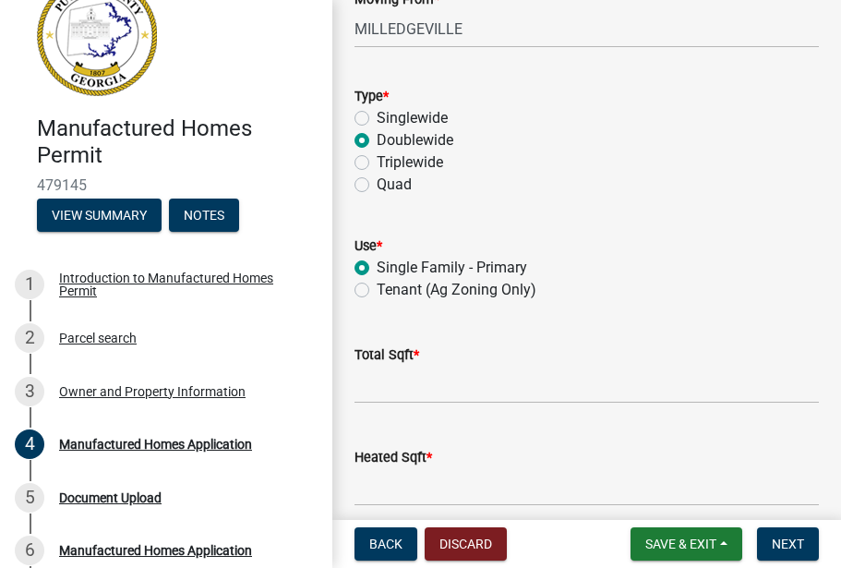
scroll to position [294, 0]
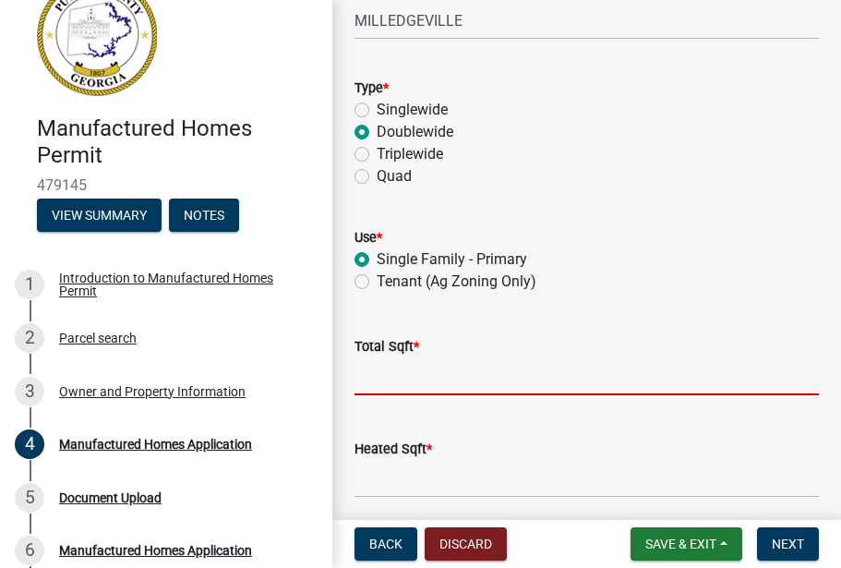
click at [383, 385] on input "text" at bounding box center [586, 376] width 464 height 38
click at [377, 105] on label "Singlewide" at bounding box center [412, 110] width 71 height 22
click at [377, 105] on input "Singlewide" at bounding box center [383, 105] width 12 height 12
radio input "true"
click at [379, 377] on input "text" at bounding box center [586, 376] width 464 height 38
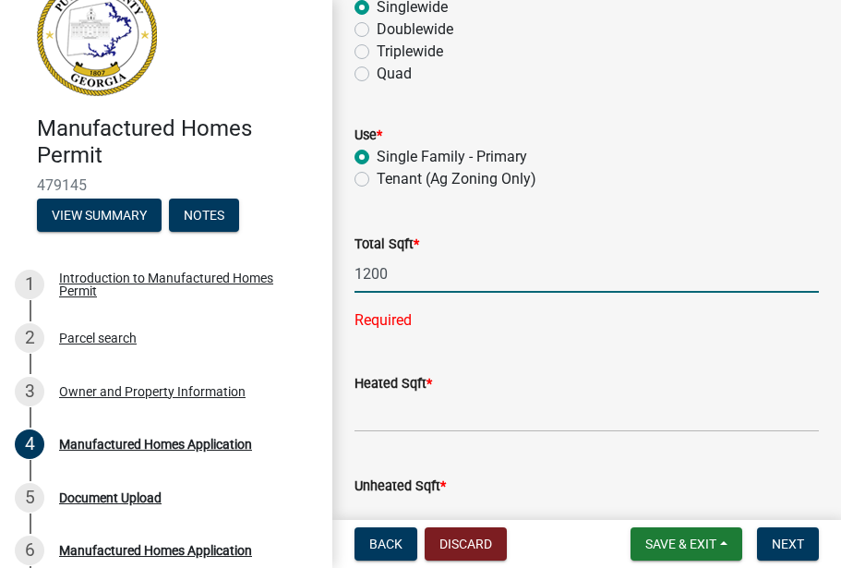
scroll to position [409, 0]
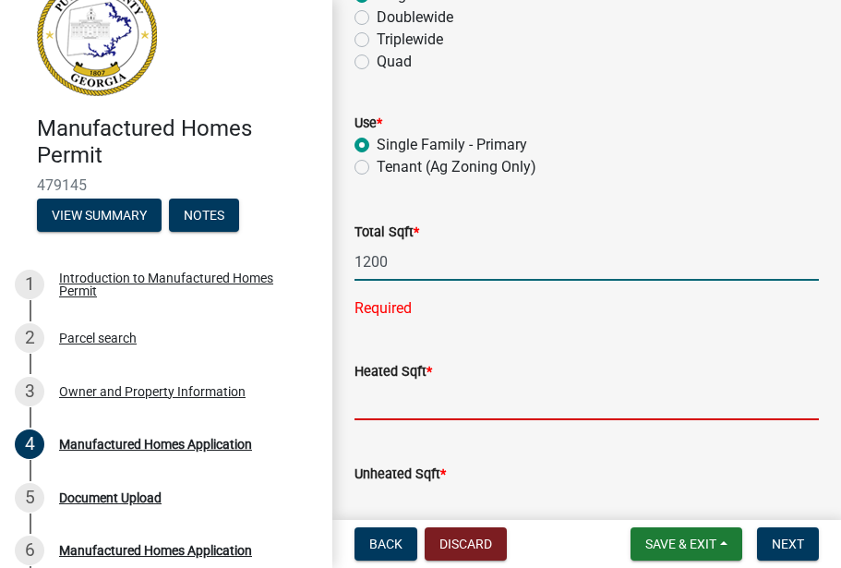
click at [375, 398] on wm-data-entity-input "Heated Sqft *" at bounding box center [586, 385] width 464 height 102
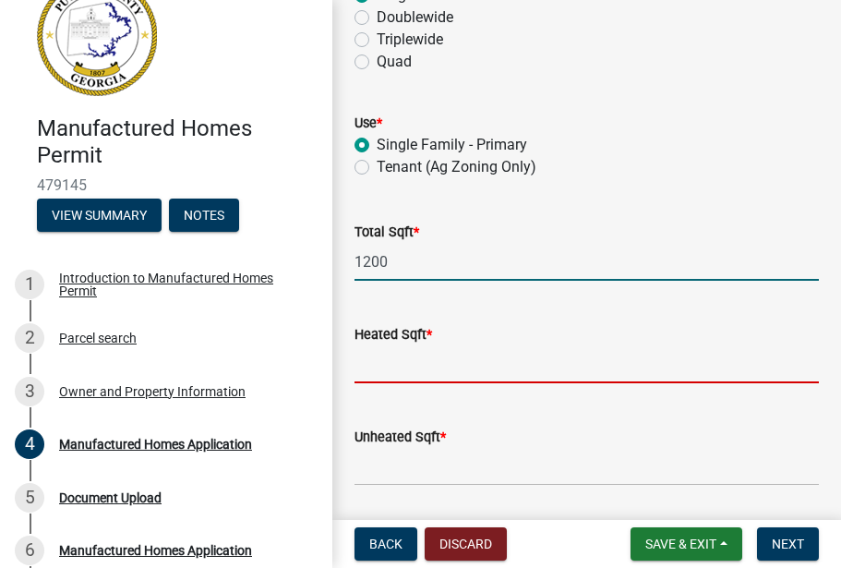
click at [400, 261] on input "1200" at bounding box center [586, 262] width 464 height 38
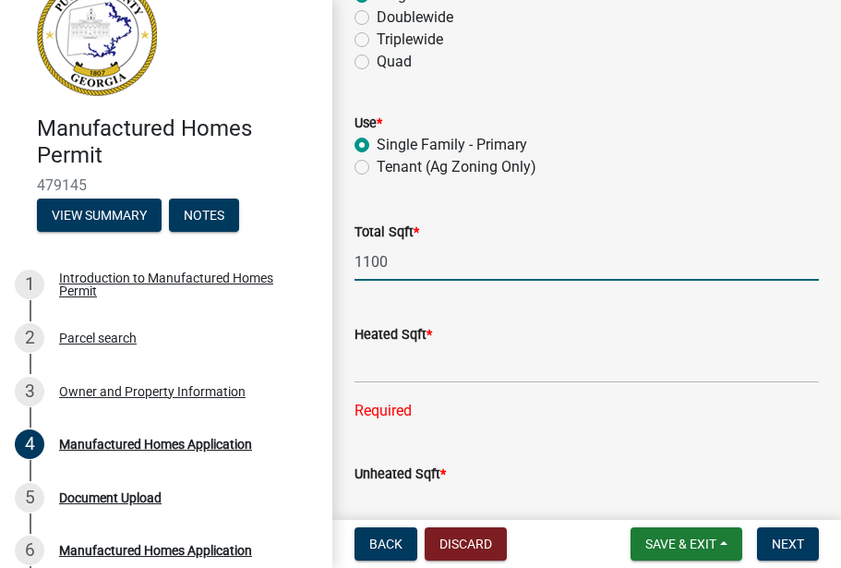
type input "1100"
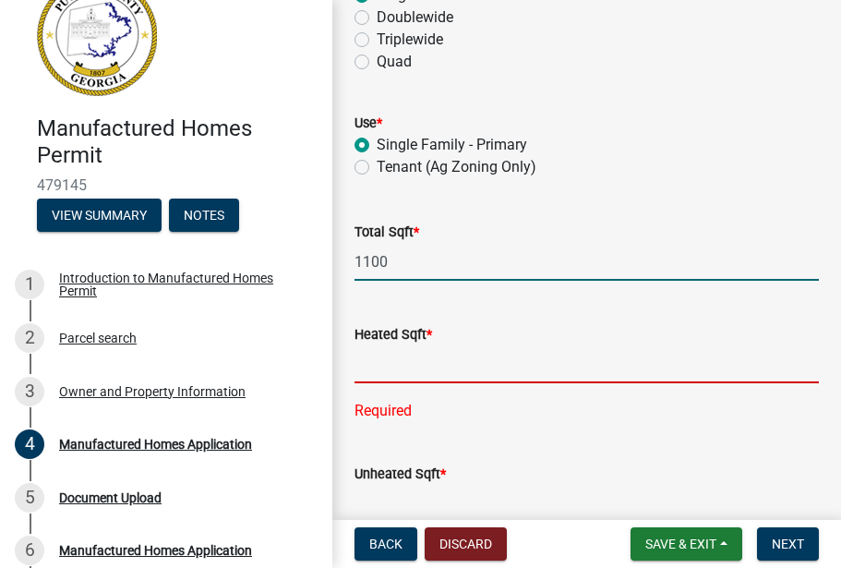
click at [378, 365] on input "text" at bounding box center [586, 364] width 464 height 38
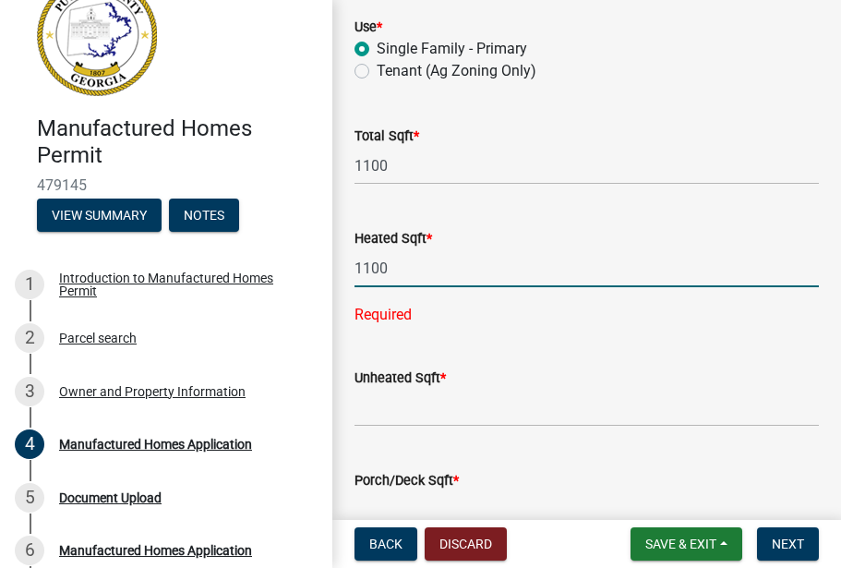
scroll to position [526, 0]
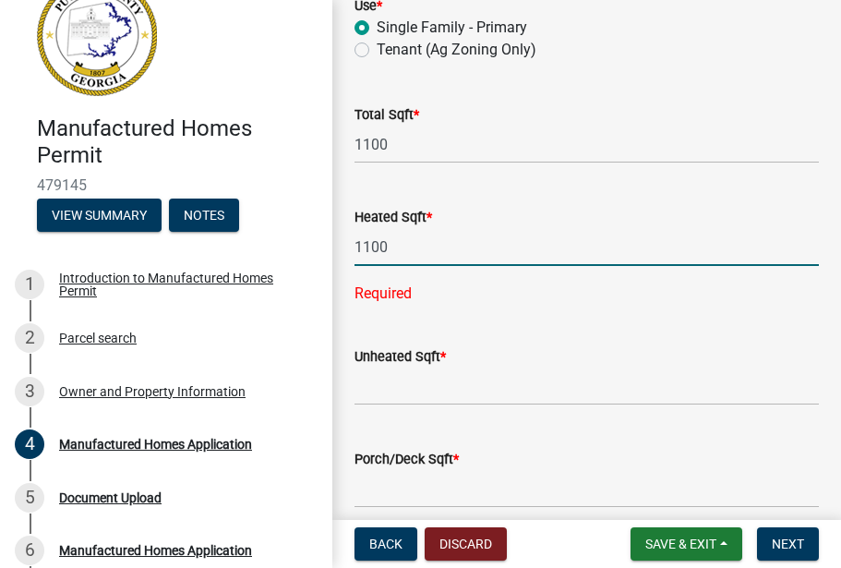
type input "1100"
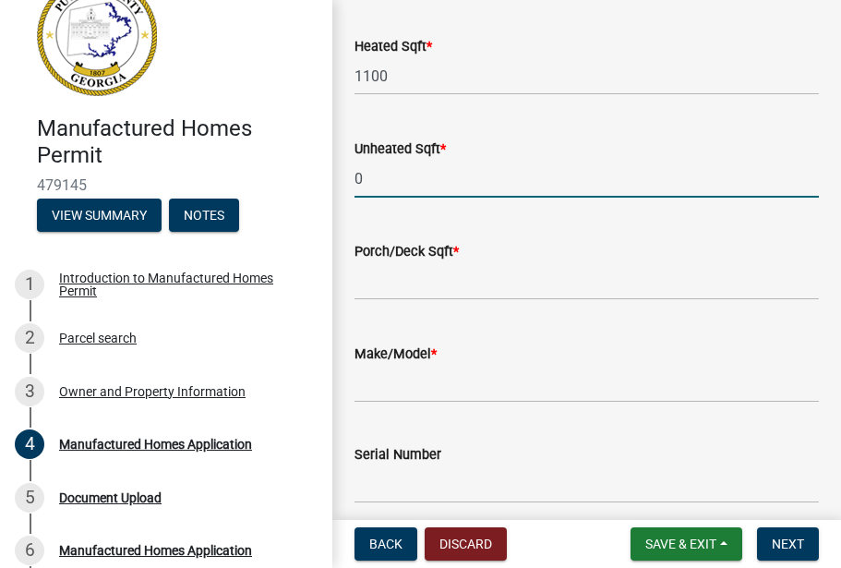
scroll to position [699, 0]
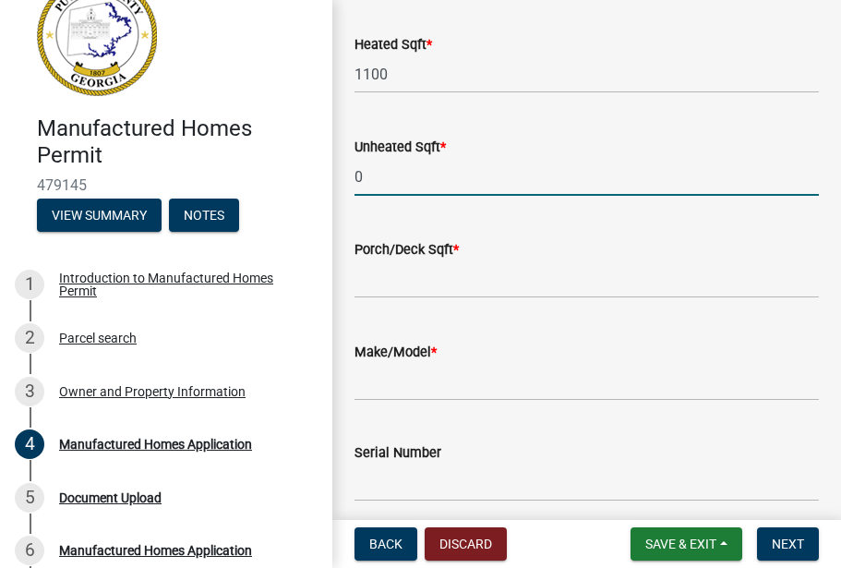
type input "0"
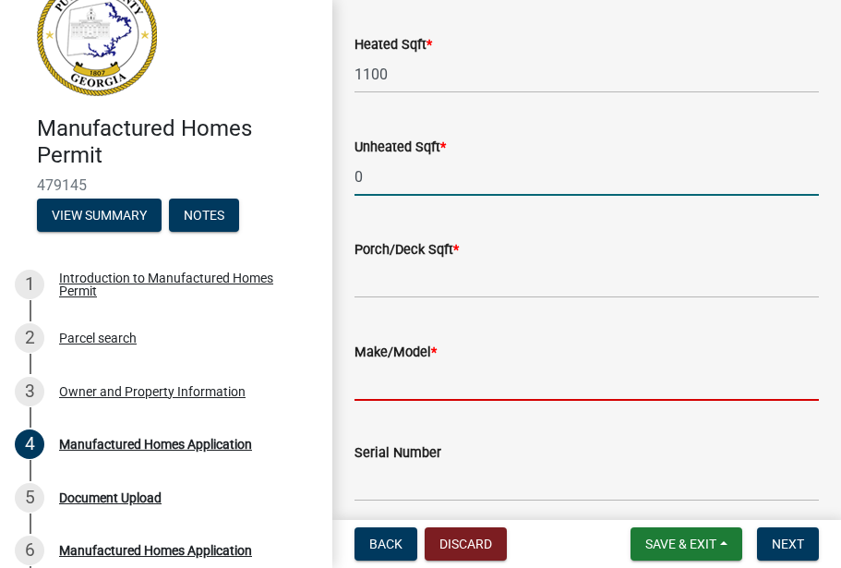
click at [376, 373] on input "Make/Model *" at bounding box center [586, 382] width 464 height 38
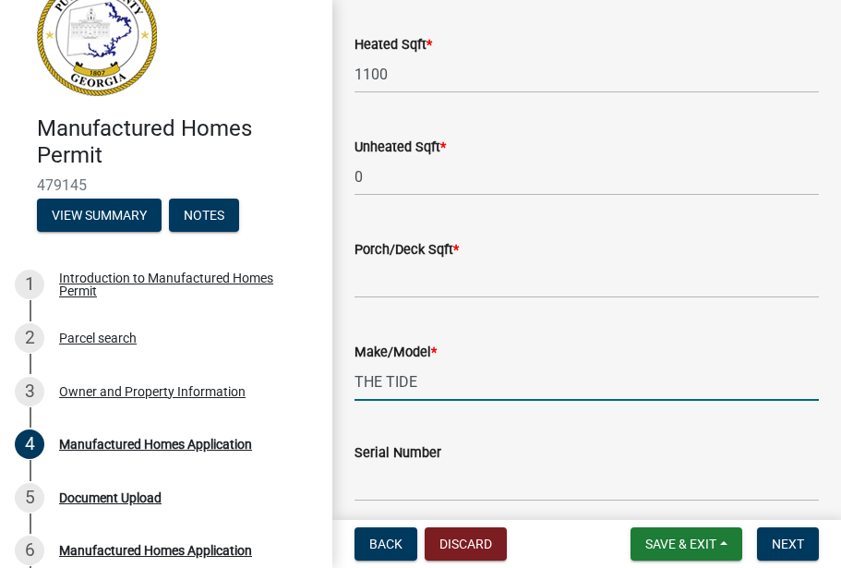
click at [376, 373] on input "THE TIDE" at bounding box center [586, 382] width 464 height 38
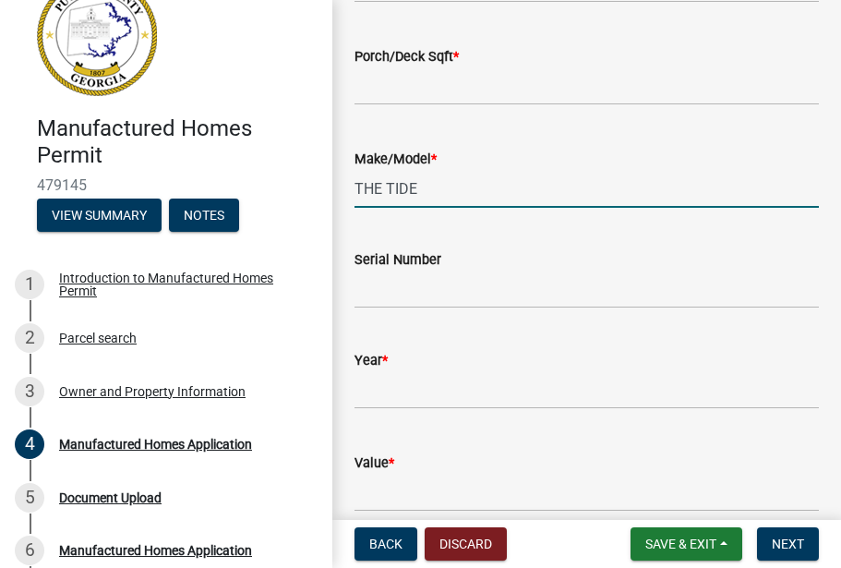
scroll to position [897, 0]
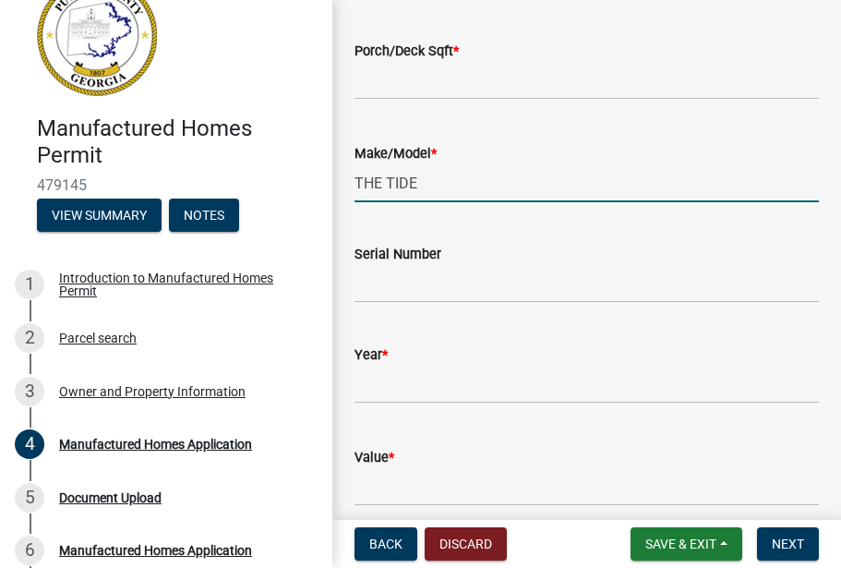
type input "THE TIDE"
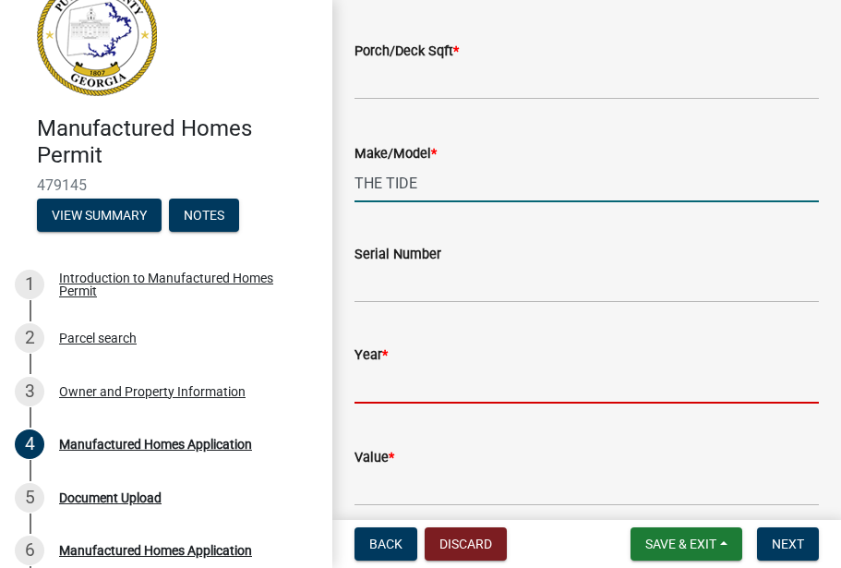
click at [361, 394] on input "text" at bounding box center [586, 385] width 464 height 38
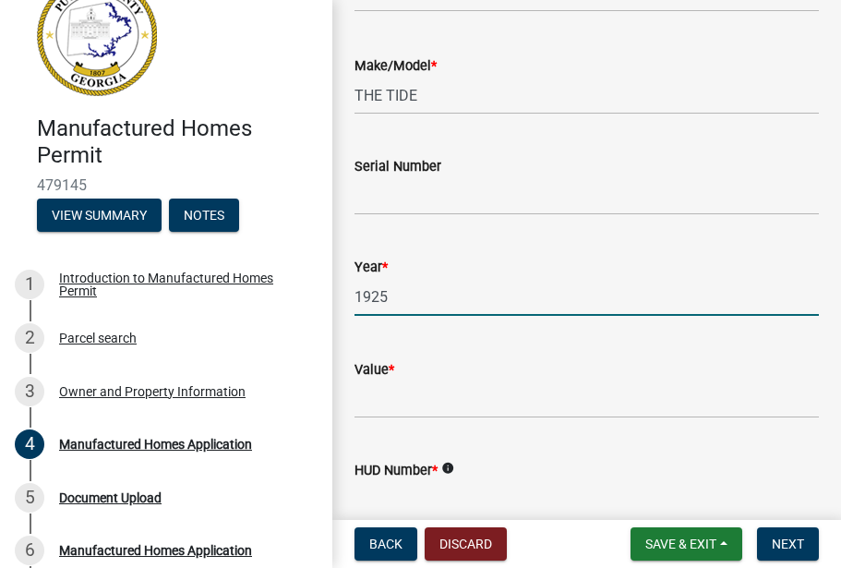
scroll to position [987, 0]
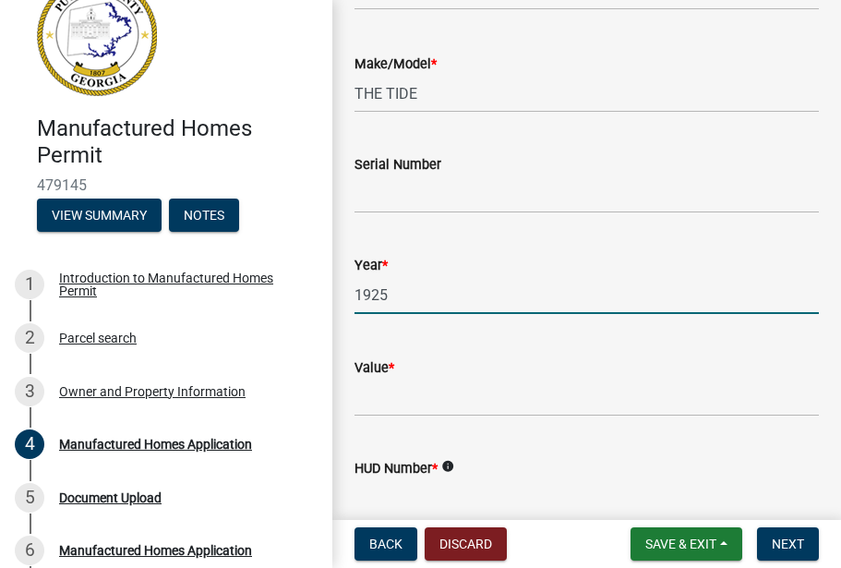
type input "1925"
click at [371, 404] on input "Value *" at bounding box center [586, 397] width 464 height 38
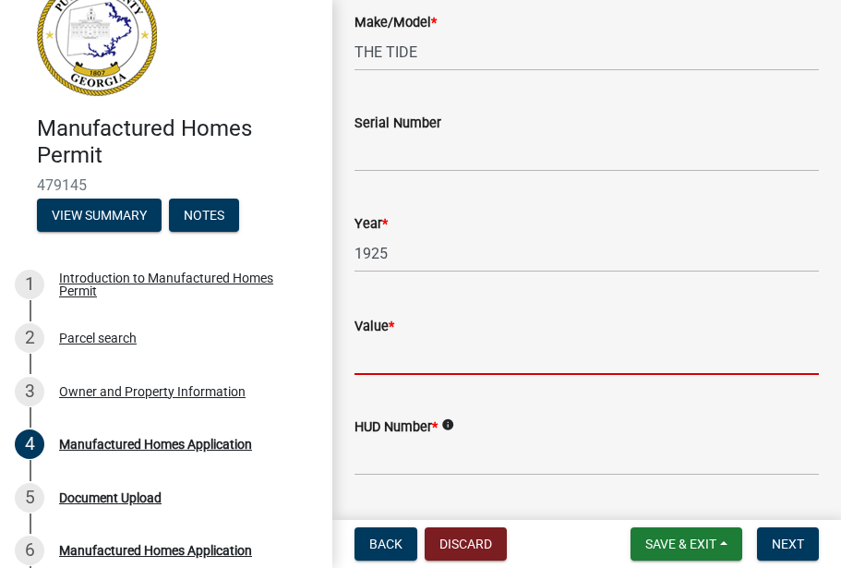
scroll to position [1026, 0]
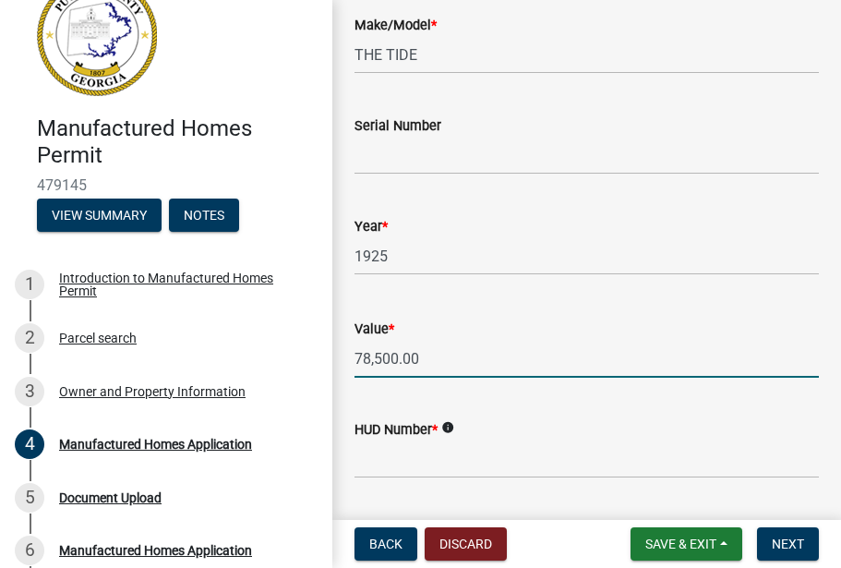
type input "78,500.00"
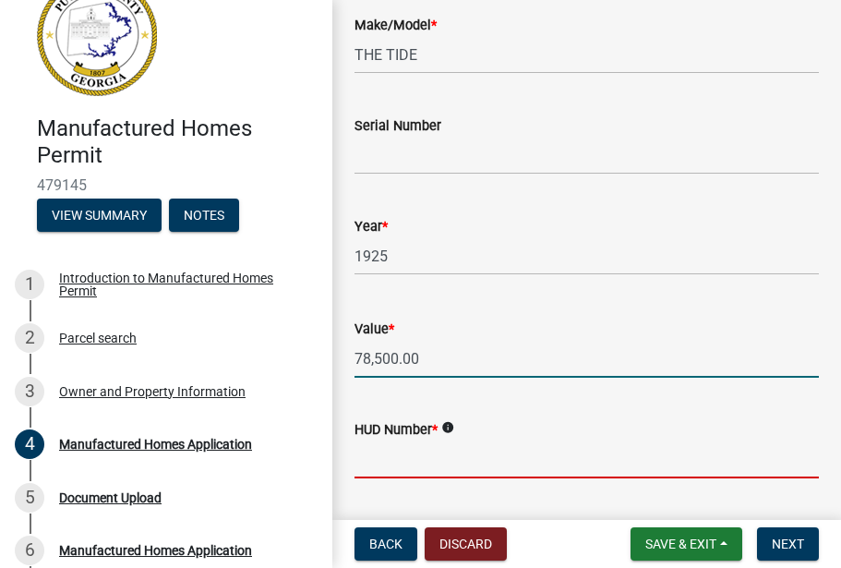
click at [377, 461] on input "HUD Number *" at bounding box center [586, 459] width 464 height 38
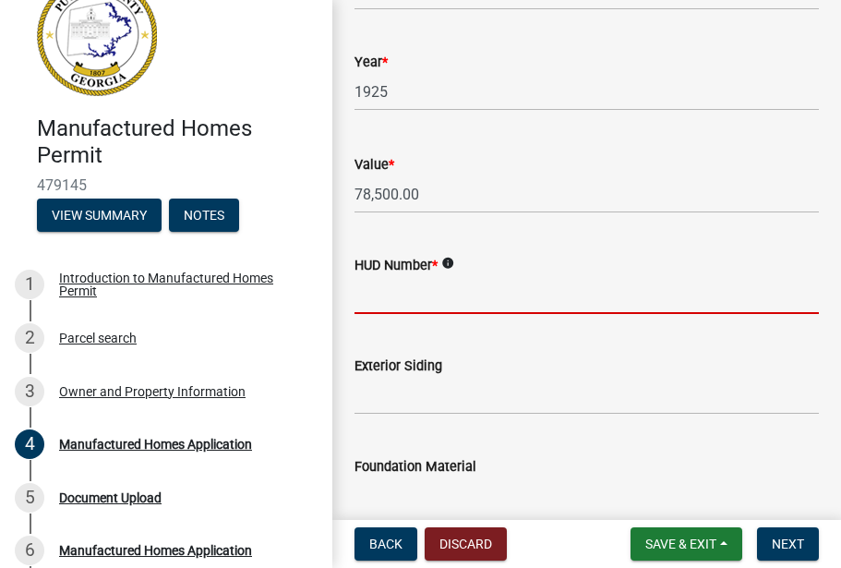
scroll to position [1194, 0]
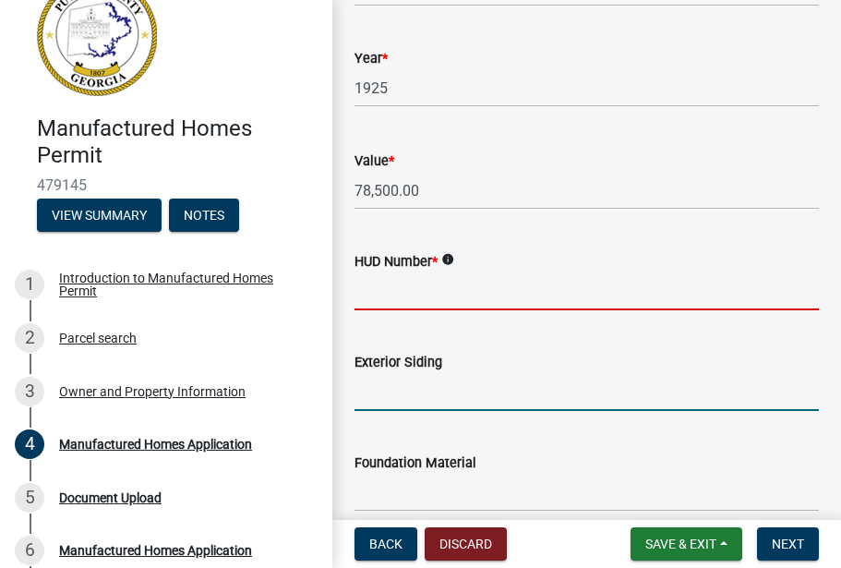
click at [367, 400] on input "Exterior Siding" at bounding box center [586, 392] width 464 height 38
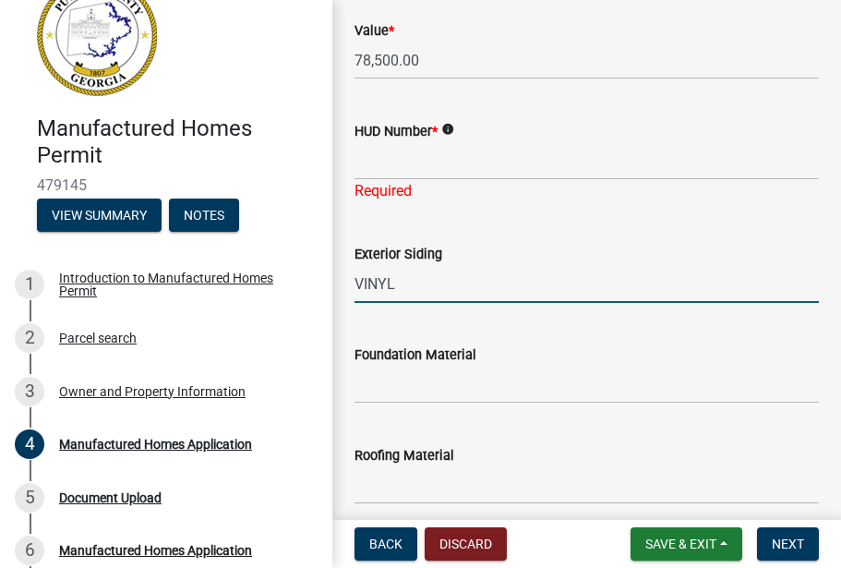
scroll to position [1326, 0]
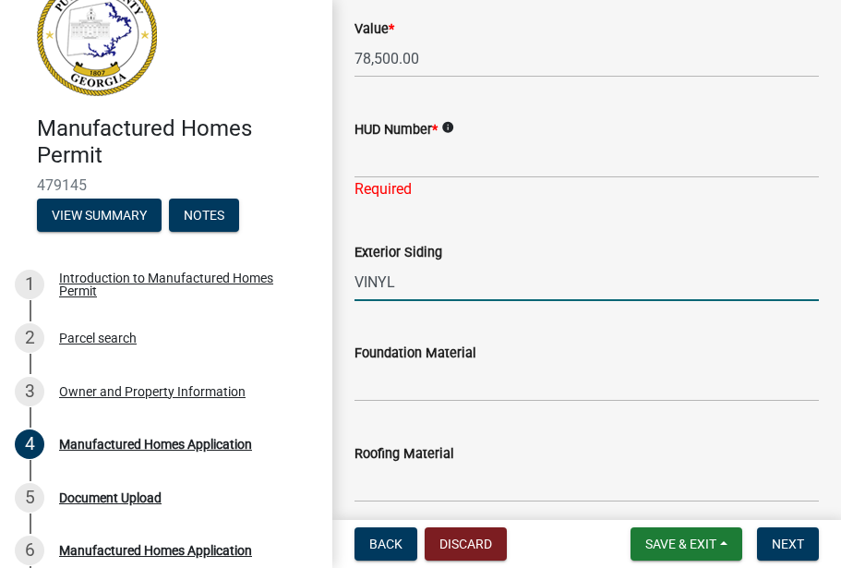
type input "VINYL"
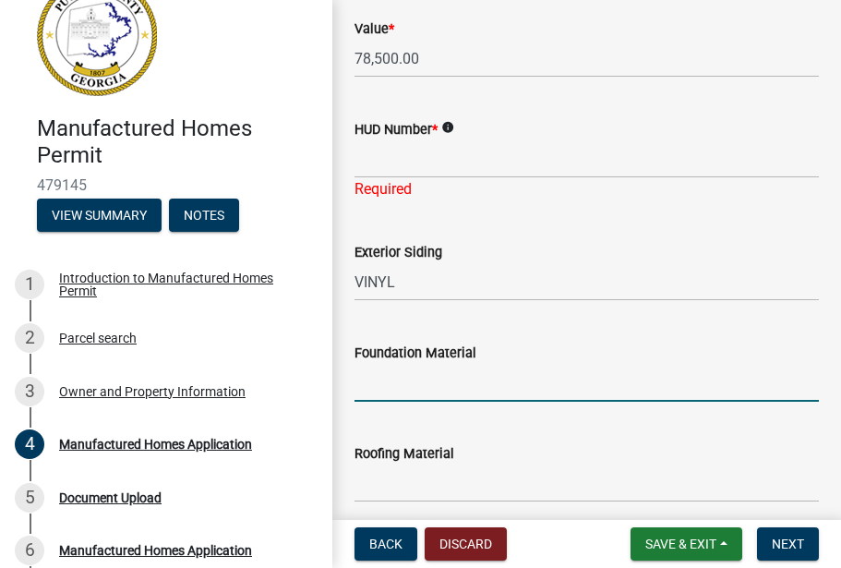
click at [366, 392] on input "Foundation Material" at bounding box center [586, 383] width 464 height 38
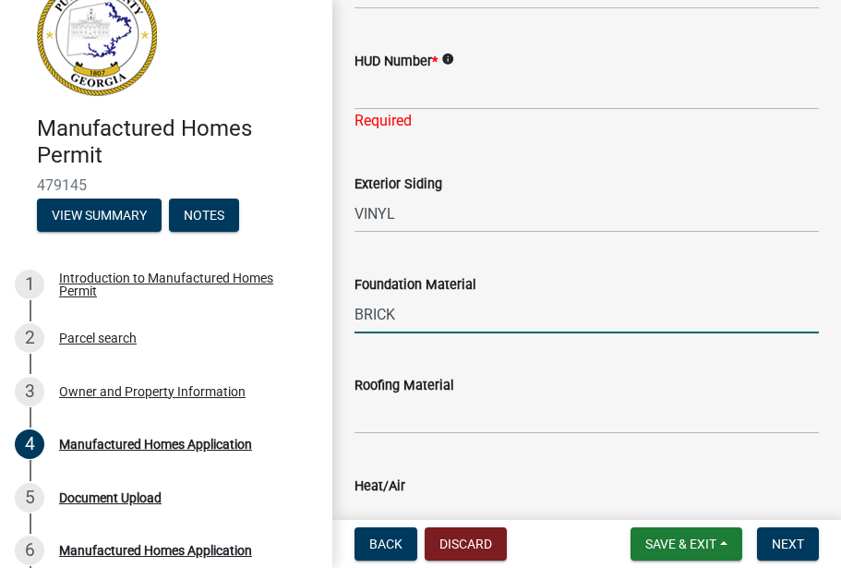
scroll to position [1431, 0]
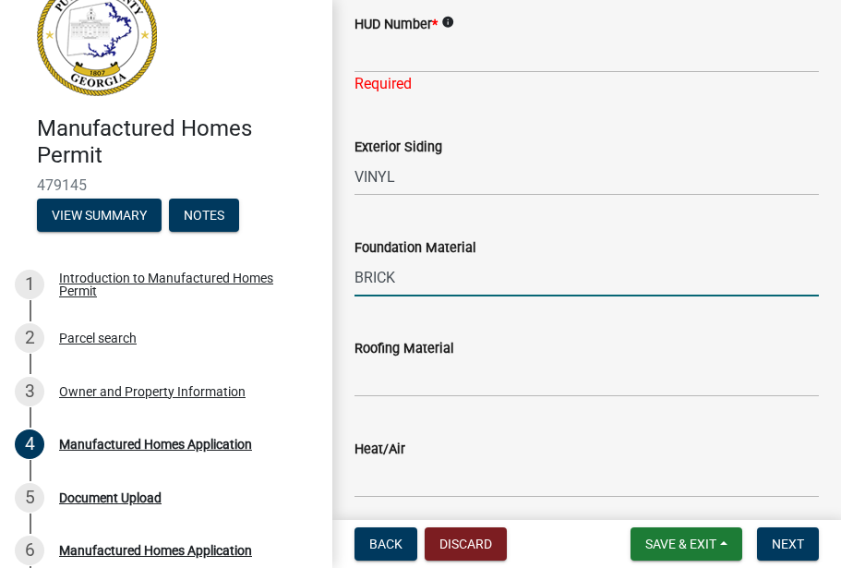
type input "BRICK"
click at [370, 378] on input "Roofing Material" at bounding box center [586, 378] width 464 height 38
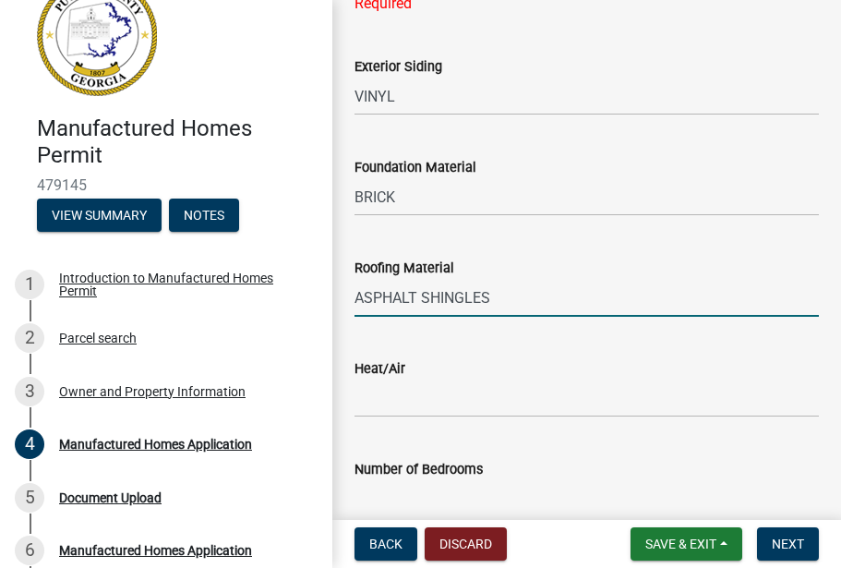
scroll to position [1513, 0]
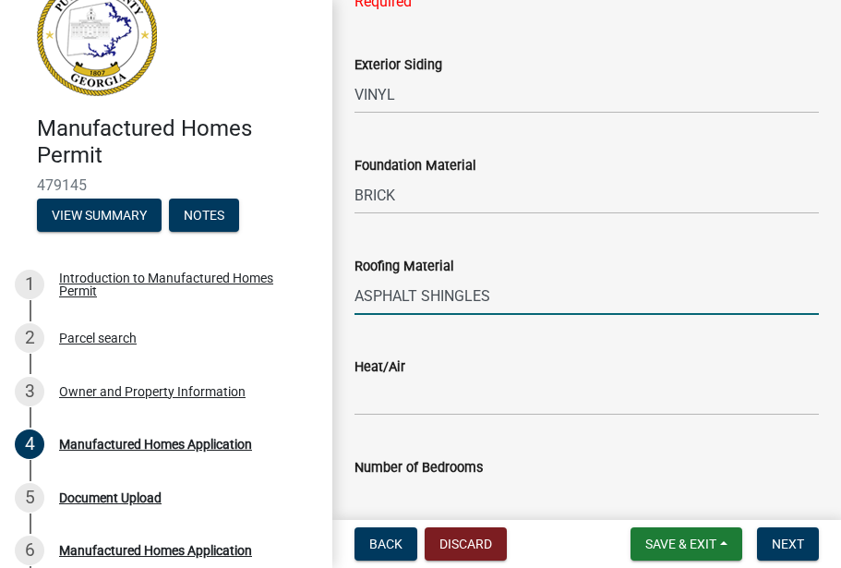
type input "ASPHALT SHINGLES"
click at [371, 400] on input "Heat/Air" at bounding box center [586, 397] width 464 height 38
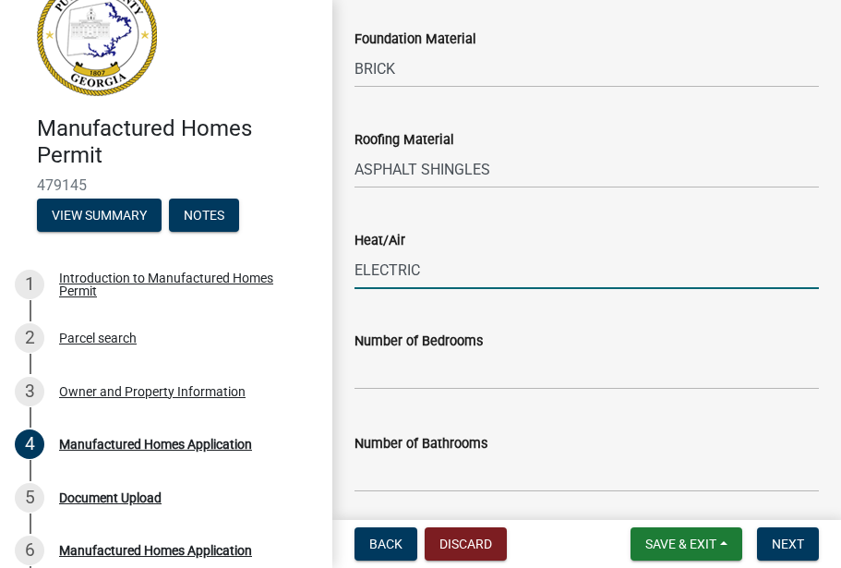
scroll to position [1661, 0]
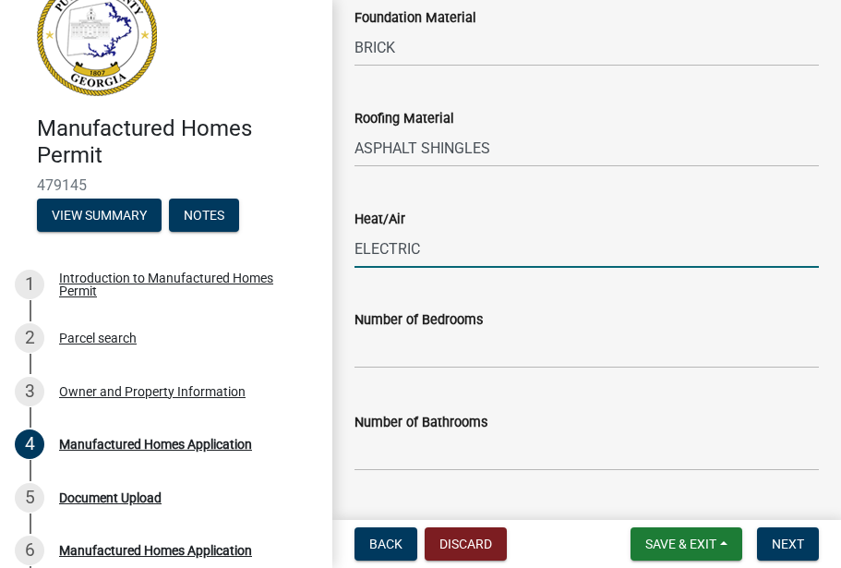
type input "ELECTRIC"
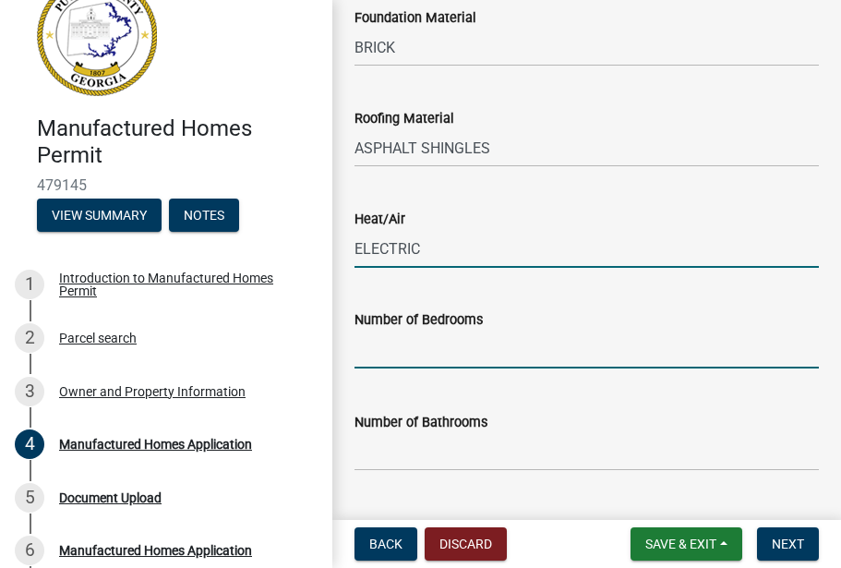
click at [378, 352] on input "text" at bounding box center [586, 349] width 464 height 38
type input "3"
type input "2"
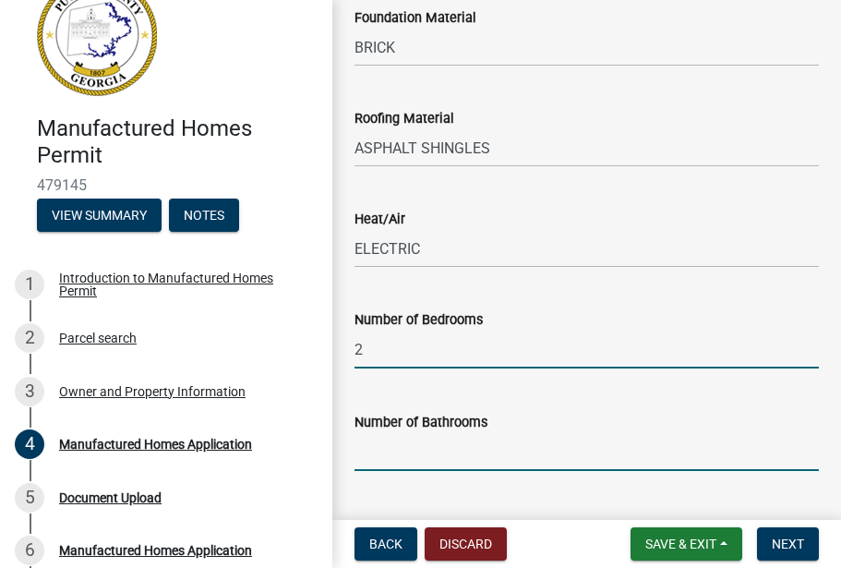
click at [374, 453] on input "text" at bounding box center [586, 452] width 464 height 38
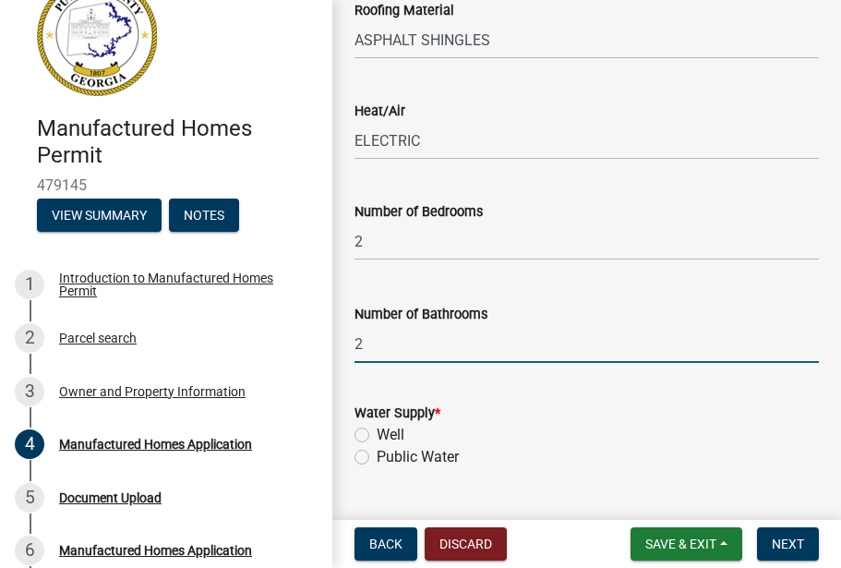
scroll to position [1799, 0]
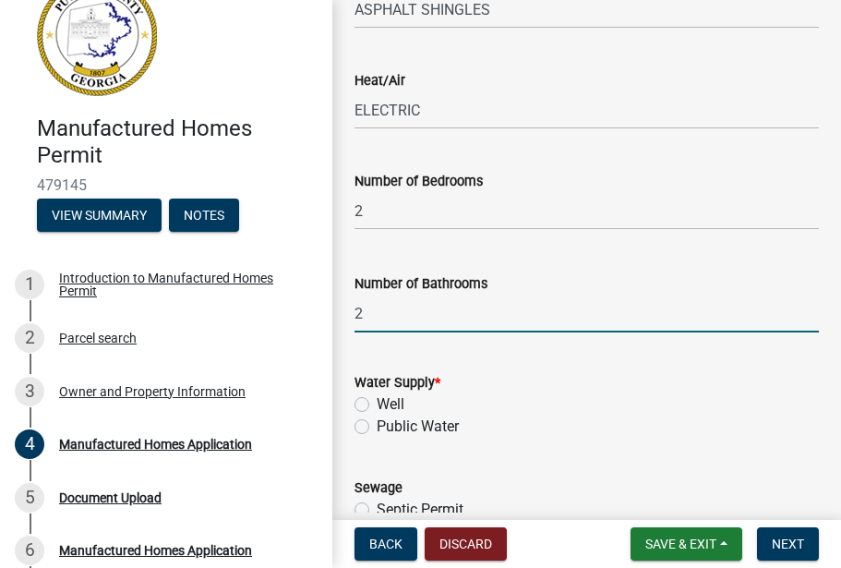
type input "2"
click at [377, 426] on label "Public Water" at bounding box center [418, 426] width 82 height 22
click at [377, 426] on input "Public Water" at bounding box center [383, 421] width 12 height 12
radio input "true"
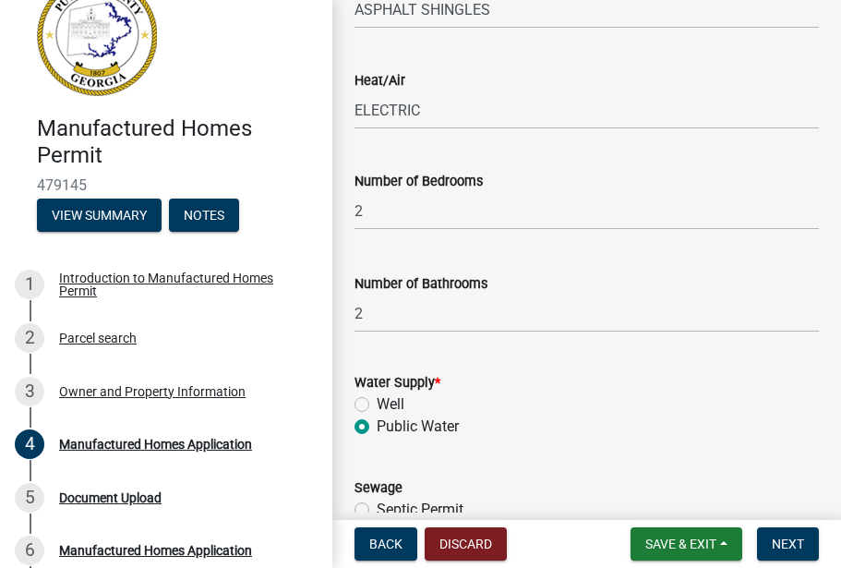
click at [376, 430] on div "Public Water" at bounding box center [586, 426] width 464 height 22
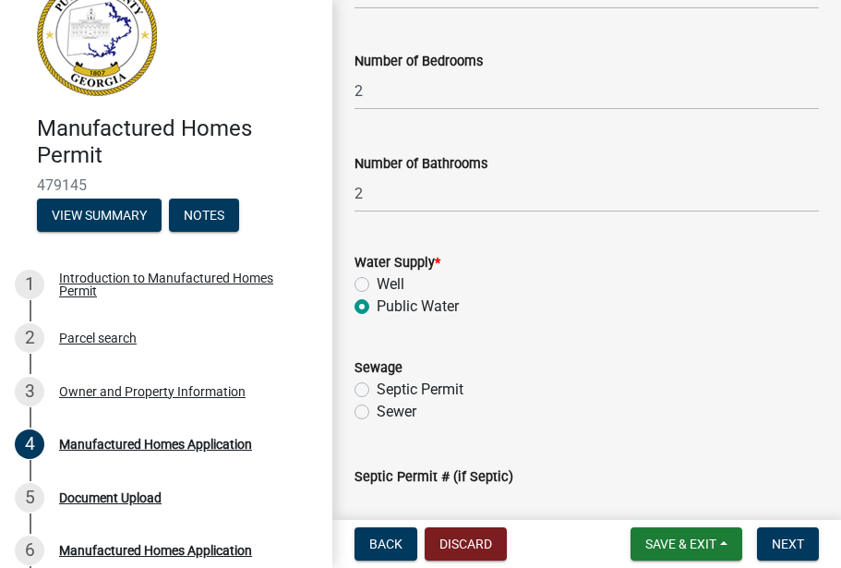
scroll to position [1920, 0]
click at [377, 407] on label "Sewer" at bounding box center [397, 411] width 40 height 22
click at [377, 407] on input "Sewer" at bounding box center [383, 406] width 12 height 12
radio input "true"
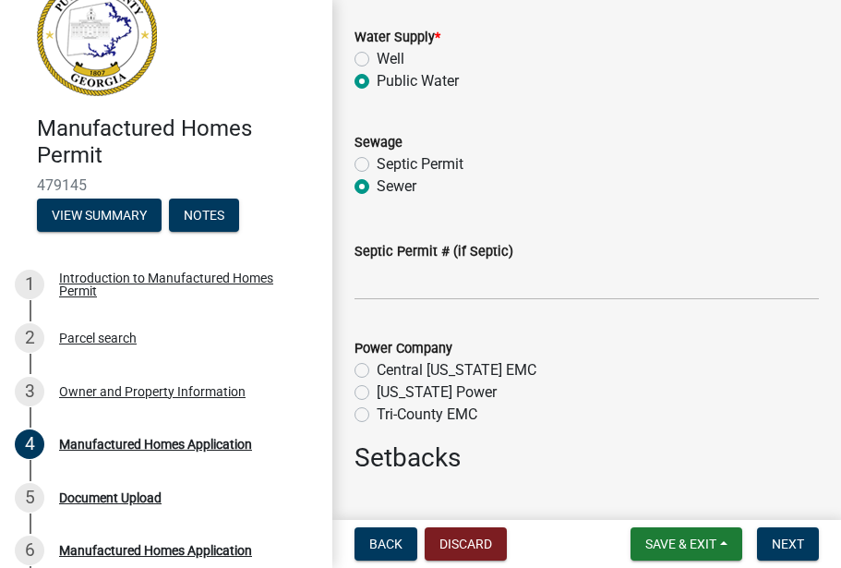
scroll to position [2153, 0]
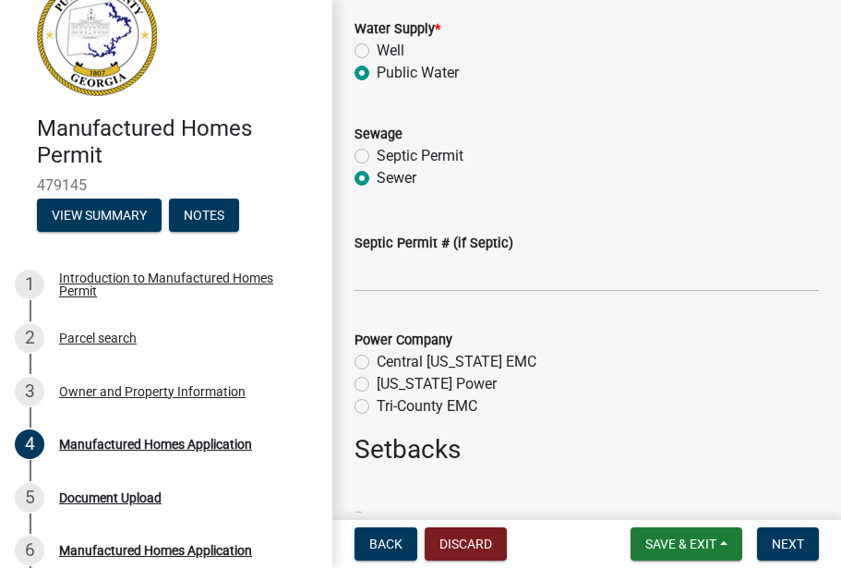
click at [377, 385] on label "Georgia Power" at bounding box center [437, 384] width 120 height 22
click at [377, 385] on input "Georgia Power" at bounding box center [383, 379] width 12 height 12
radio input "true"
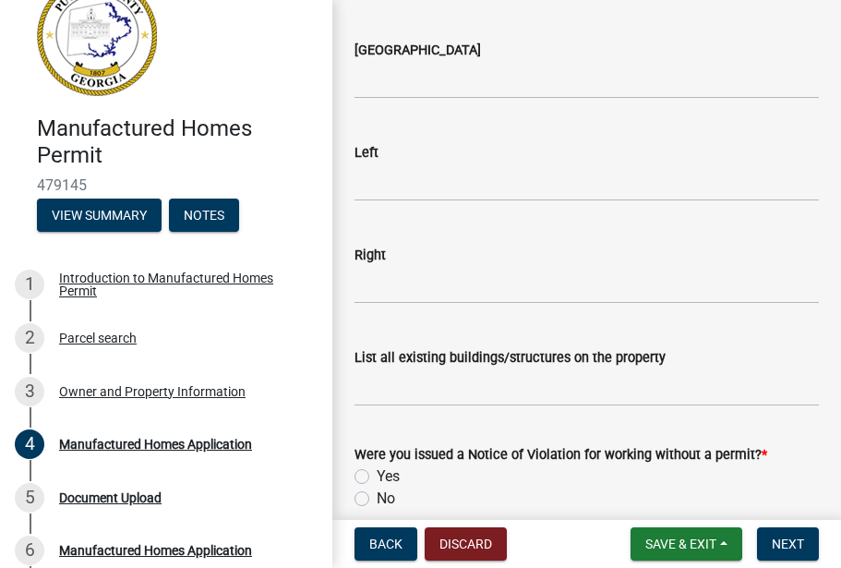
scroll to position [2828, 0]
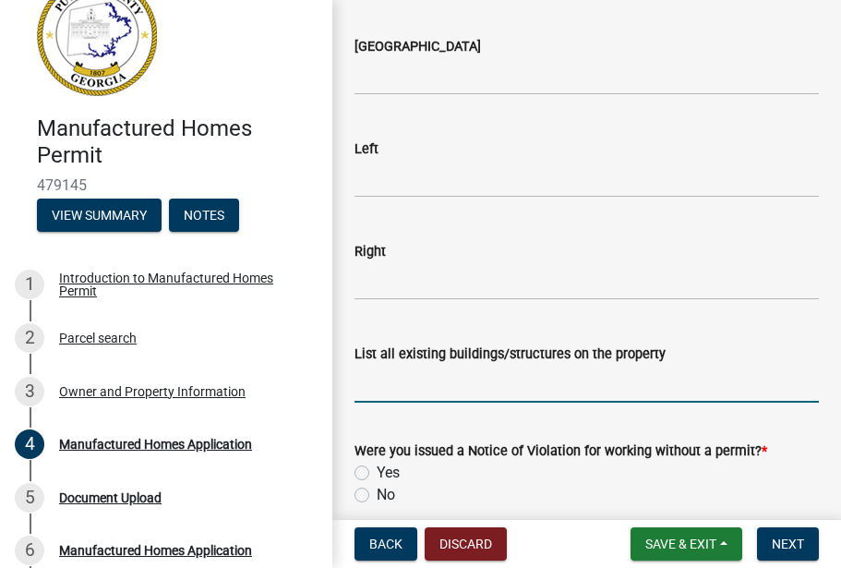
click at [360, 388] on input "List all existing buildings/structures on the property" at bounding box center [586, 384] width 464 height 38
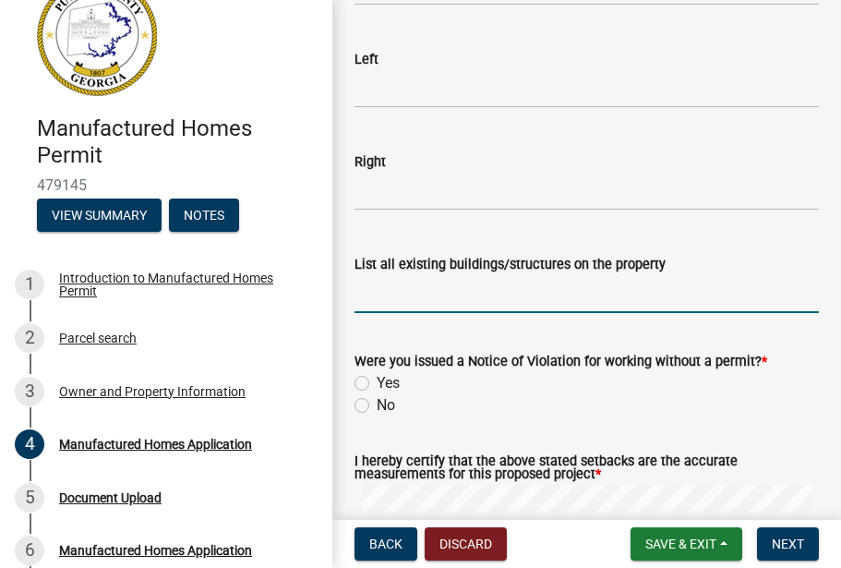
scroll to position [2923, 0]
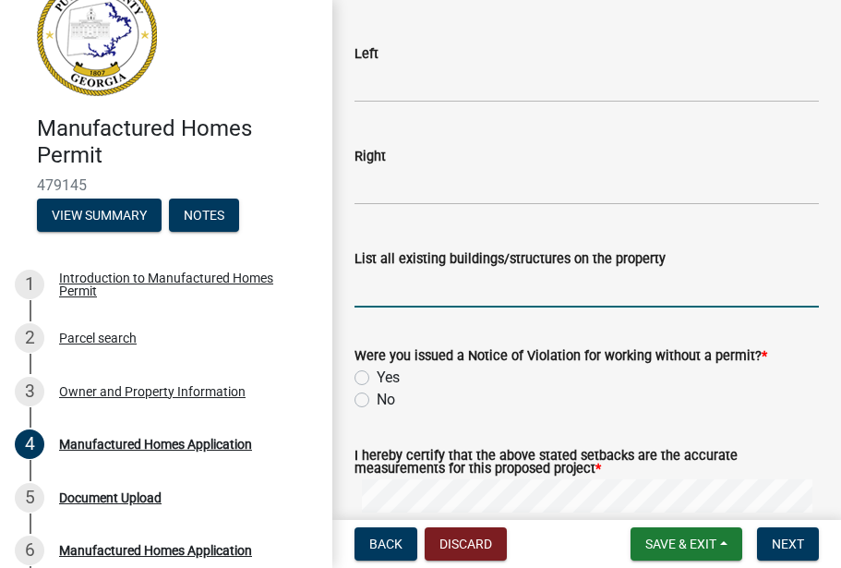
click at [377, 400] on label "No" at bounding box center [386, 400] width 18 height 22
click at [377, 400] on input "No" at bounding box center [383, 395] width 12 height 12
radio input "true"
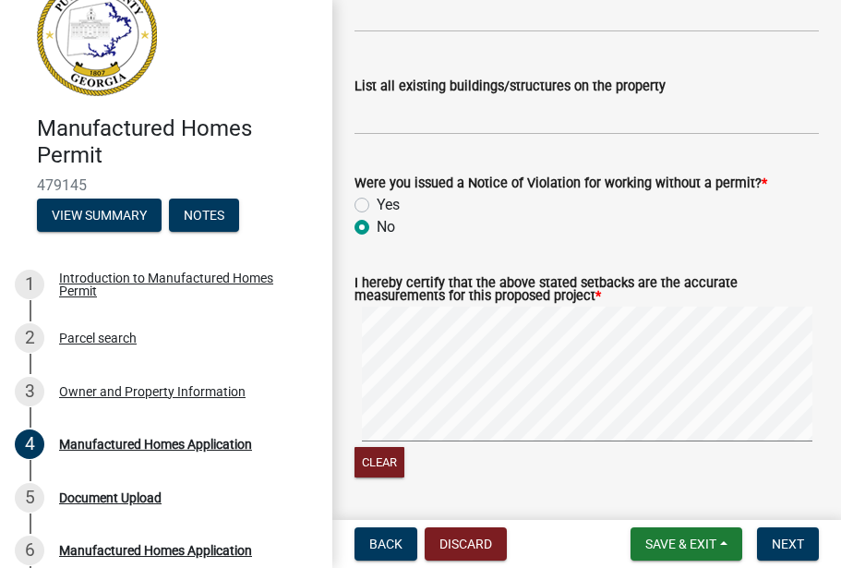
scroll to position [3111, 0]
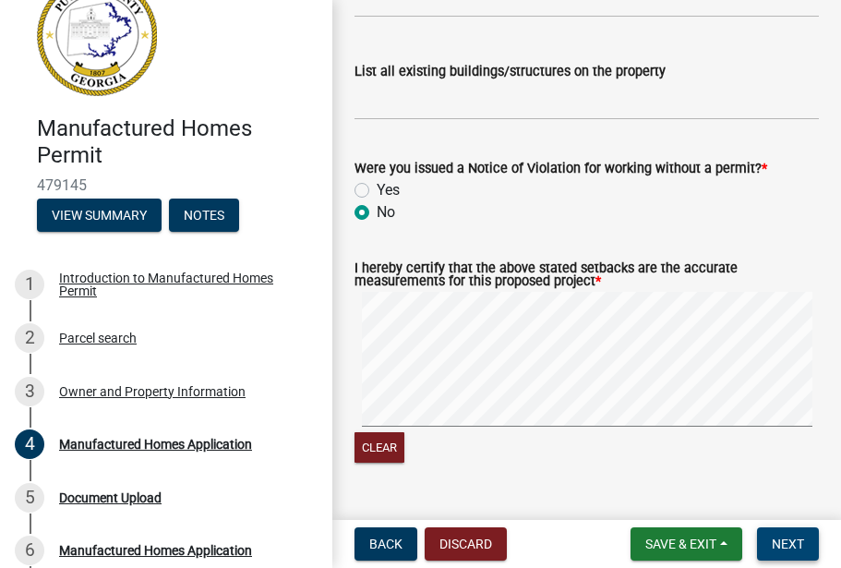
click at [782, 540] on span "Next" at bounding box center [788, 543] width 32 height 15
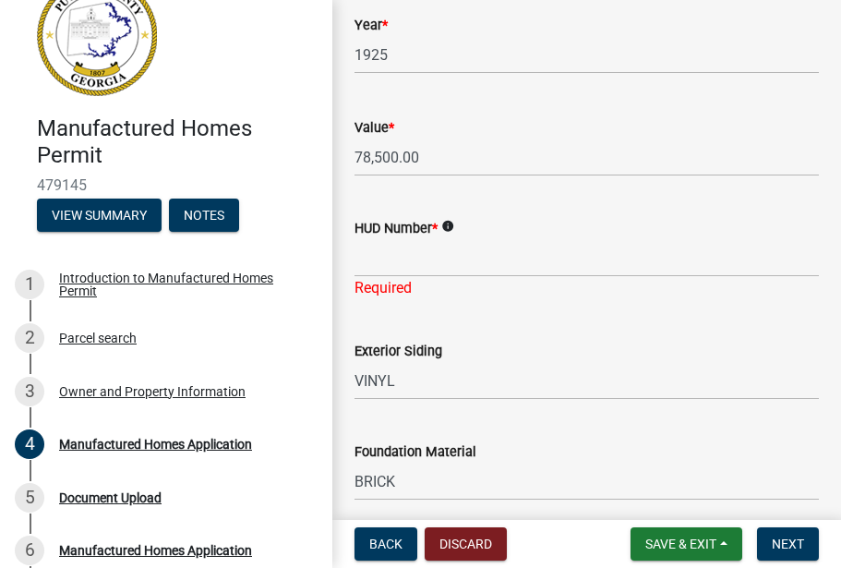
scroll to position [1263, 0]
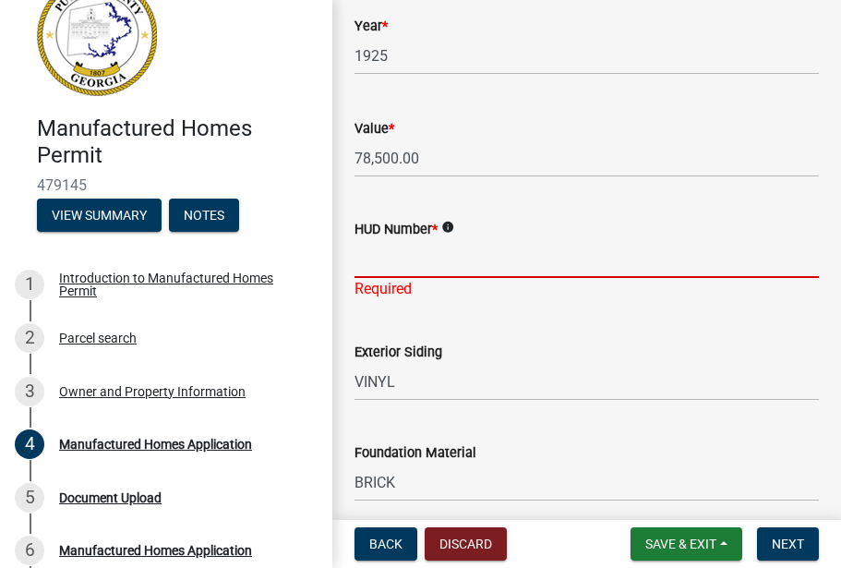
click at [378, 258] on input "HUD Number *" at bounding box center [586, 259] width 464 height 38
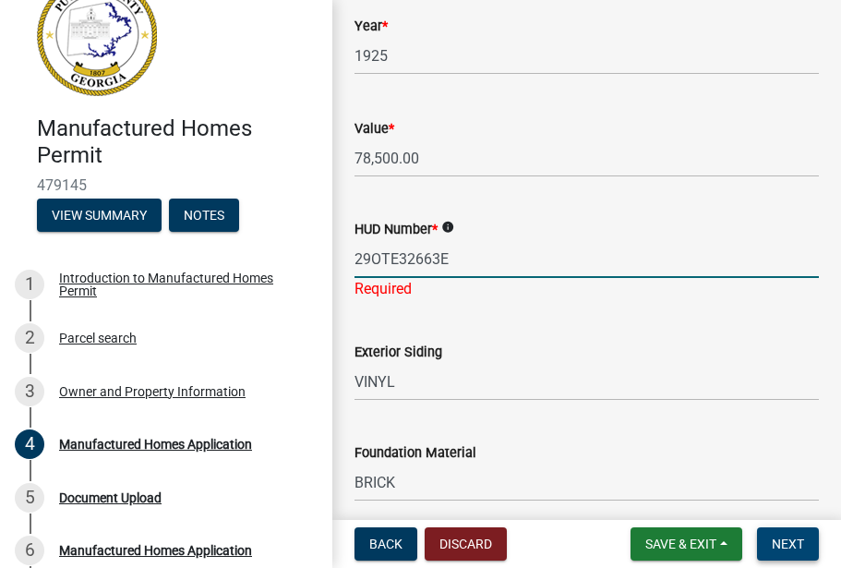
type input "29OTE32663E"
click at [776, 550] on span "Next" at bounding box center [788, 543] width 32 height 15
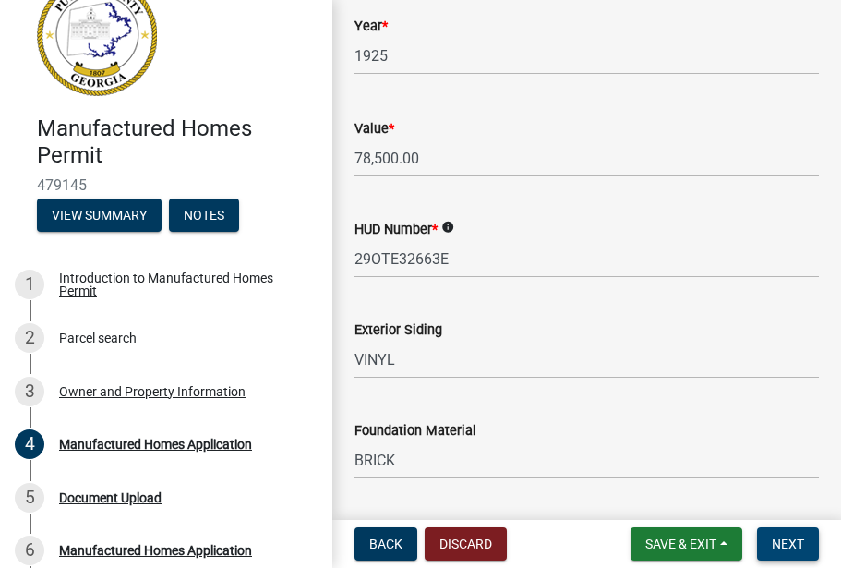
click at [775, 540] on span "Next" at bounding box center [788, 543] width 32 height 15
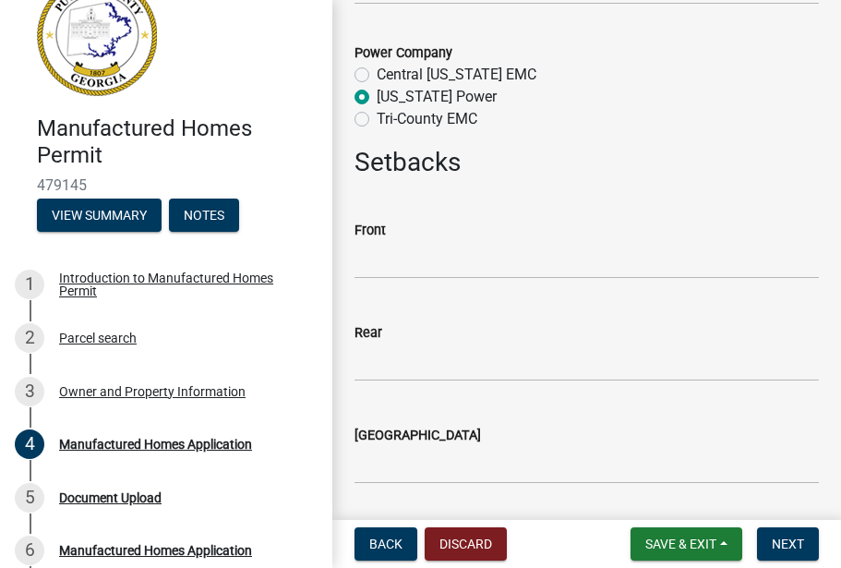
scroll to position [2448, 0]
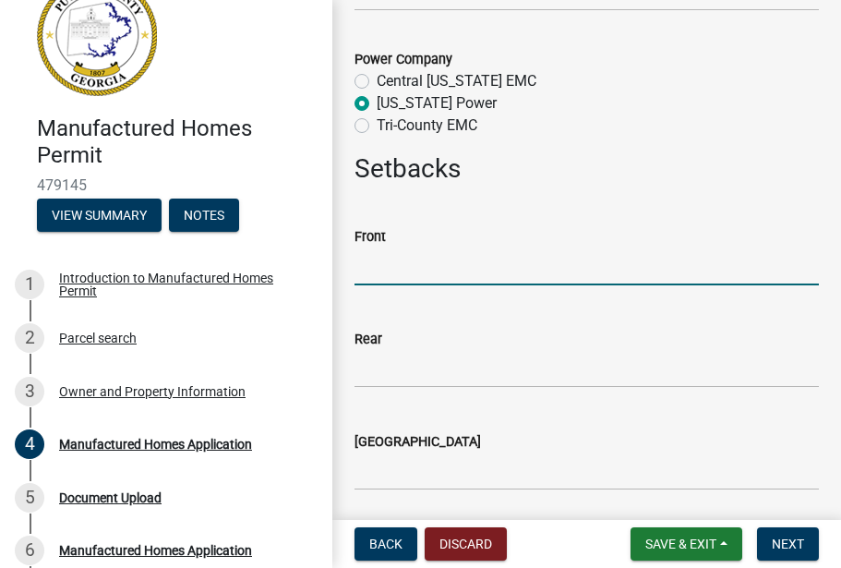
click at [377, 266] on input "text" at bounding box center [586, 266] width 464 height 38
type input "2"
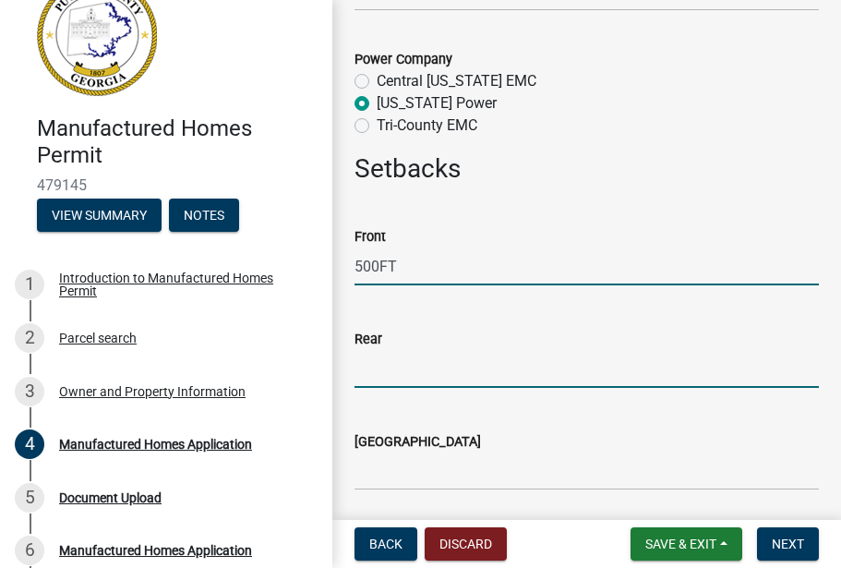
type input "500"
click at [368, 379] on input "text" at bounding box center [586, 369] width 464 height 38
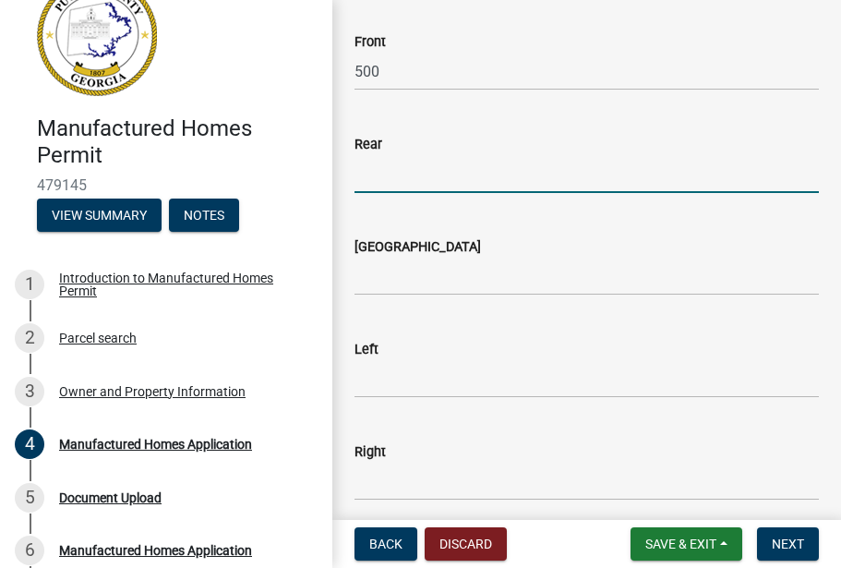
scroll to position [2640, 0]
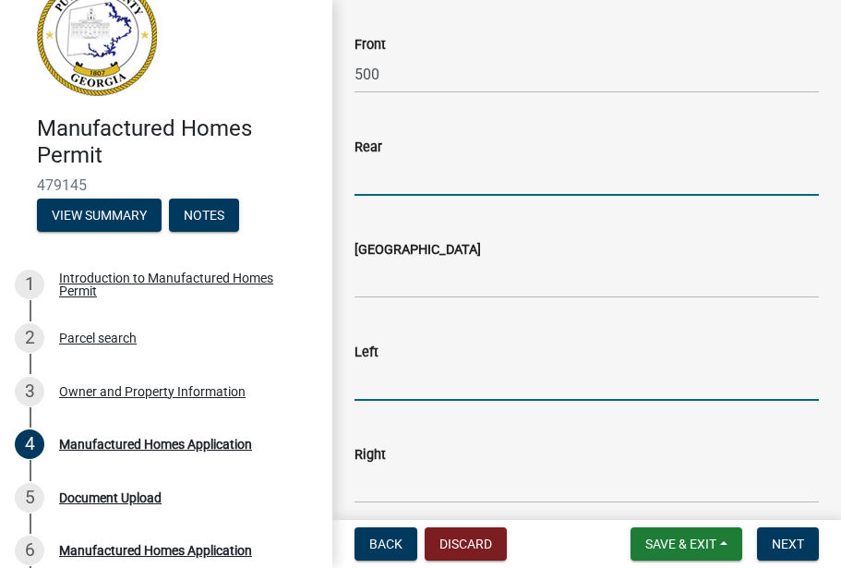
click at [365, 382] on input "text" at bounding box center [586, 382] width 464 height 38
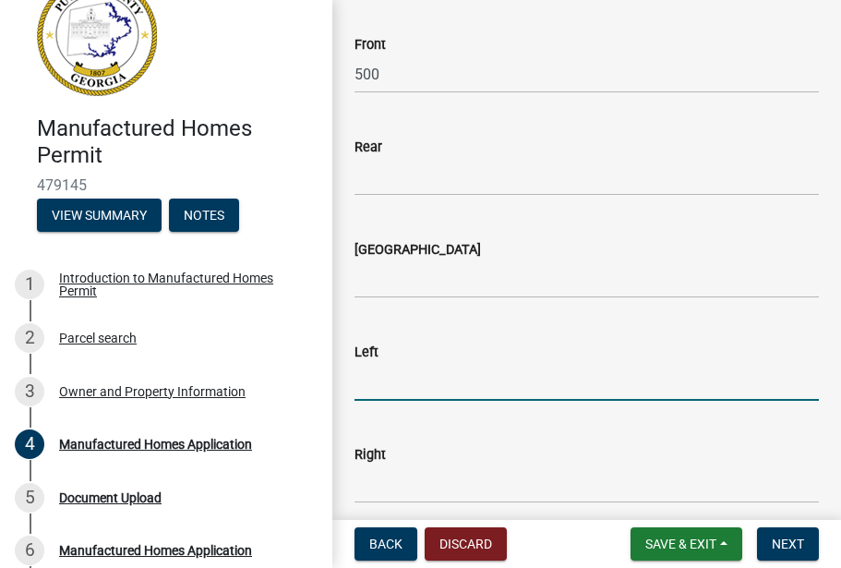
type input "1"
click at [784, 542] on span "Next" at bounding box center [788, 543] width 32 height 15
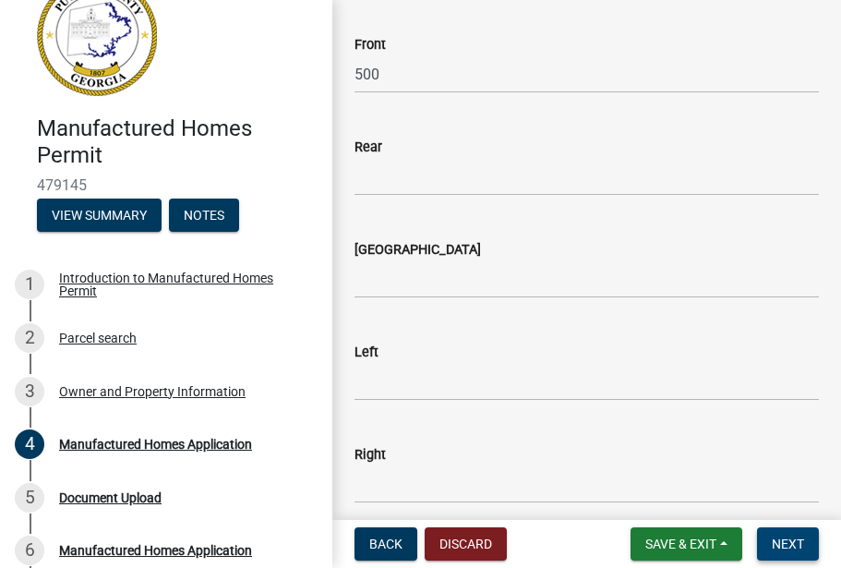
click at [784, 542] on span "Next" at bounding box center [788, 543] width 32 height 15
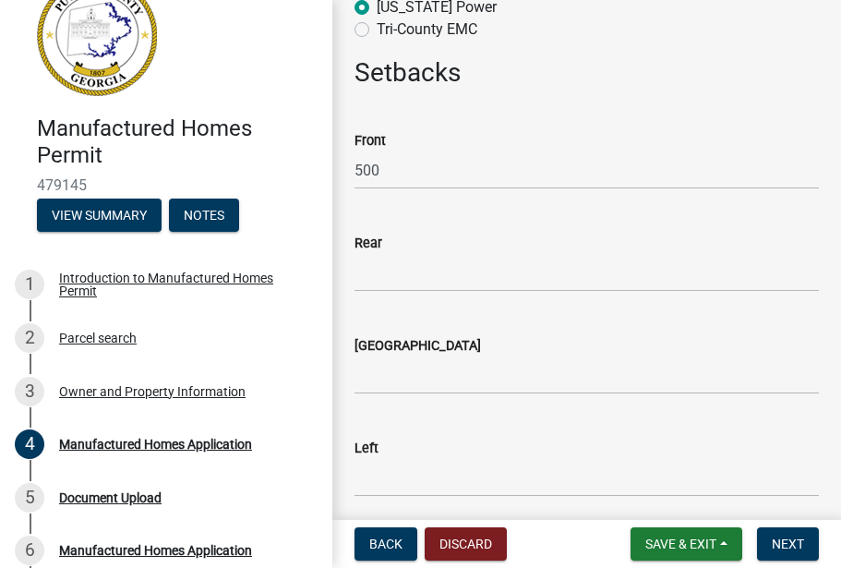
scroll to position [2529, 0]
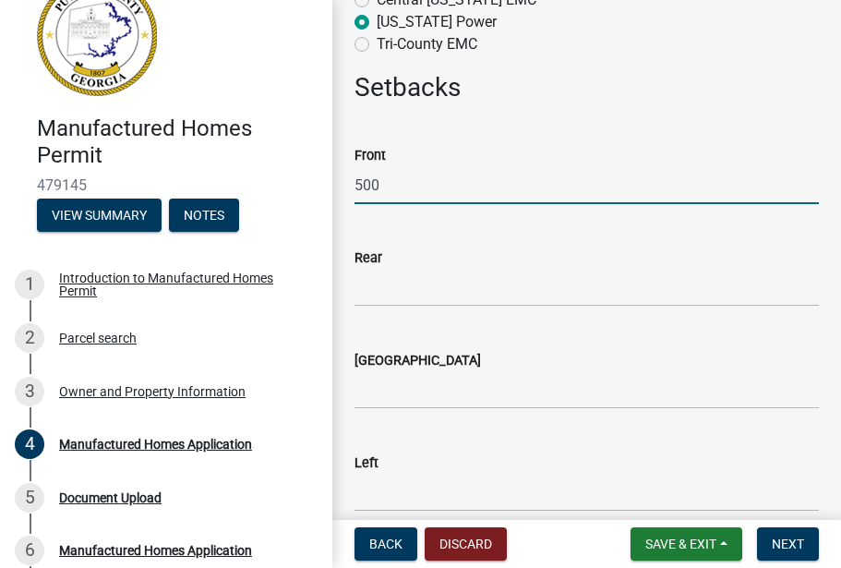
click at [388, 188] on input "500" at bounding box center [586, 185] width 464 height 38
type input "5"
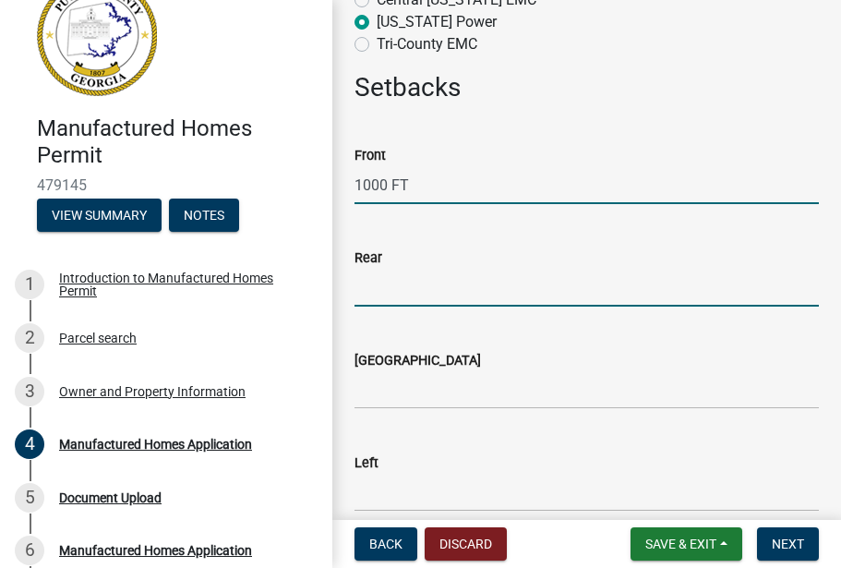
type input "1000"
click at [369, 292] on input "text" at bounding box center [586, 288] width 464 height 38
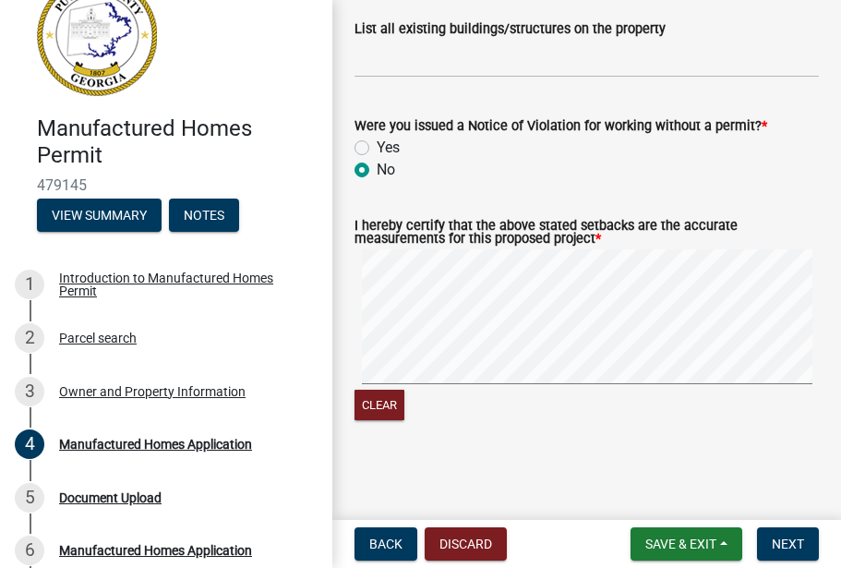
scroll to position [3167, 0]
type input "2"
click at [349, 224] on div "I hereby certify that the above stated setbacks are the accurate measurements f…" at bounding box center [587, 311] width 492 height 227
click at [349, 222] on div "I hereby certify that the above stated setbacks are the accurate measurements f…" at bounding box center [587, 311] width 492 height 227
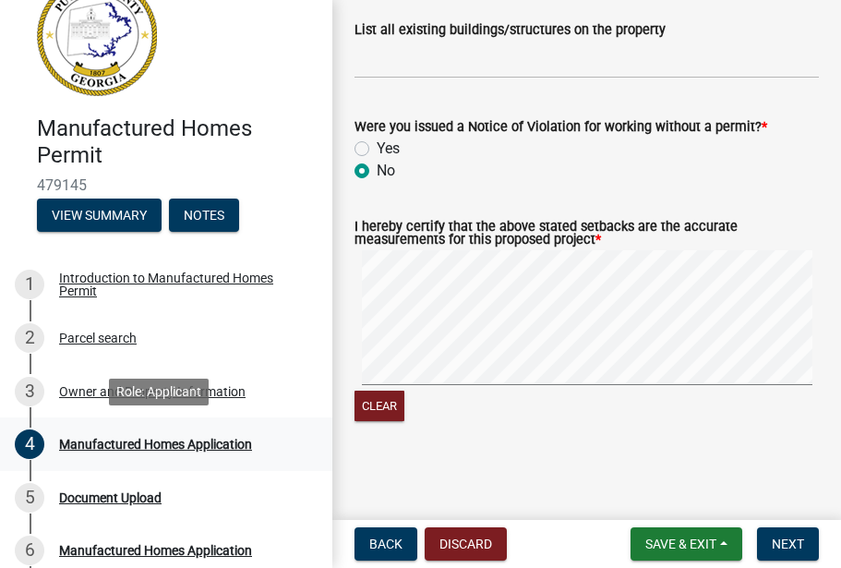
click at [134, 447] on div "Manufactured Homes Application" at bounding box center [155, 444] width 193 height 13
click at [20, 446] on div "4" at bounding box center [30, 444] width 30 height 30
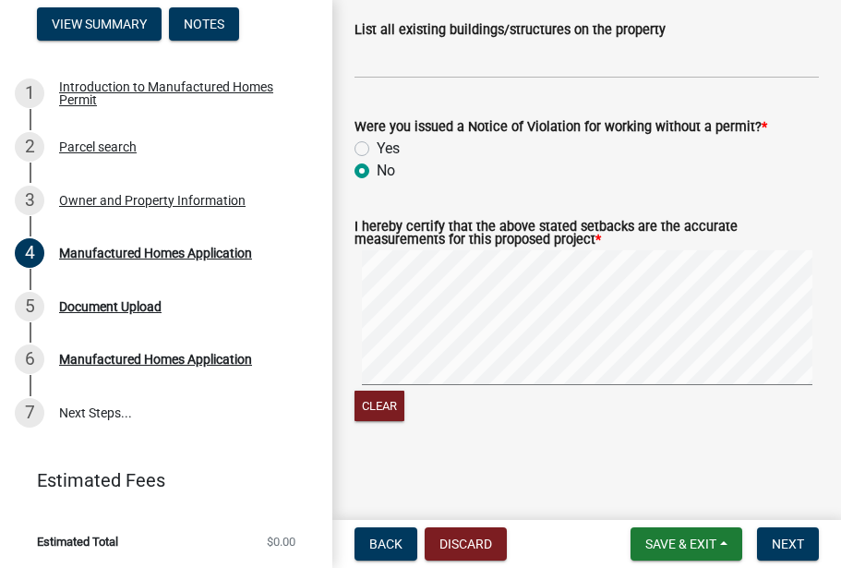
scroll to position [0, 0]
click at [110, 303] on div "Document Upload" at bounding box center [110, 306] width 102 height 13
click at [783, 538] on span "Next" at bounding box center [788, 543] width 32 height 15
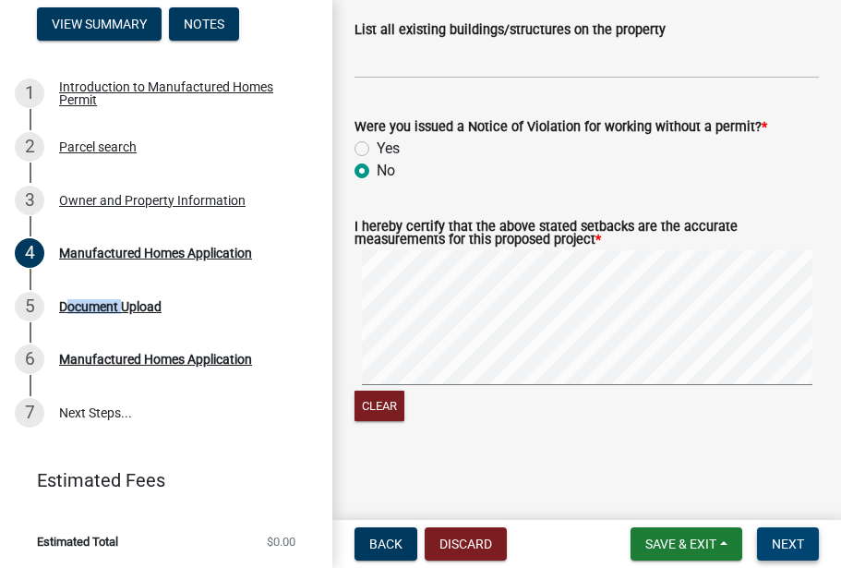
click at [783, 538] on span "Next" at bounding box center [788, 543] width 32 height 15
click at [798, 543] on span "Next" at bounding box center [788, 543] width 32 height 15
click at [798, 542] on span "Next" at bounding box center [788, 543] width 32 height 15
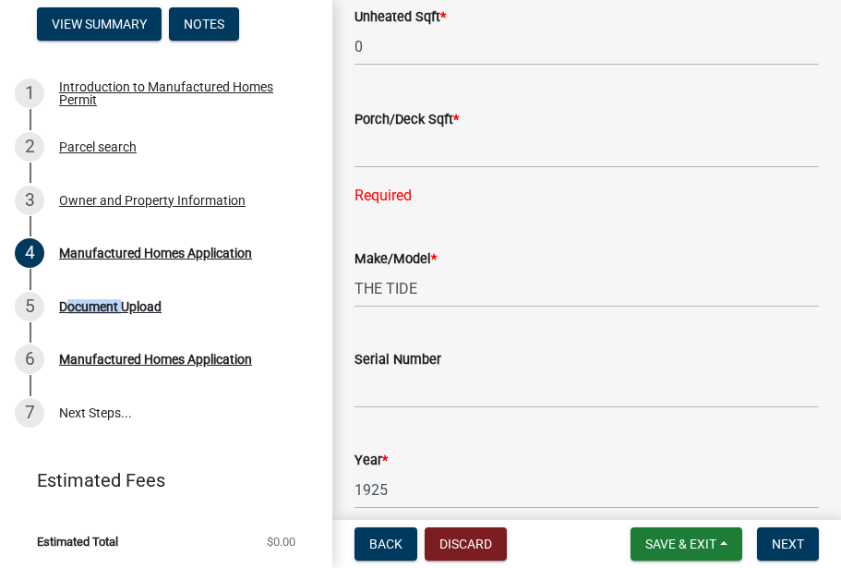
scroll to position [824, 0]
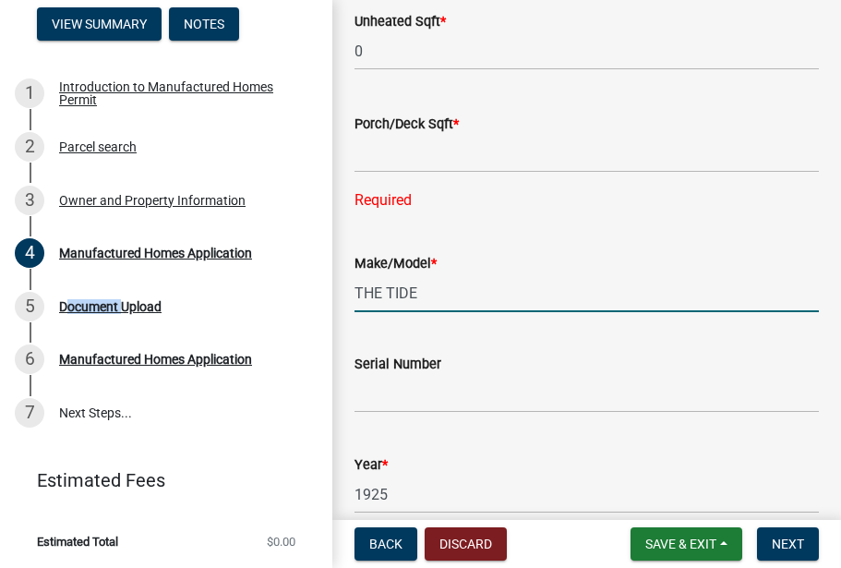
click at [427, 293] on input "THE TIDE" at bounding box center [586, 293] width 464 height 38
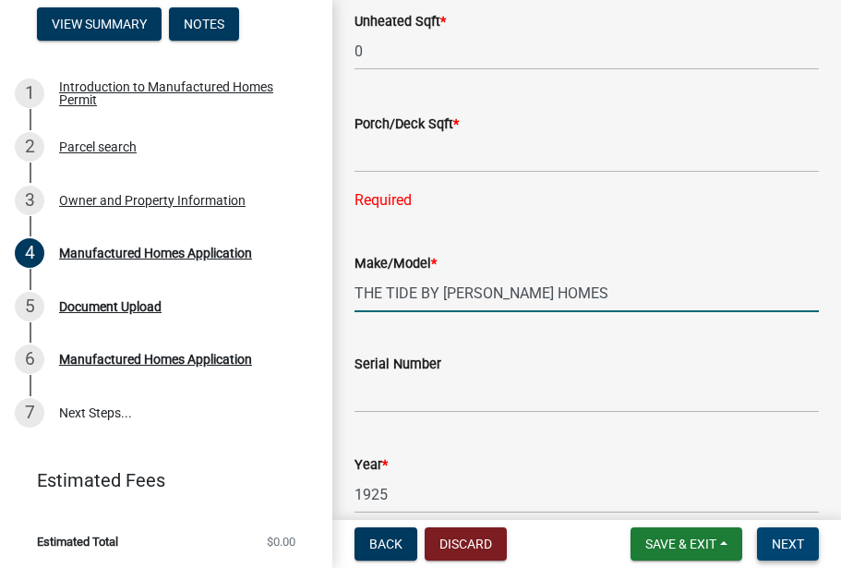
type input "THE TIDE BY CLAYTON HOMES"
click at [785, 545] on span "Next" at bounding box center [788, 543] width 32 height 15
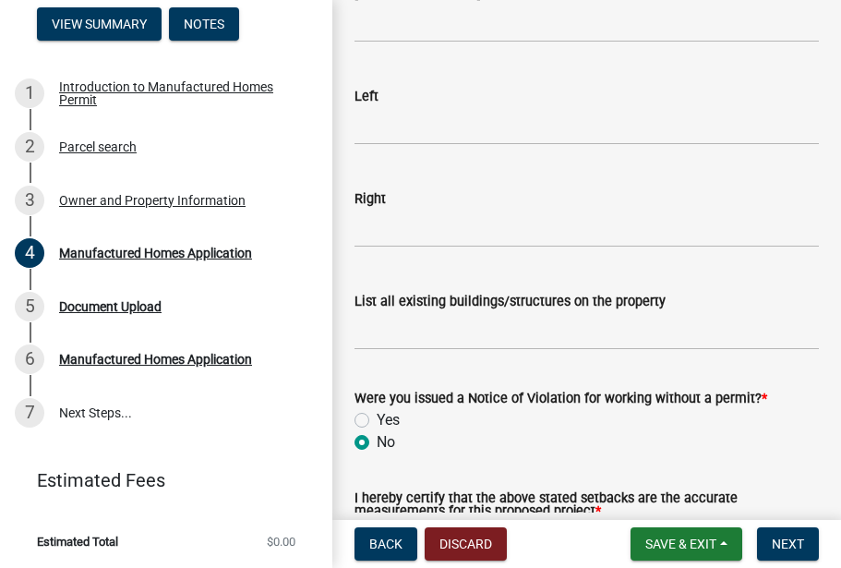
scroll to position [2916, 0]
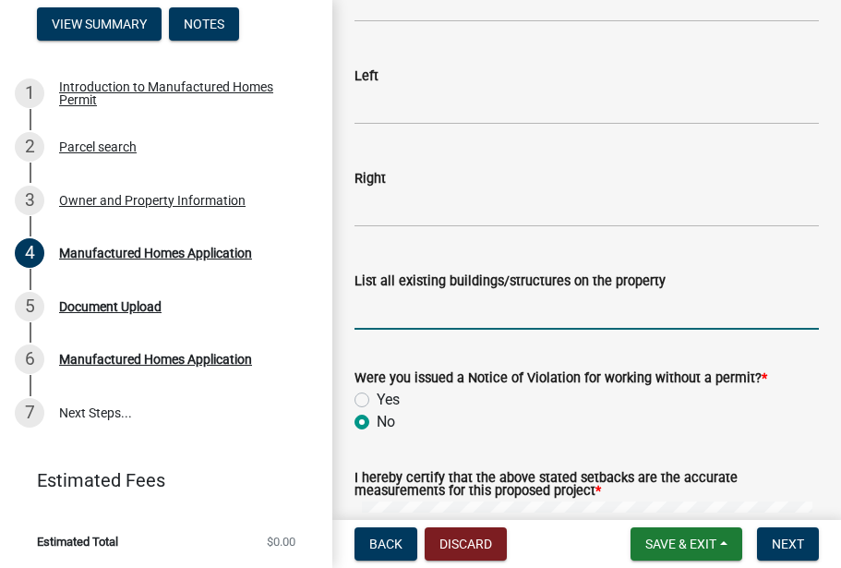
click at [371, 319] on input "List all existing buildings/structures on the property" at bounding box center [586, 311] width 464 height 38
type input "CONCRETE PAD FOR SHOP"
click at [774, 546] on span "Next" at bounding box center [788, 543] width 32 height 15
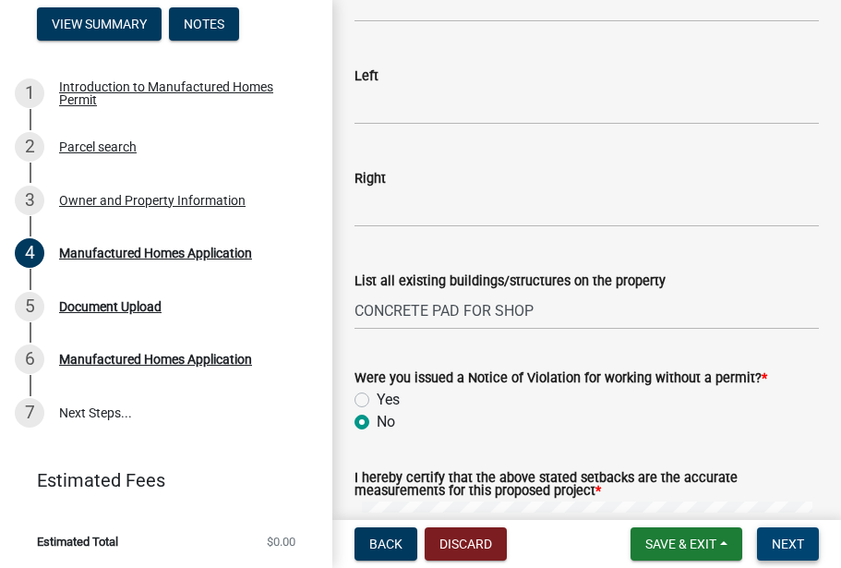
click at [784, 543] on span "Next" at bounding box center [788, 543] width 32 height 15
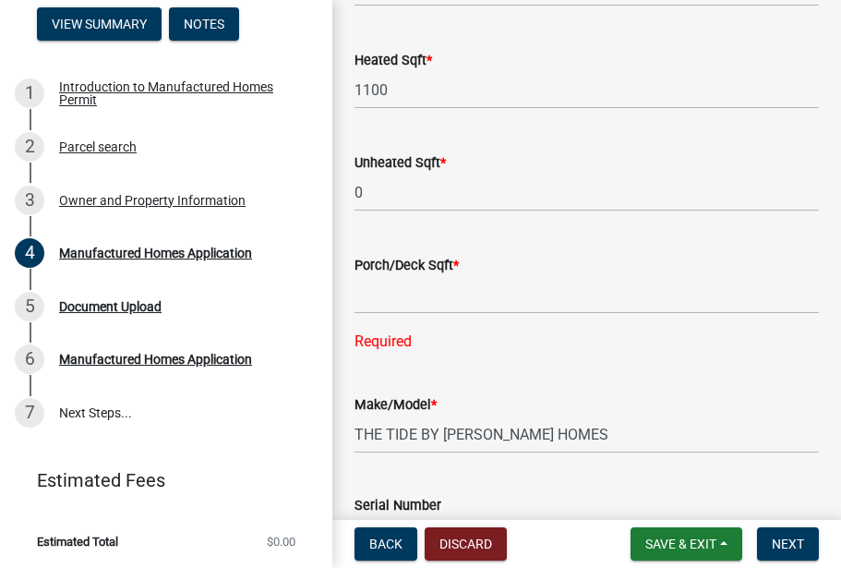
scroll to position [653, 0]
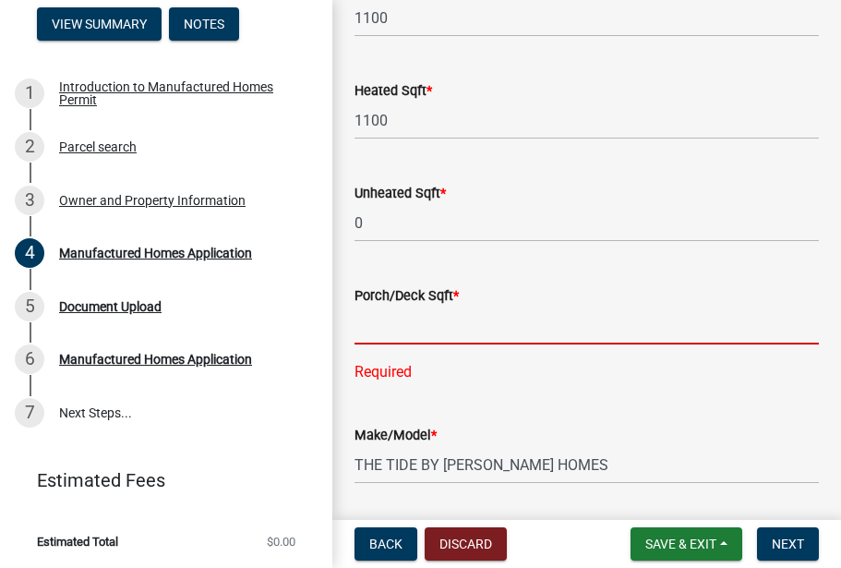
click at [367, 330] on input "text" at bounding box center [586, 325] width 464 height 38
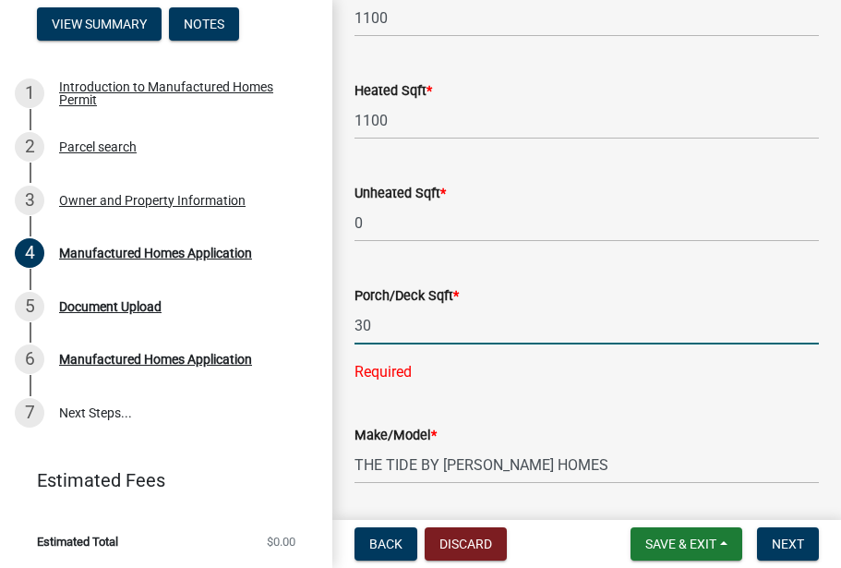
type input "300"
click at [776, 550] on span "Next" at bounding box center [788, 543] width 32 height 15
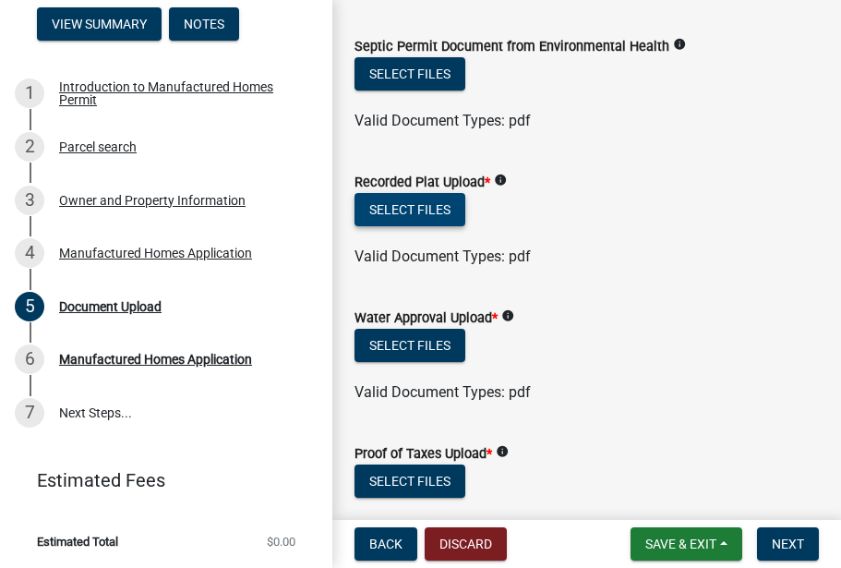
scroll to position [91, 0]
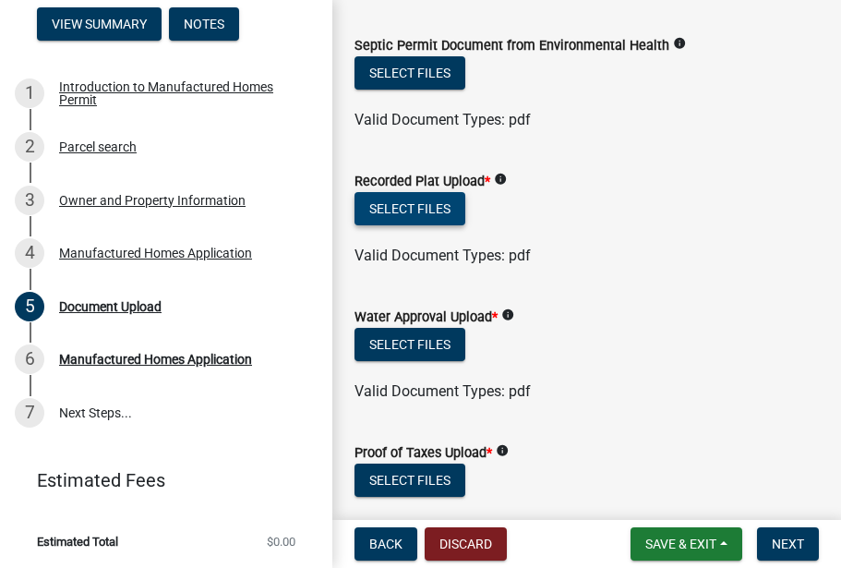
click at [411, 203] on button "Select files" at bounding box center [409, 208] width 111 height 33
click at [432, 348] on button "Select files" at bounding box center [409, 344] width 111 height 33
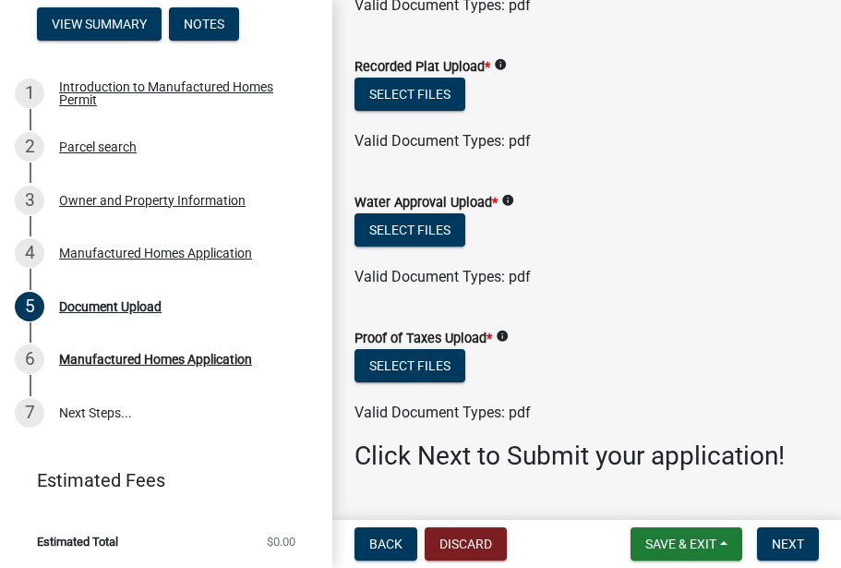
scroll to position [208, 0]
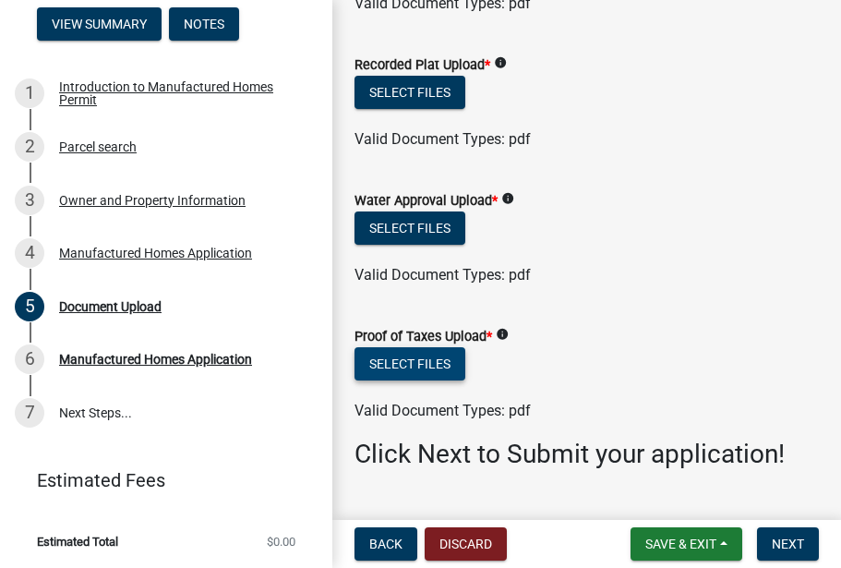
click at [408, 358] on button "Select files" at bounding box center [409, 363] width 111 height 33
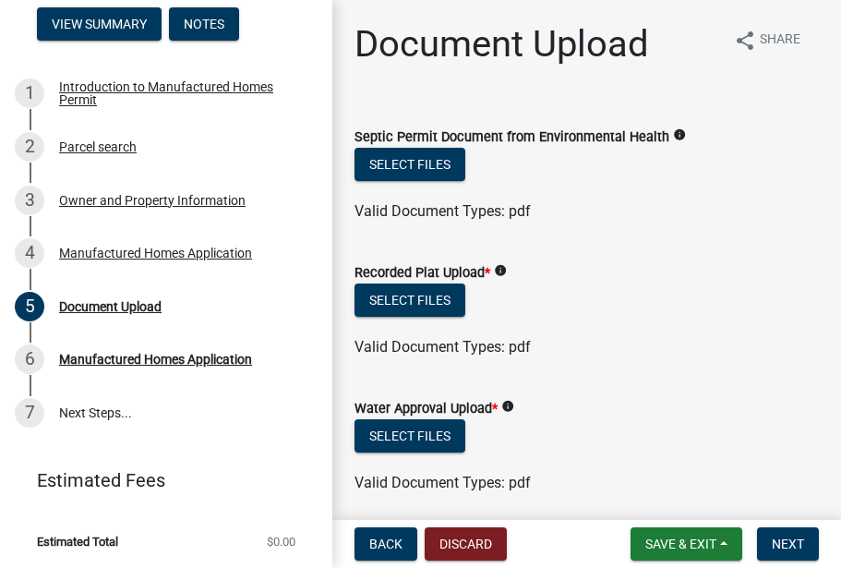
scroll to position [0, 0]
click at [686, 133] on icon "info" at bounding box center [679, 134] width 13 height 13
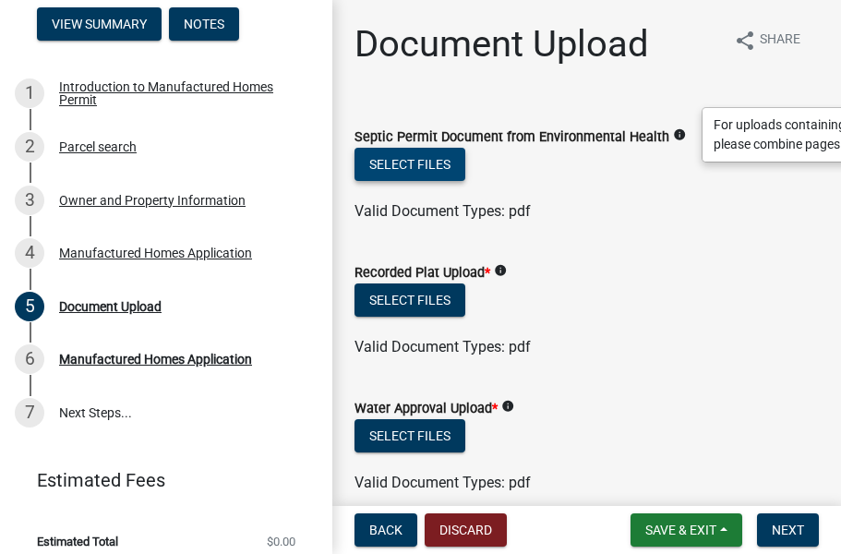
click at [390, 178] on button "Select files" at bounding box center [409, 164] width 111 height 33
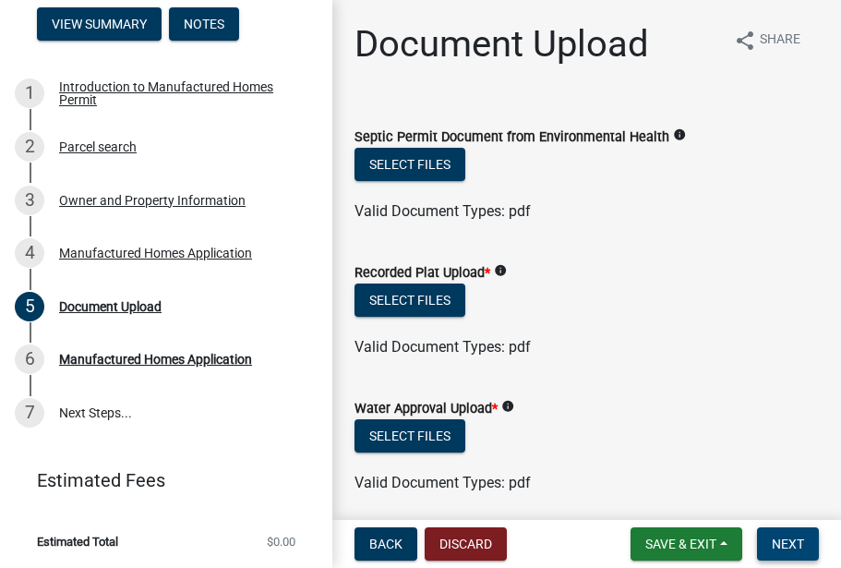
click at [782, 542] on span "Next" at bounding box center [788, 543] width 32 height 15
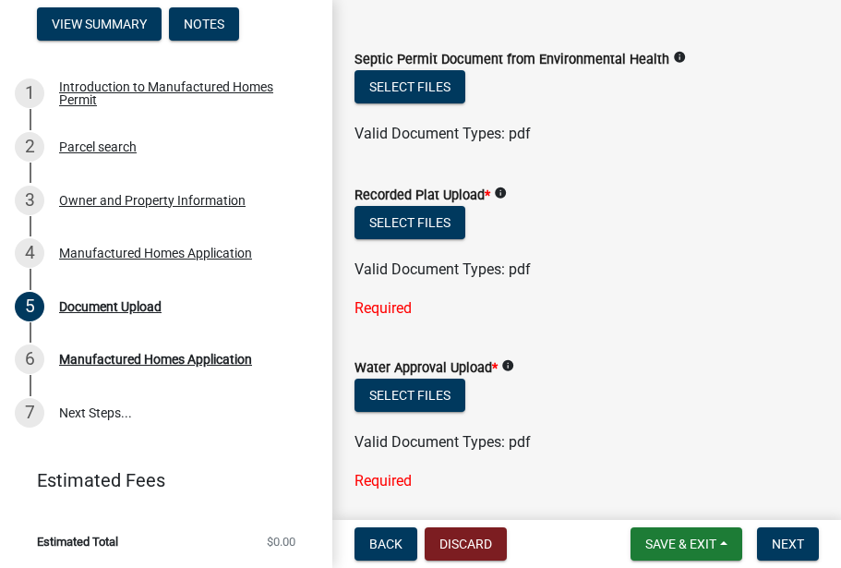
scroll to position [87, 0]
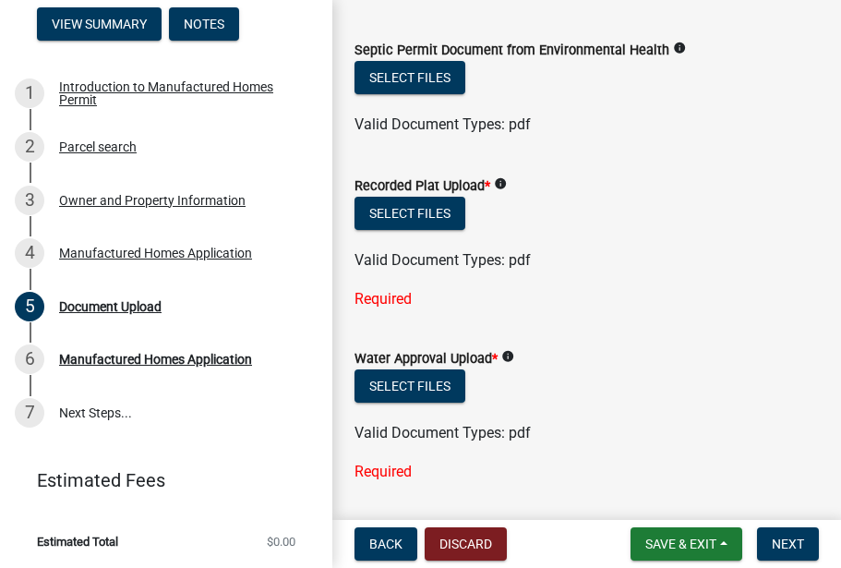
click at [507, 181] on icon "info" at bounding box center [500, 183] width 13 height 13
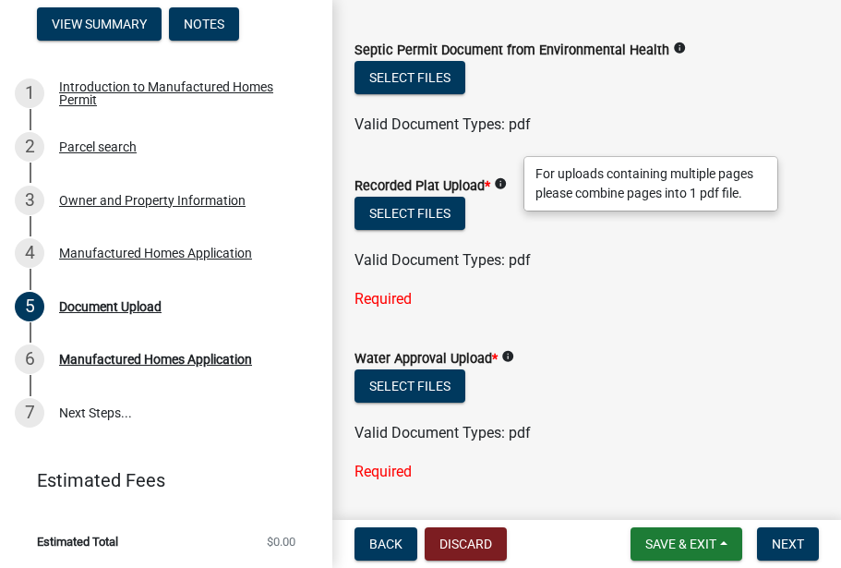
click at [387, 303] on div "Required" at bounding box center [586, 299] width 464 height 22
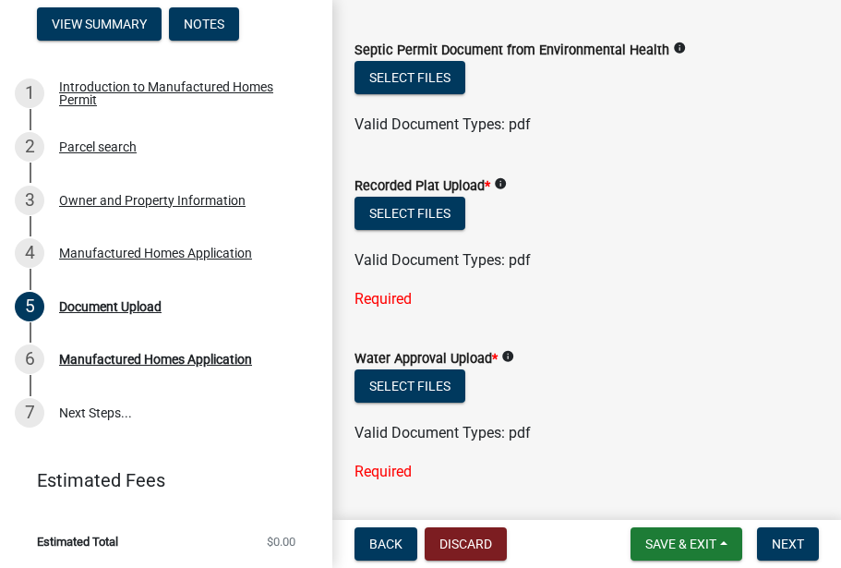
click at [514, 354] on icon "info" at bounding box center [507, 356] width 13 height 13
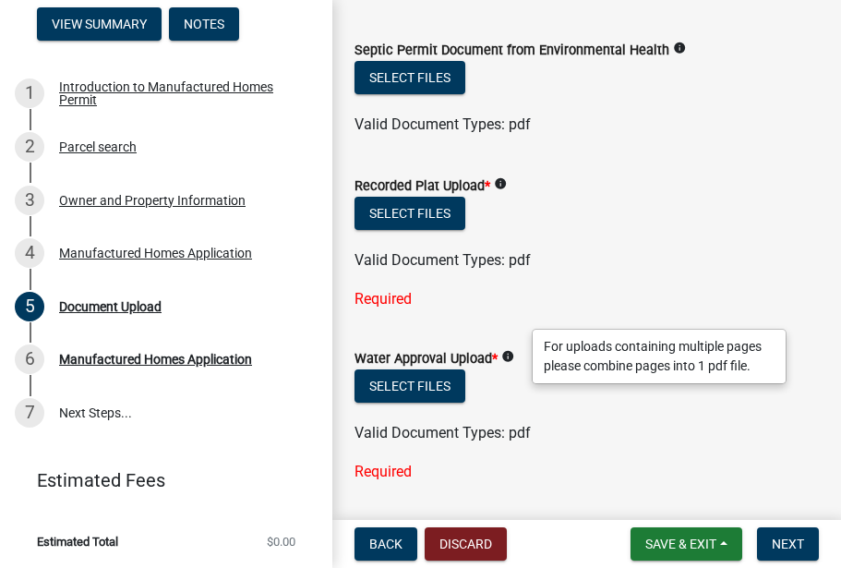
click at [540, 432] on div "Valid Document Types: pdf" at bounding box center [587, 433] width 492 height 22
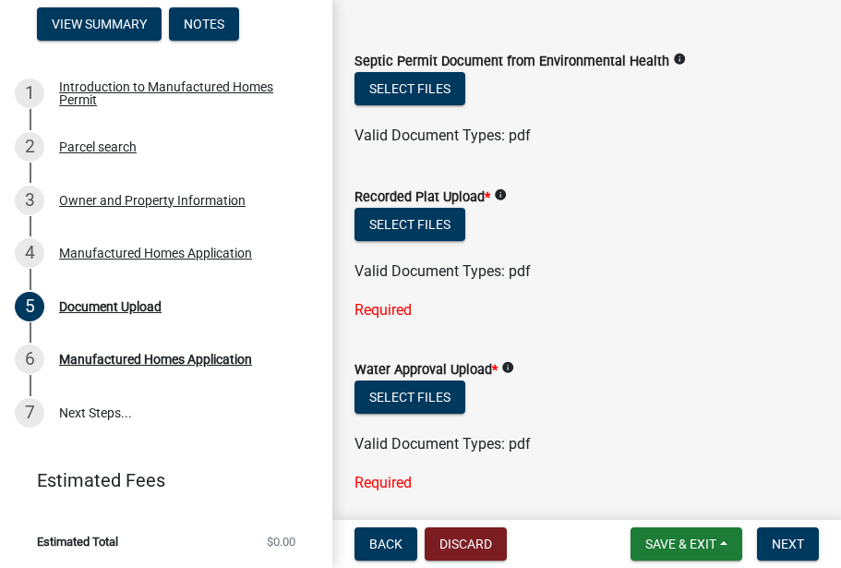
scroll to position [77, 0]
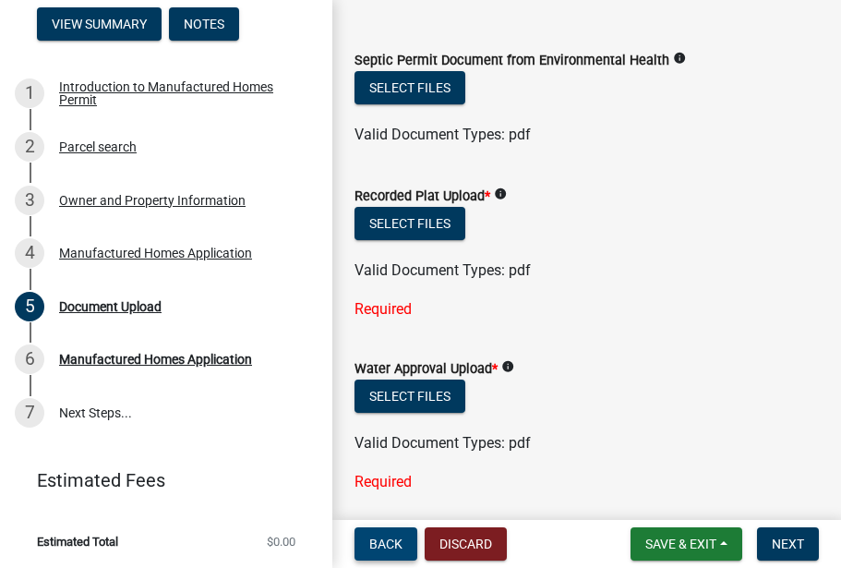
click at [390, 534] on button "Back" at bounding box center [385, 543] width 63 height 33
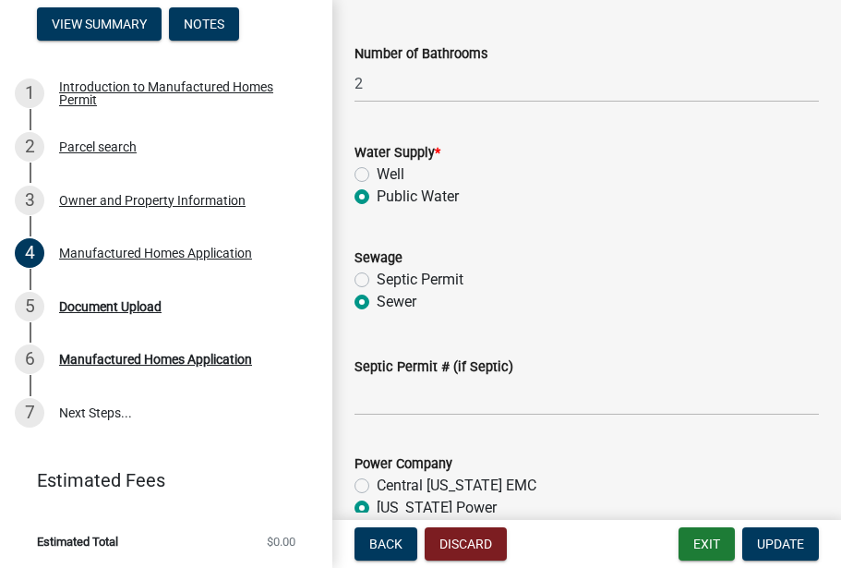
scroll to position [2010, 0]
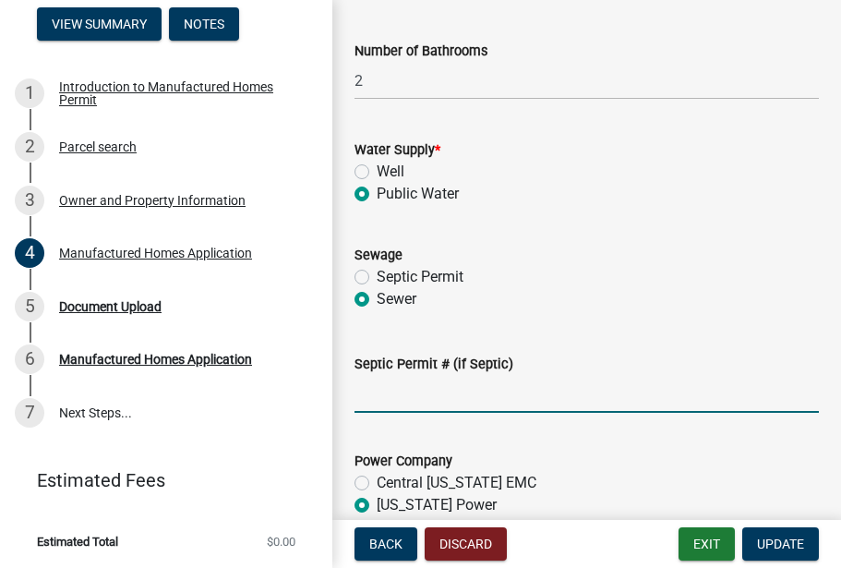
click at [373, 398] on input "Septic Permit # (if Septic)" at bounding box center [586, 394] width 464 height 38
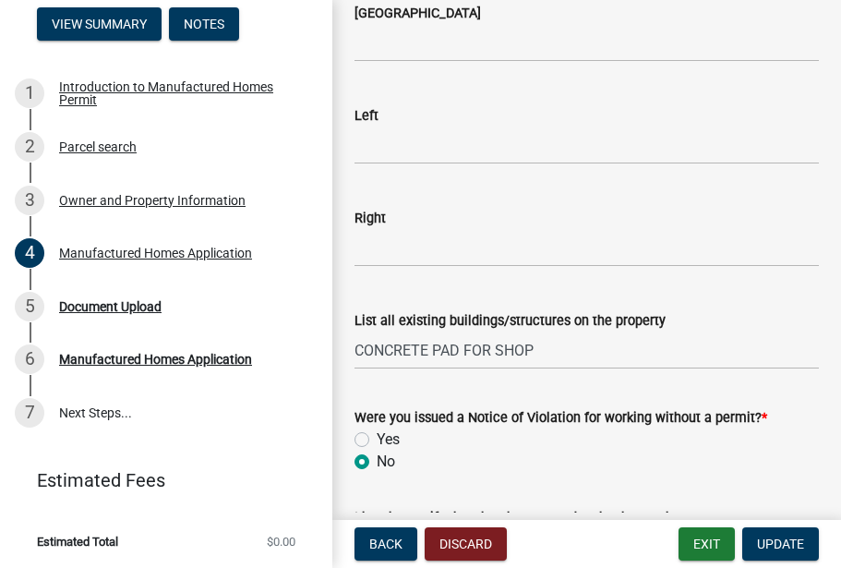
scroll to position [2841, 0]
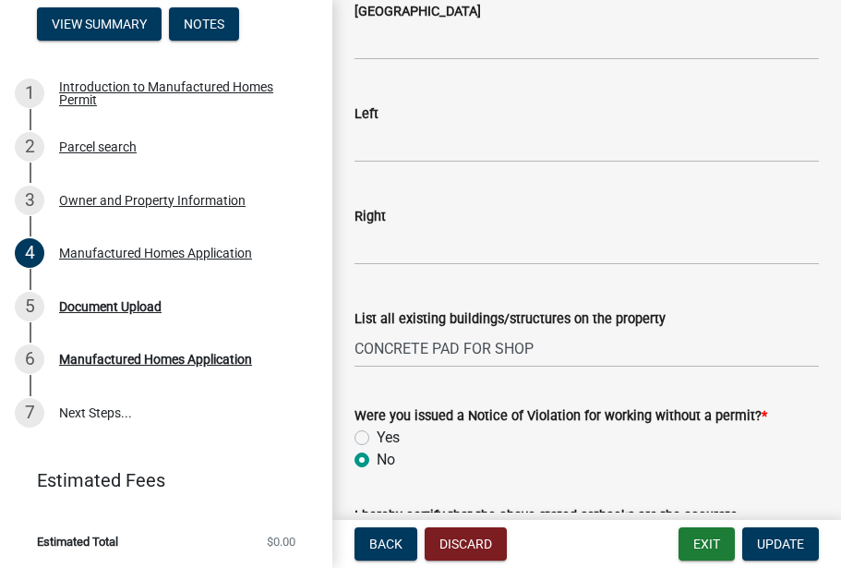
type input "HAS EXISTING SEPTIC"
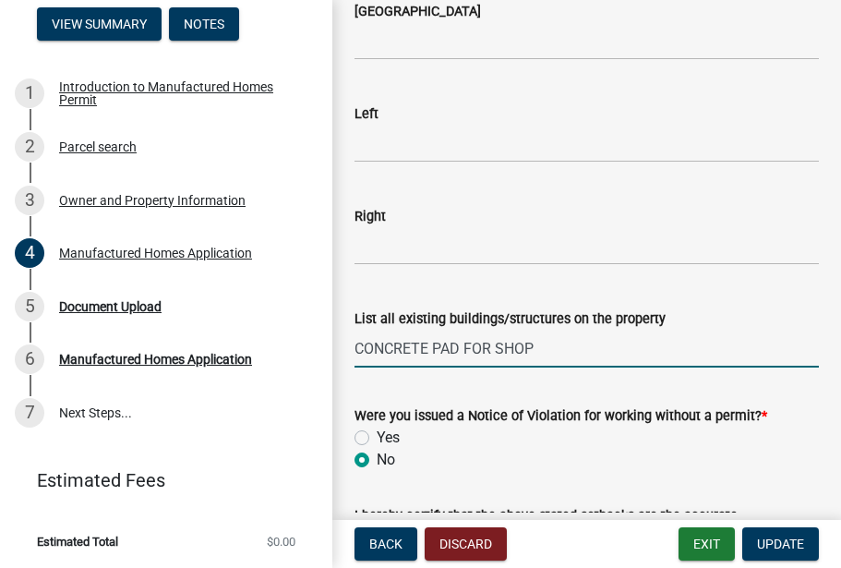
click at [546, 349] on input "CONCRETE PAD FOR SHOP" at bounding box center [586, 349] width 464 height 38
type input "CONCRETE PAD FOR SHOP AND SEPTIC TANK"
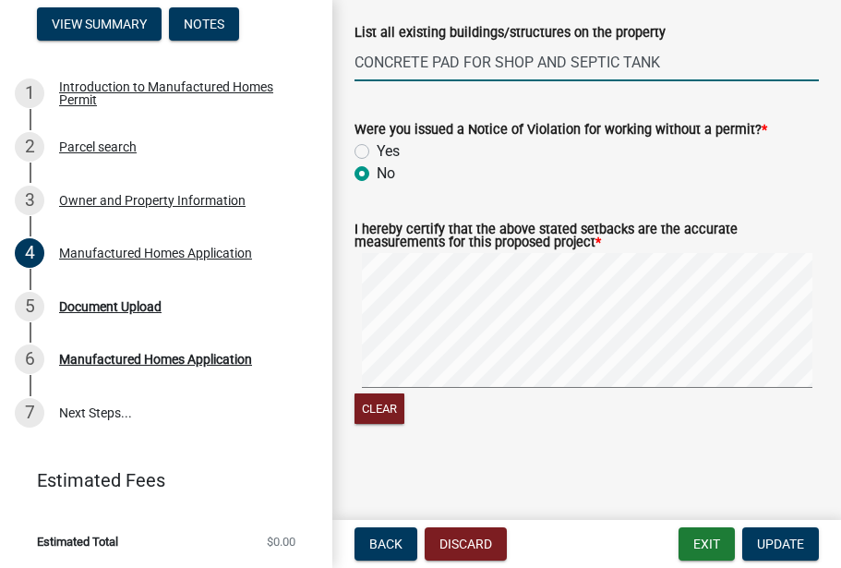
scroll to position [3128, 0]
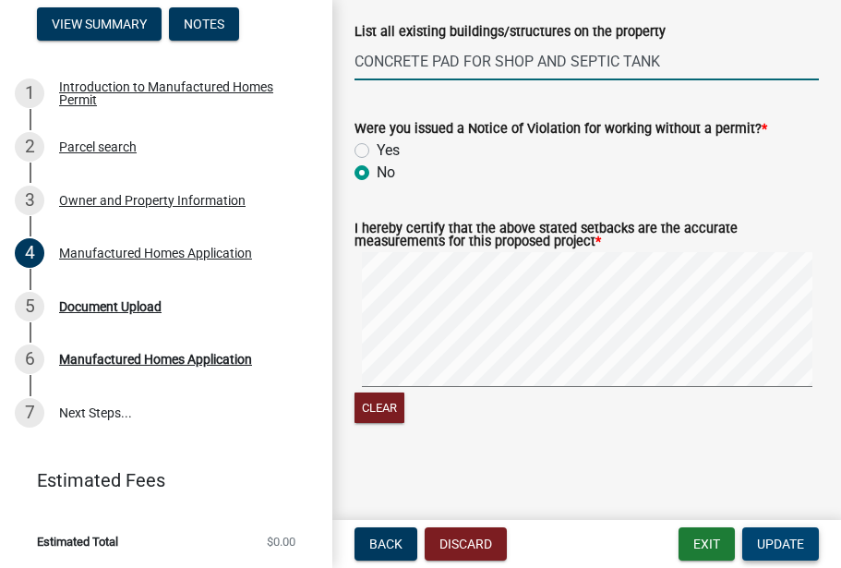
click at [773, 540] on span "Update" at bounding box center [780, 543] width 47 height 15
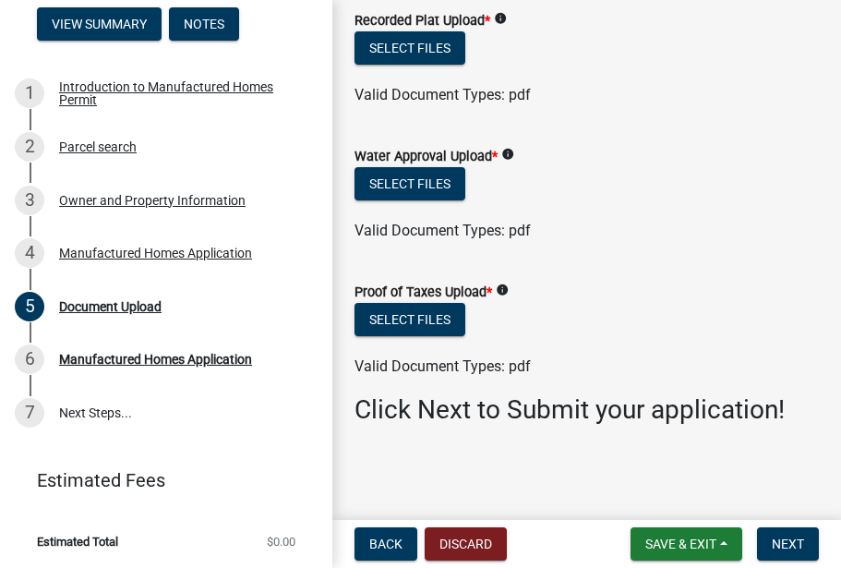
scroll to position [251, 0]
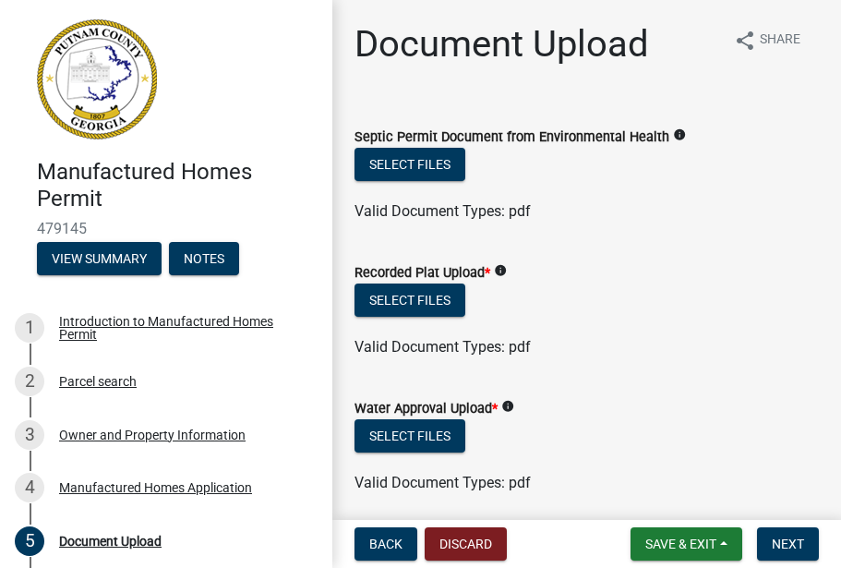
click at [406, 303] on button "Select files" at bounding box center [409, 299] width 111 height 33
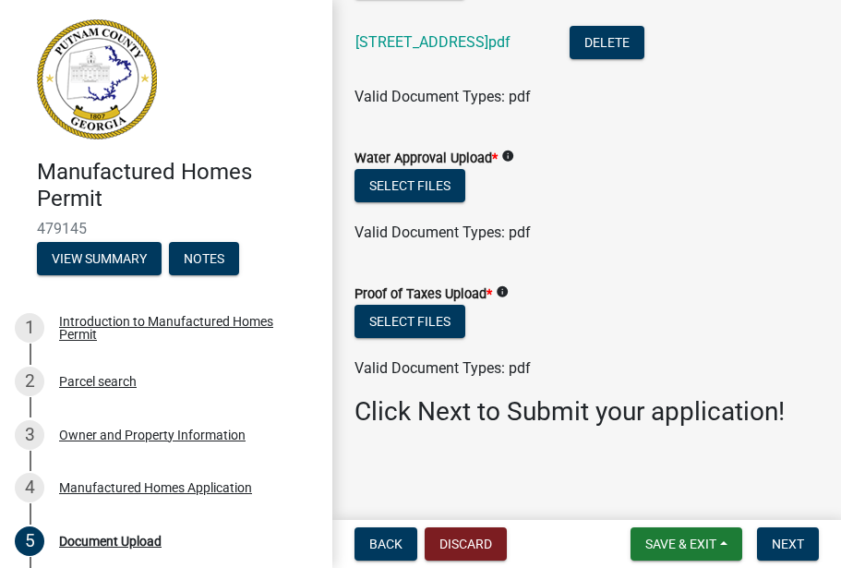
scroll to position [318, 0]
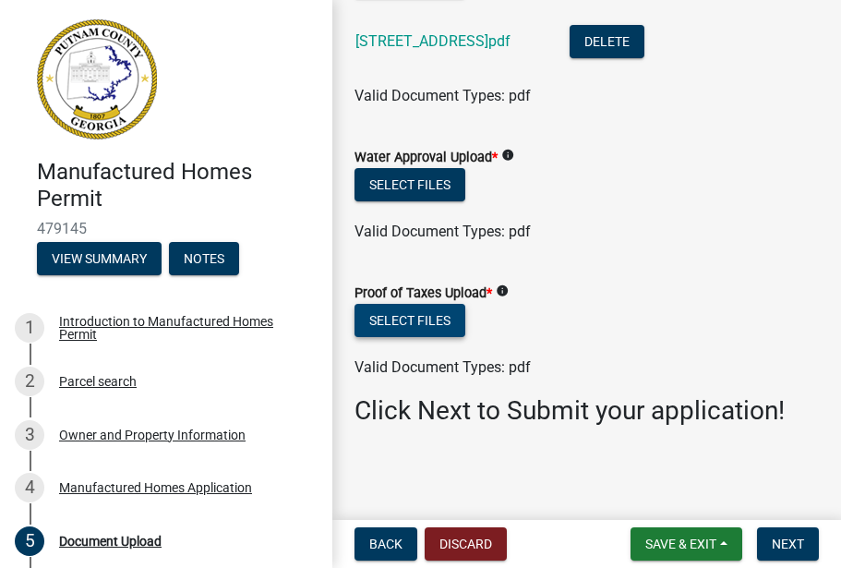
click at [398, 317] on button "Select files" at bounding box center [409, 320] width 111 height 33
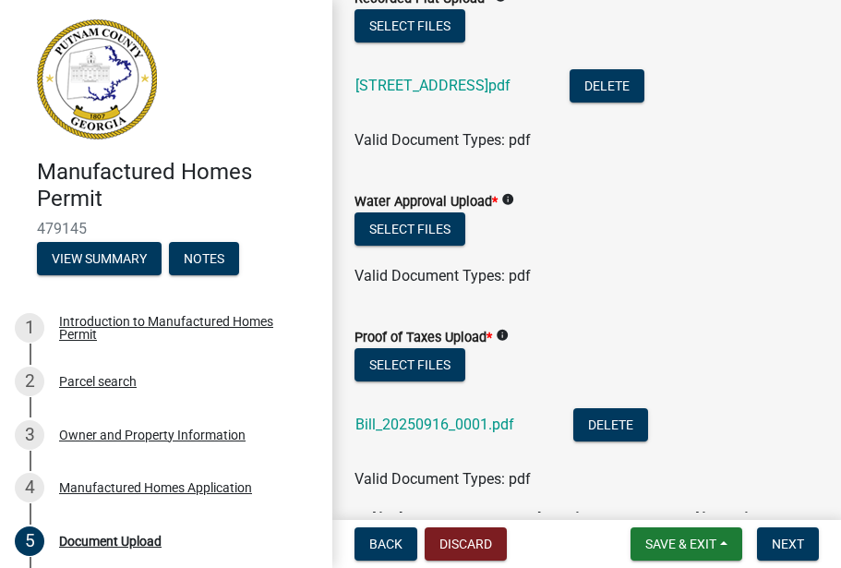
scroll to position [311, 0]
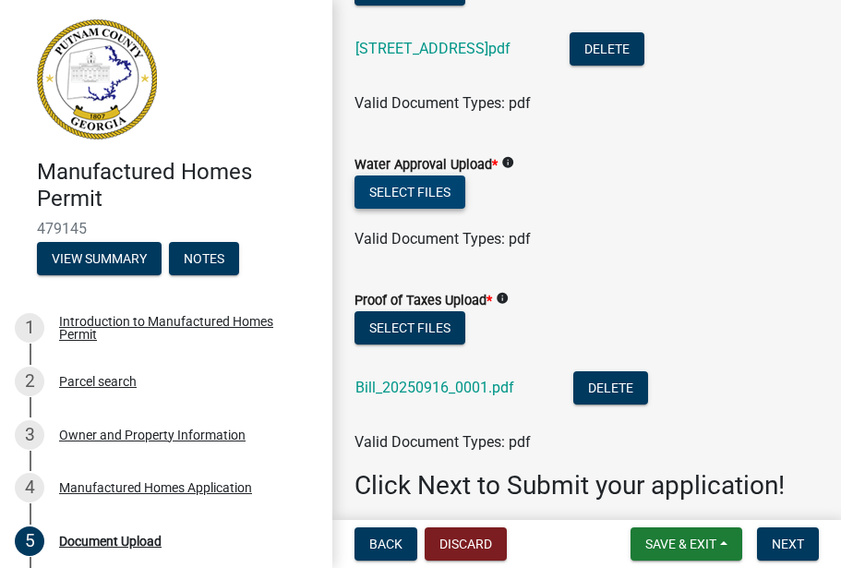
click at [409, 190] on button "Select files" at bounding box center [409, 191] width 111 height 33
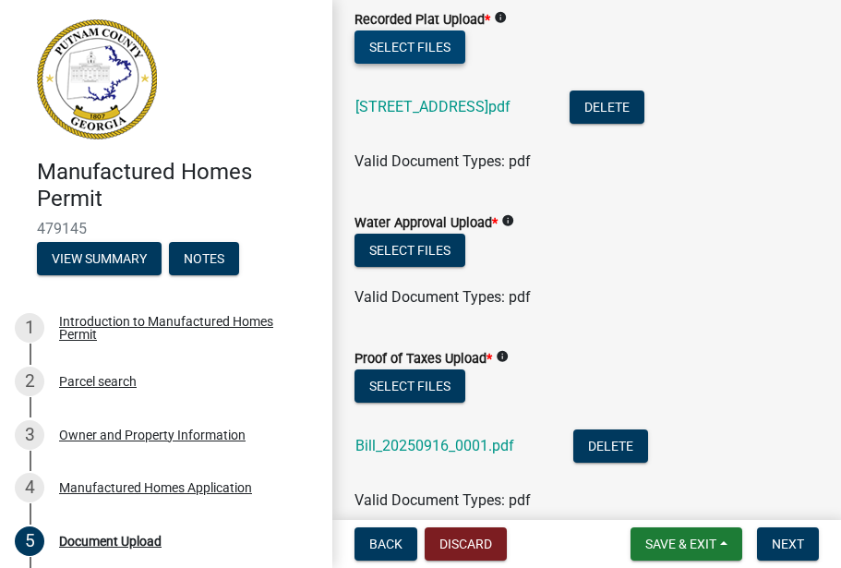
scroll to position [255, 0]
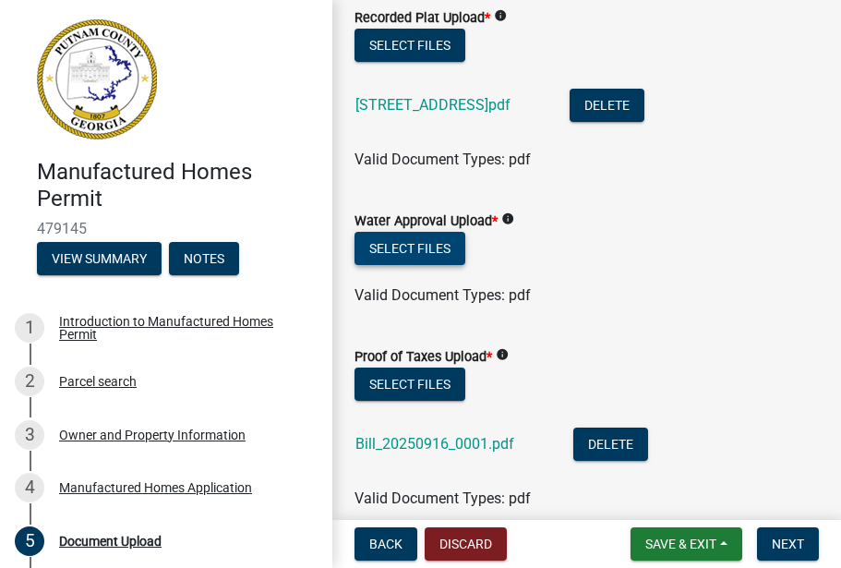
click at [401, 255] on button "Select files" at bounding box center [409, 248] width 111 height 33
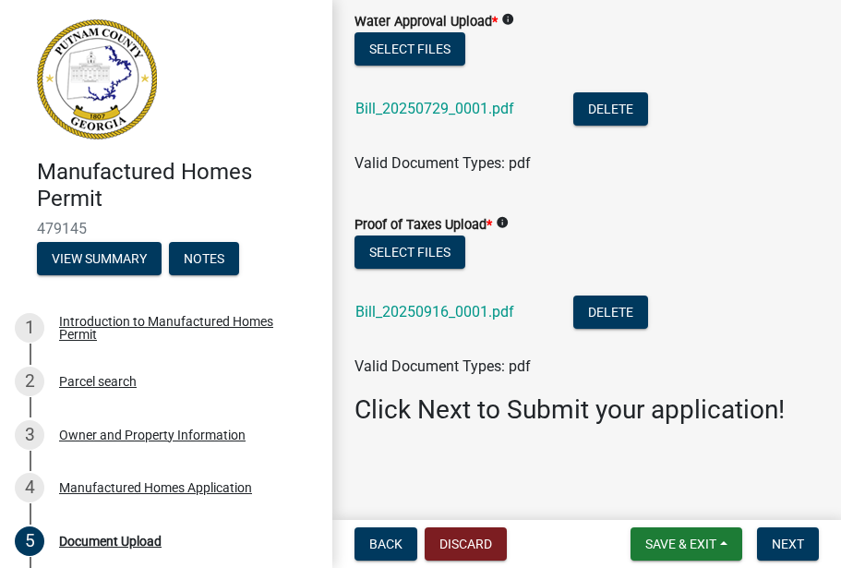
scroll to position [453, 0]
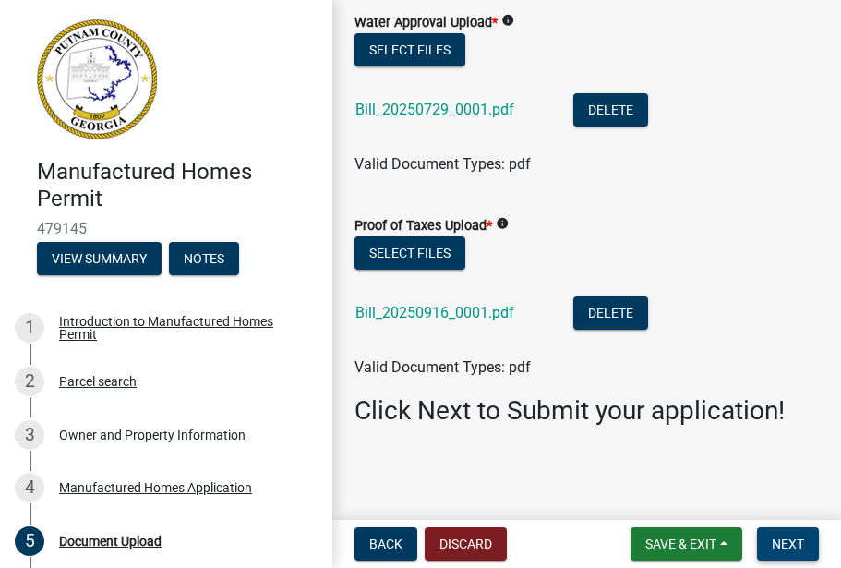
click at [787, 544] on span "Next" at bounding box center [788, 543] width 32 height 15
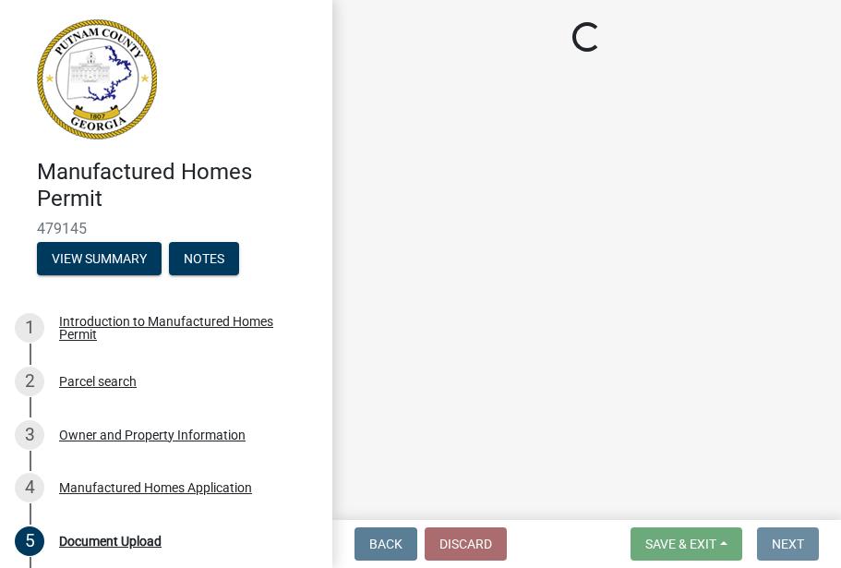
scroll to position [0, 0]
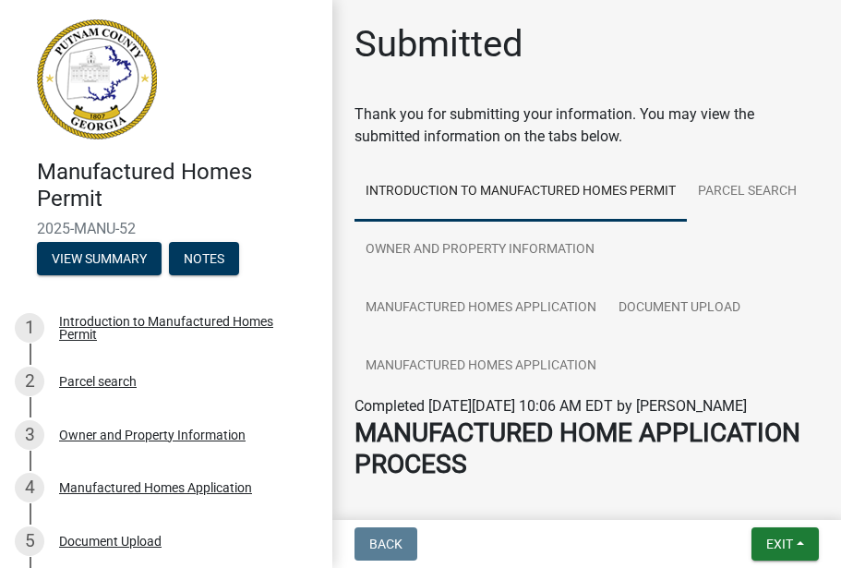
click at [527, 441] on strong "MANUFACTURED HOME APPLICATION PROCESS" at bounding box center [577, 448] width 446 height 62
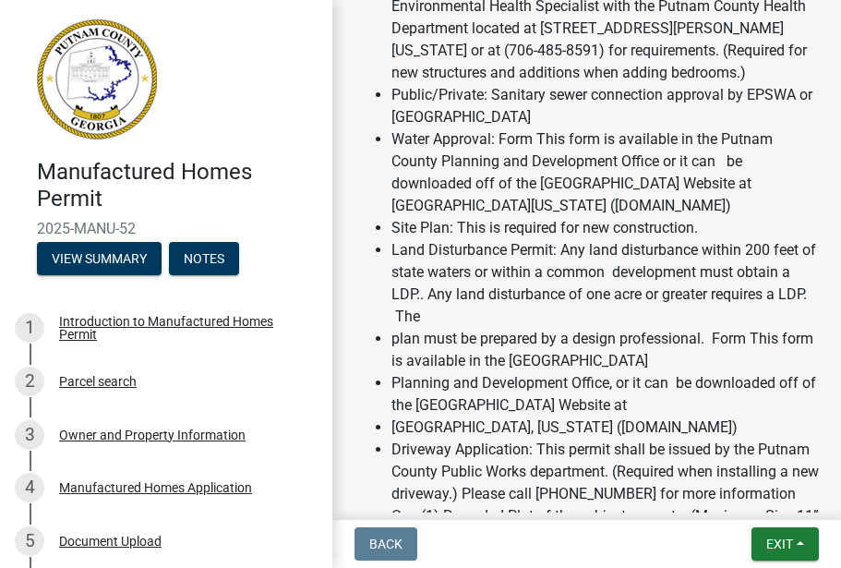
scroll to position [3185, 0]
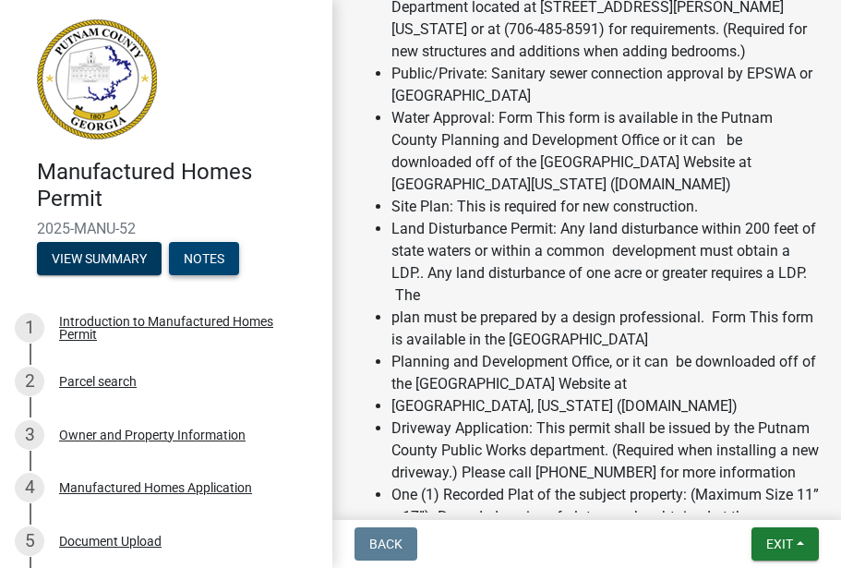
click at [211, 257] on button "Notes" at bounding box center [204, 258] width 70 height 33
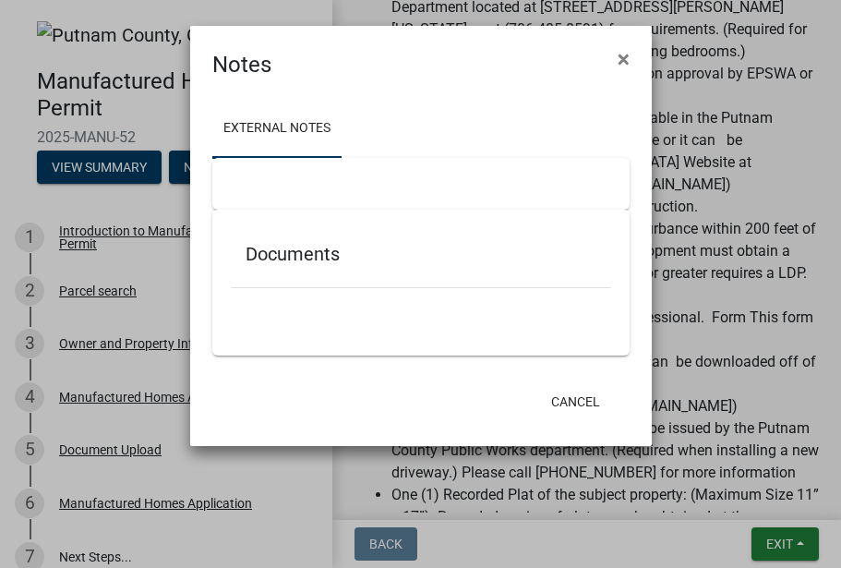
click at [263, 183] on div at bounding box center [420, 184] width 417 height 52
click at [260, 254] on h5 "Documents" at bounding box center [421, 254] width 351 height 22
click at [618, 56] on span "×" at bounding box center [624, 59] width 12 height 26
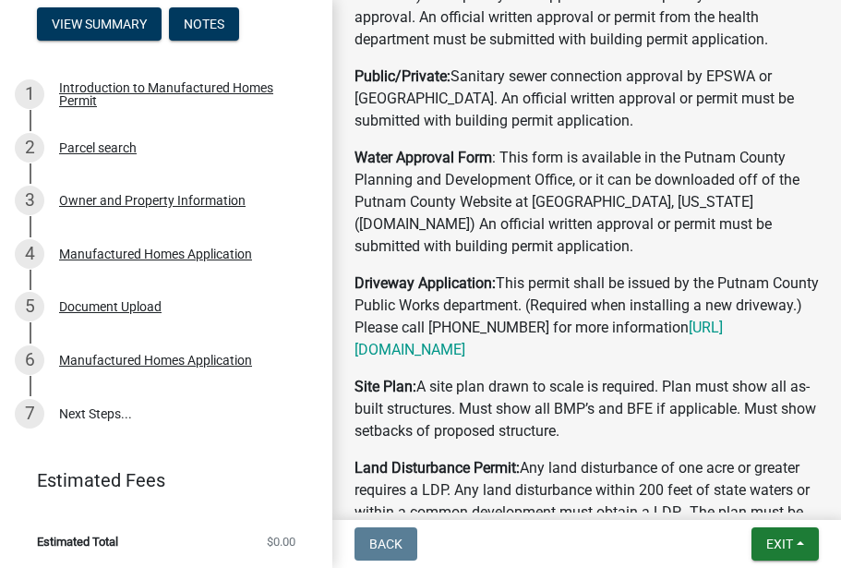
scroll to position [856, 0]
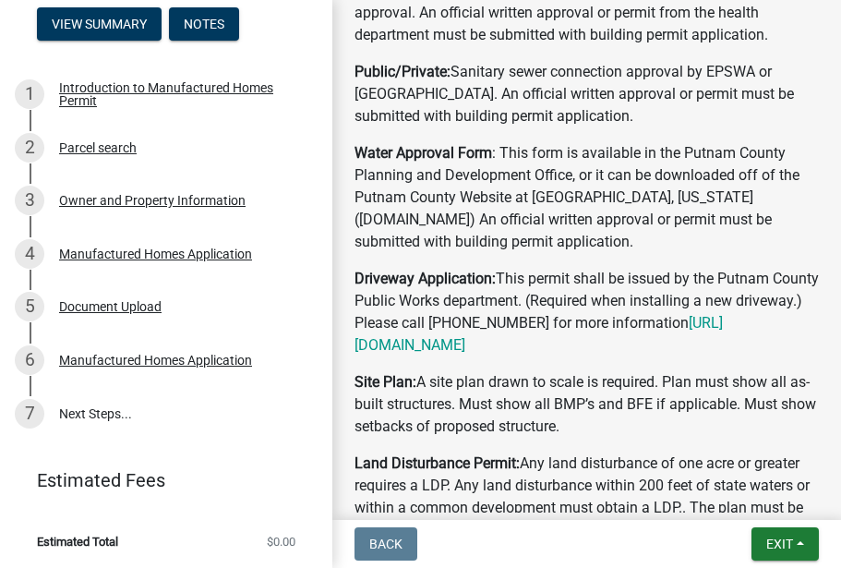
click at [554, 253] on p "Water Approval Form : This form is available in the Putnam County Planning and …" at bounding box center [586, 197] width 464 height 111
click at [549, 253] on p "Water Approval Form : This form is available in the Putnam County Planning and …" at bounding box center [586, 197] width 464 height 111
click at [441, 162] on strong "Water Approval" at bounding box center [404, 153] width 100 height 18
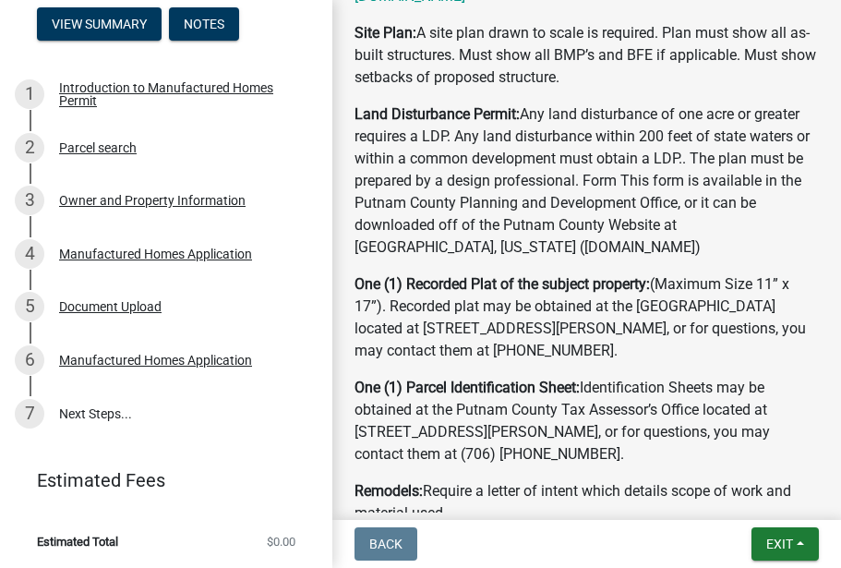
scroll to position [1210, 0]
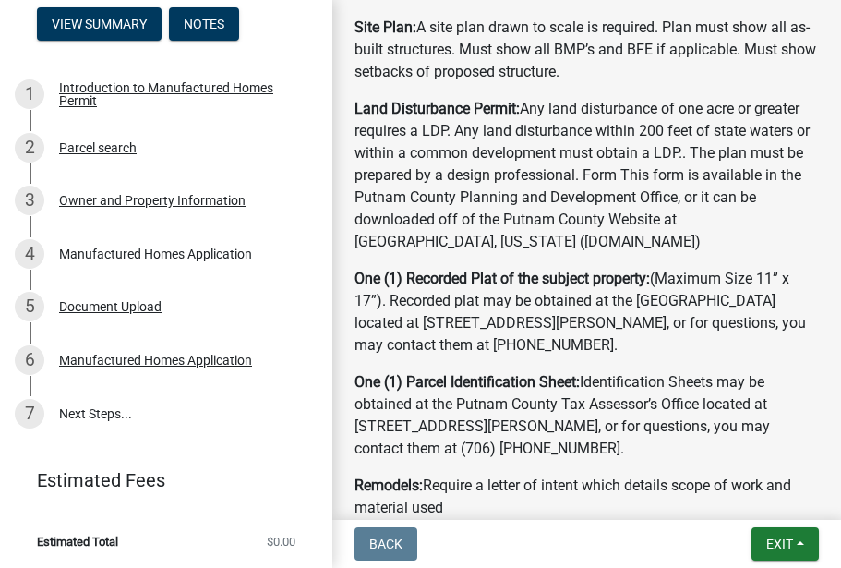
click at [496, 117] on strong "Land Disturbance Permit:" at bounding box center [436, 109] width 165 height 18
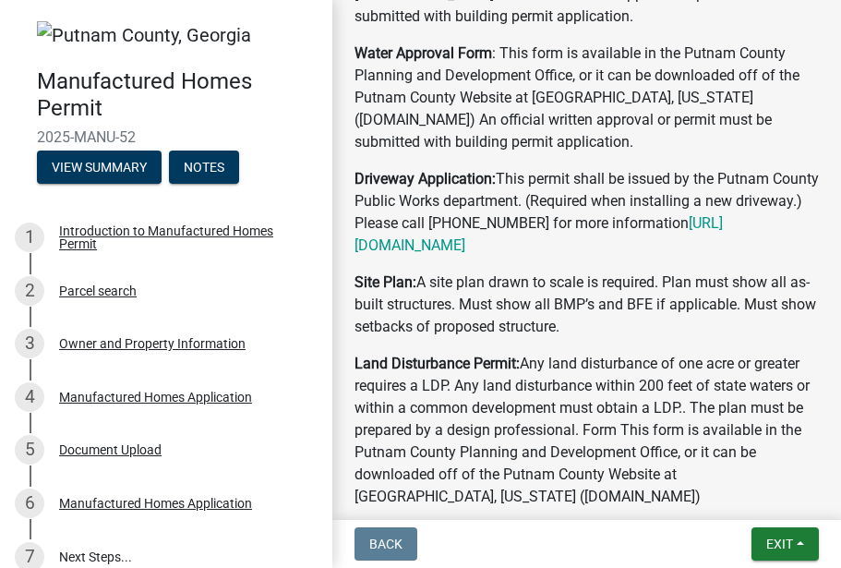
scroll to position [974, 0]
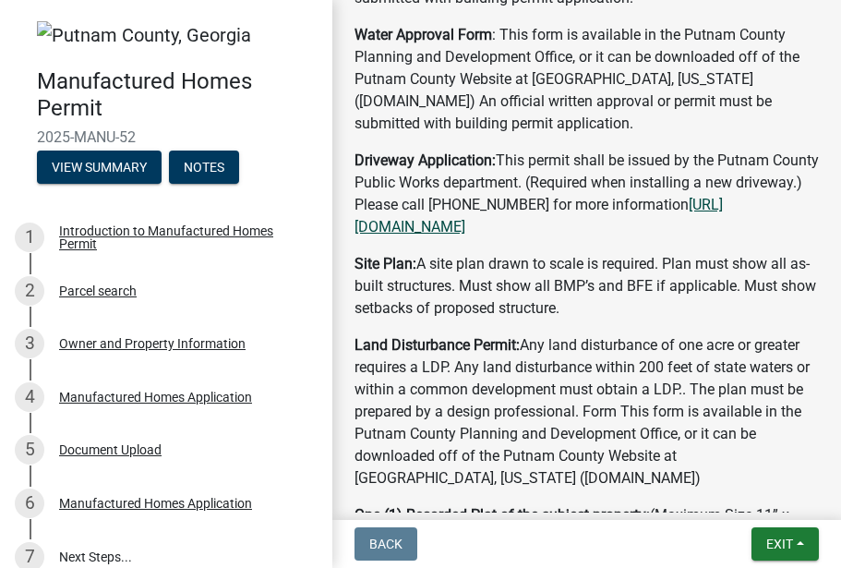
click at [573, 235] on link "[URL][DOMAIN_NAME]" at bounding box center [538, 216] width 368 height 40
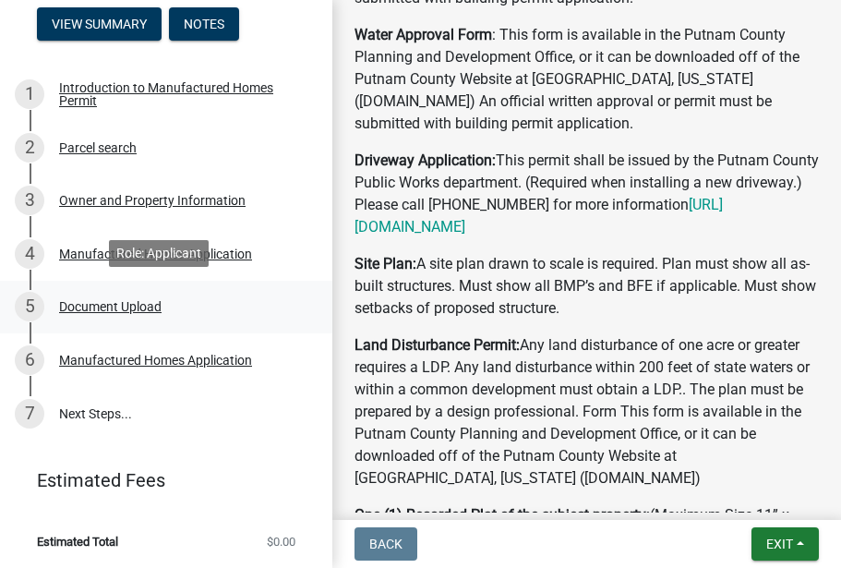
scroll to position [0, 0]
click at [501, 235] on link "[URL][DOMAIN_NAME]" at bounding box center [538, 216] width 368 height 40
